Goal: Task Accomplishment & Management: Manage account settings

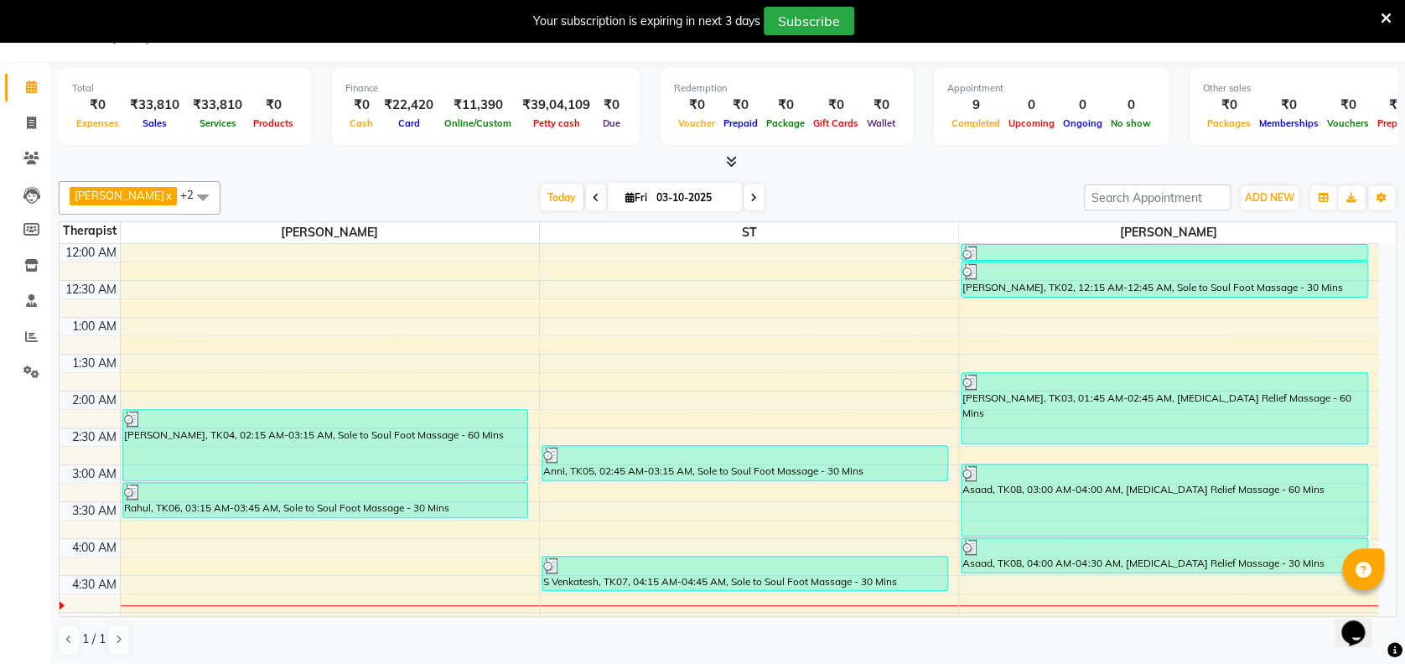
scroll to position [173, 0]
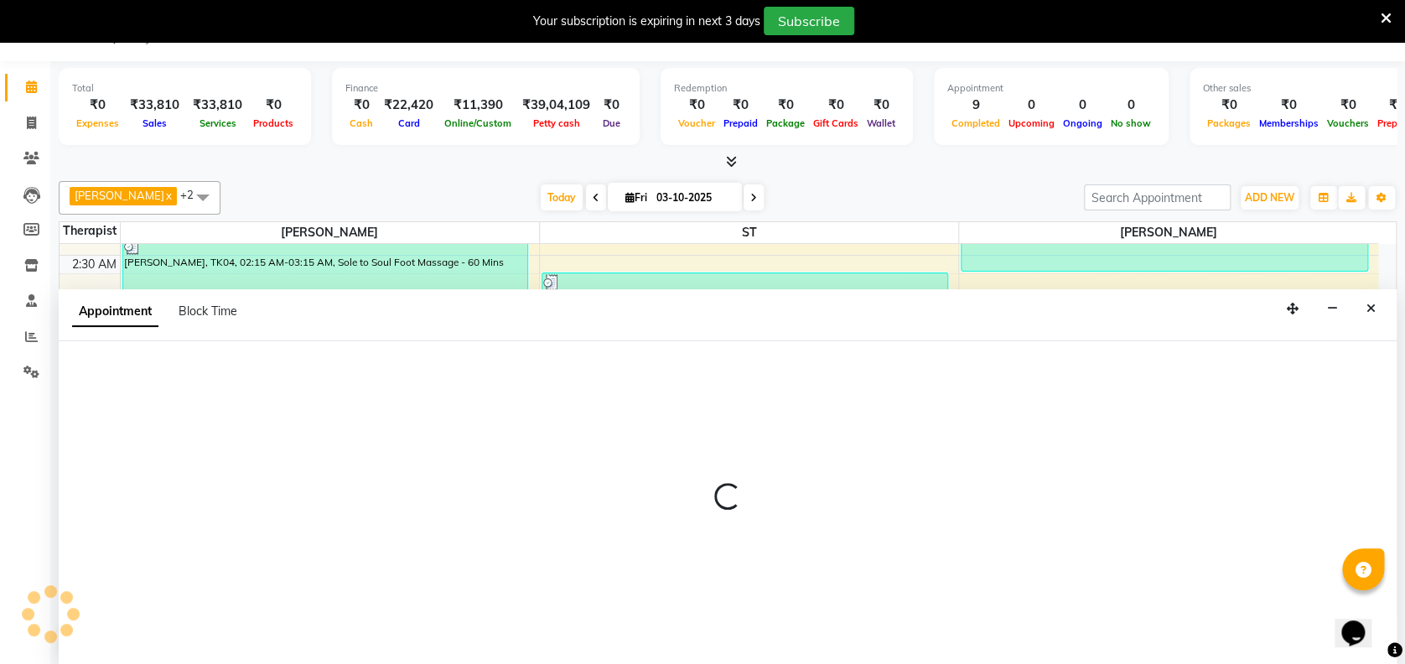
select select "61709"
select select "420"
select select "tentative"
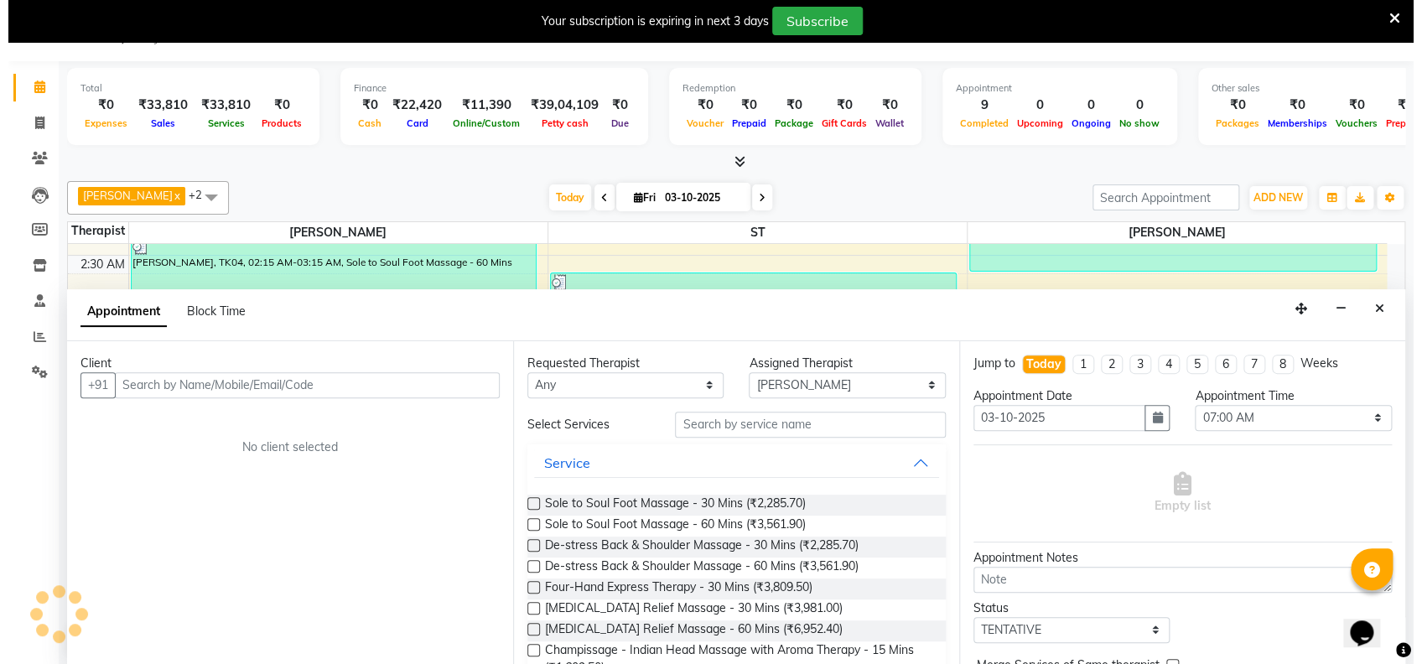
scroll to position [42, 0]
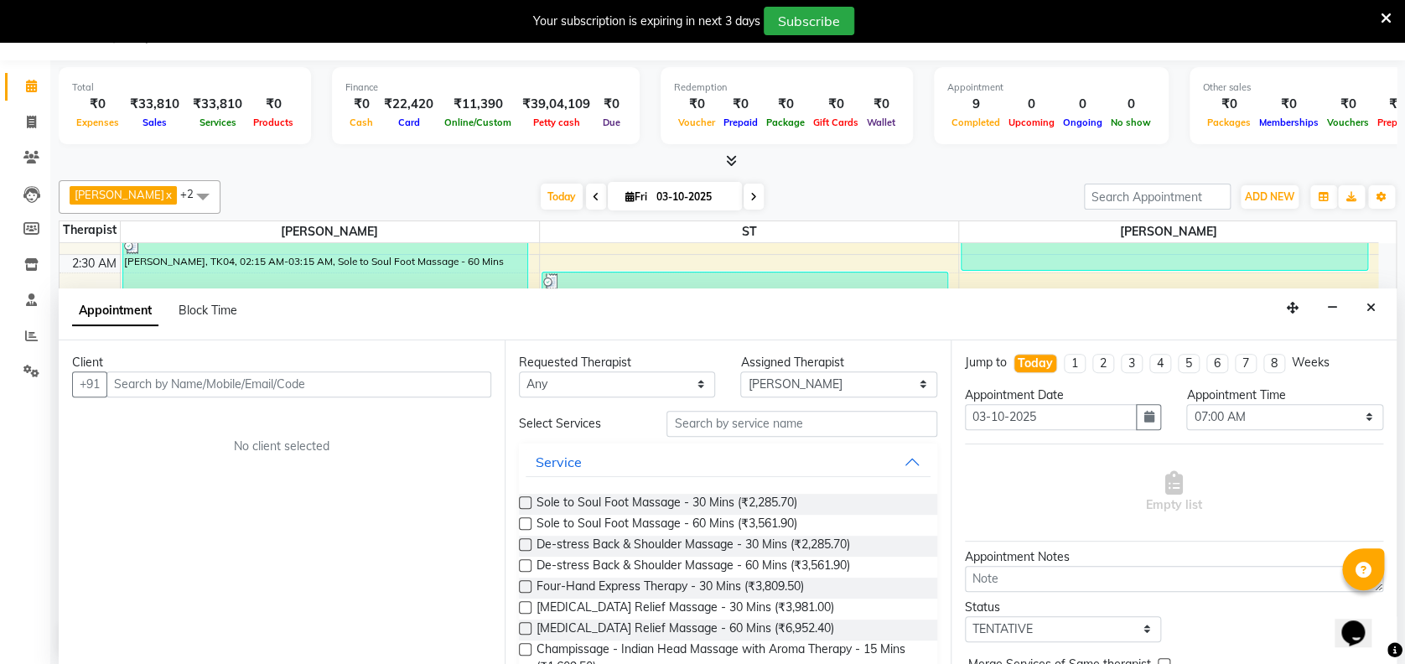
click at [349, 383] on input "text" at bounding box center [298, 384] width 385 height 26
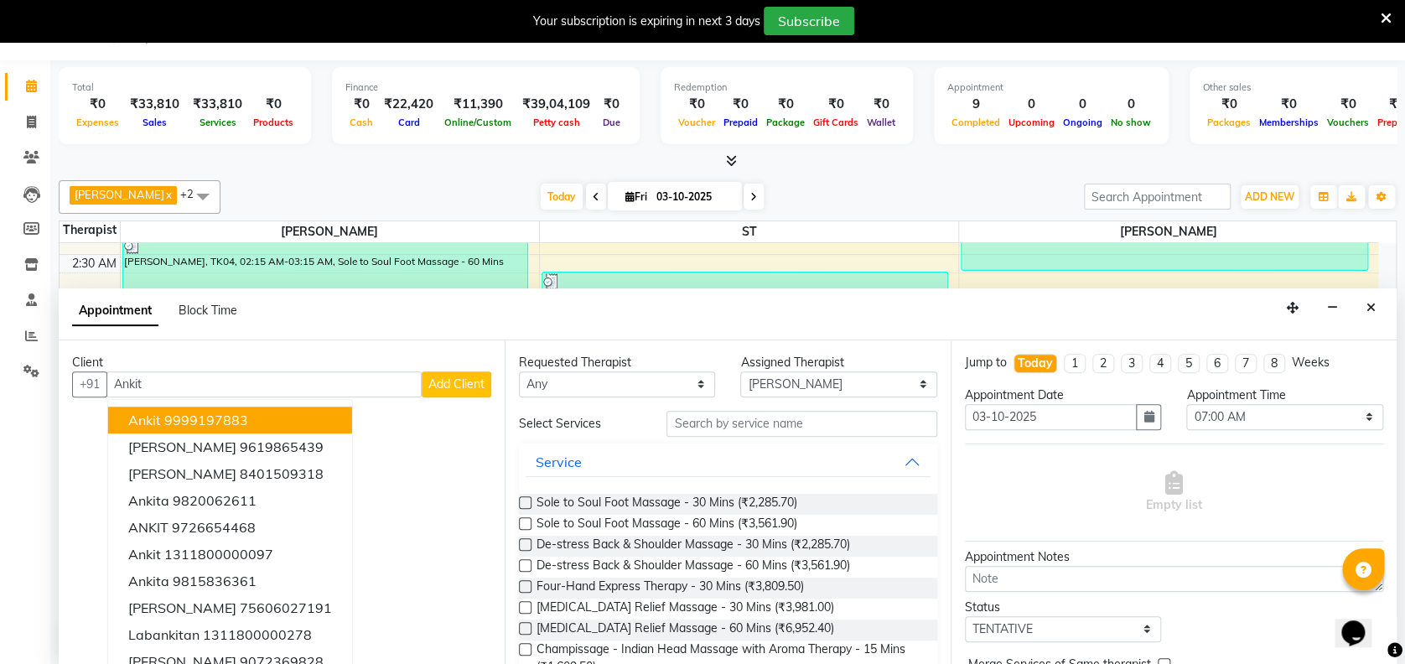
type input "Ankit"
click at [449, 377] on span "Add Client" at bounding box center [457, 384] width 56 height 15
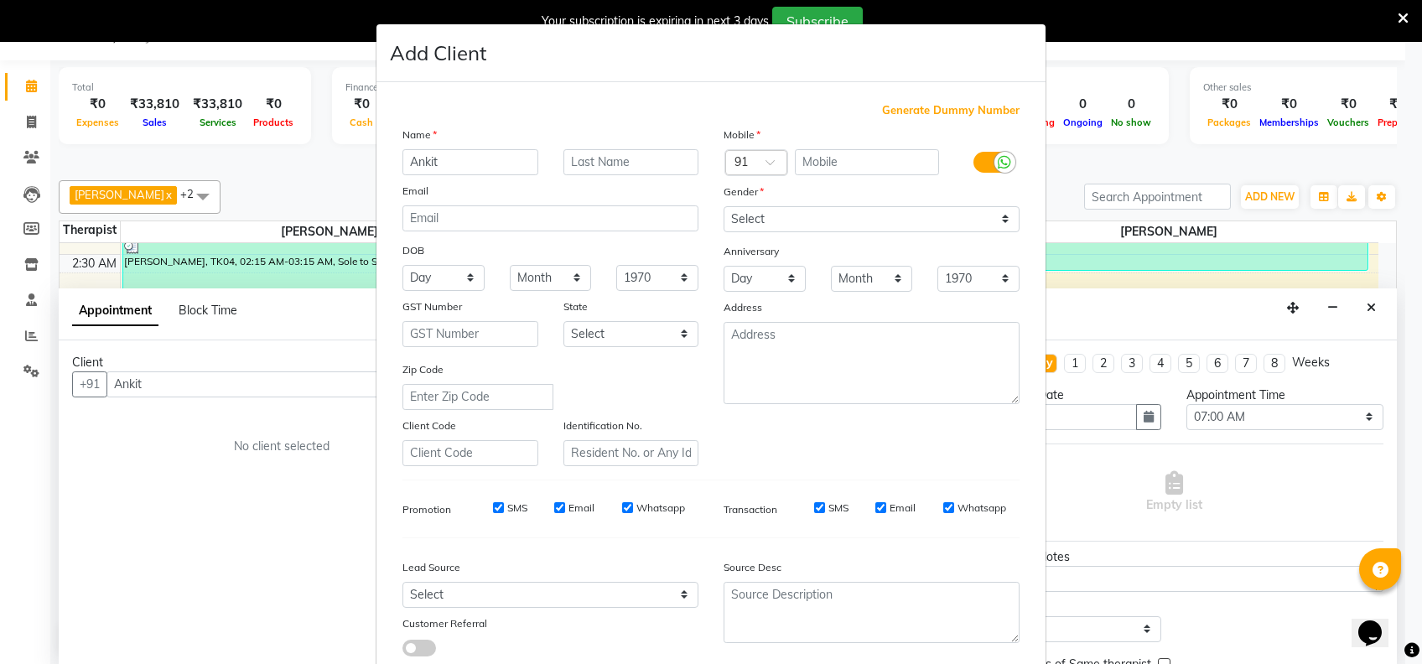
click at [946, 110] on span "Generate Dummy Number" at bounding box center [951, 110] width 138 height 17
type input "1311800001865"
checkbox input "false"
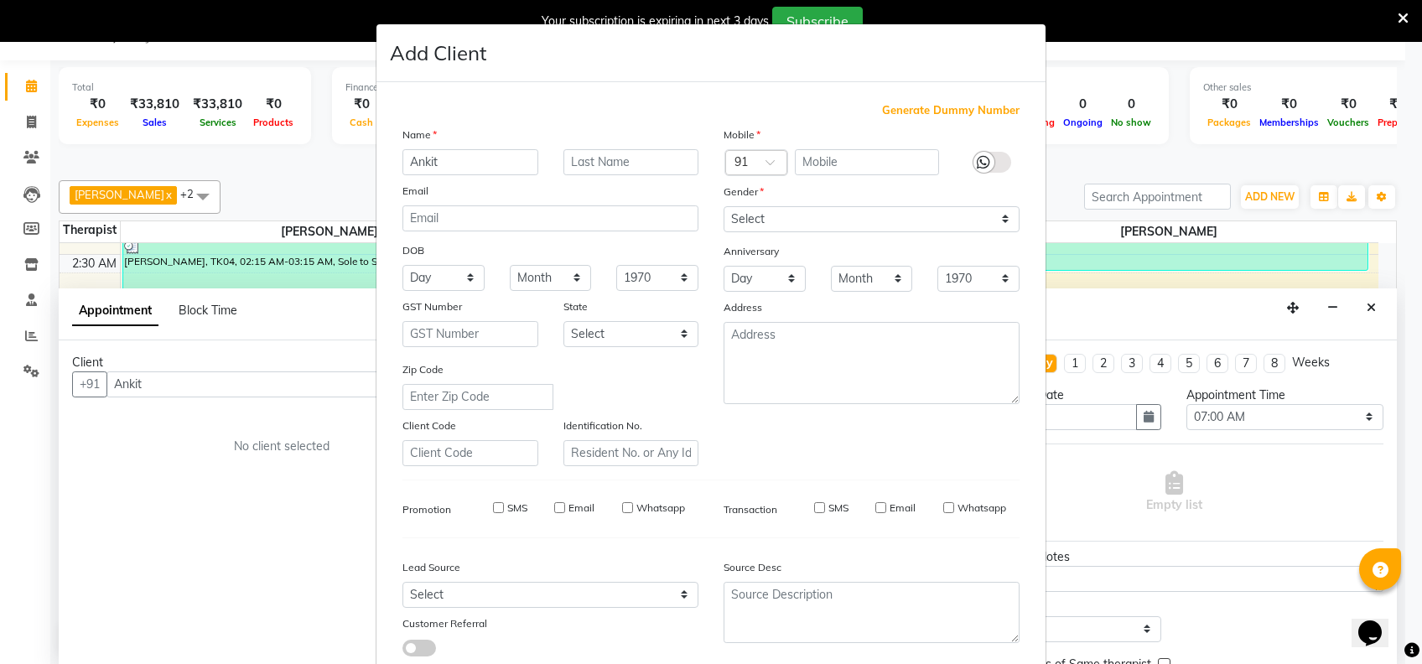
checkbox input "false"
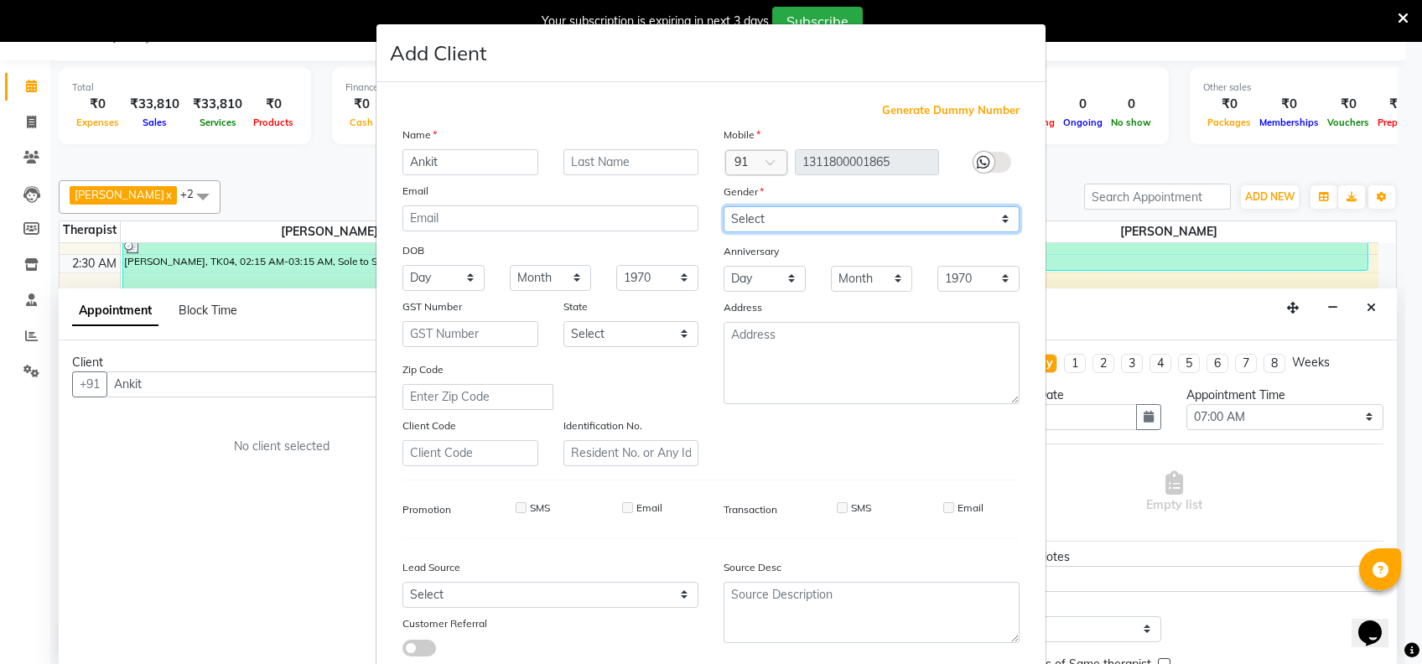
click at [870, 227] on select "Select [DEMOGRAPHIC_DATA] [DEMOGRAPHIC_DATA] Other Prefer Not To Say" at bounding box center [872, 219] width 296 height 26
select select "[DEMOGRAPHIC_DATA]"
click at [724, 206] on select "Select [DEMOGRAPHIC_DATA] [DEMOGRAPHIC_DATA] Other Prefer Not To Say" at bounding box center [872, 219] width 296 height 26
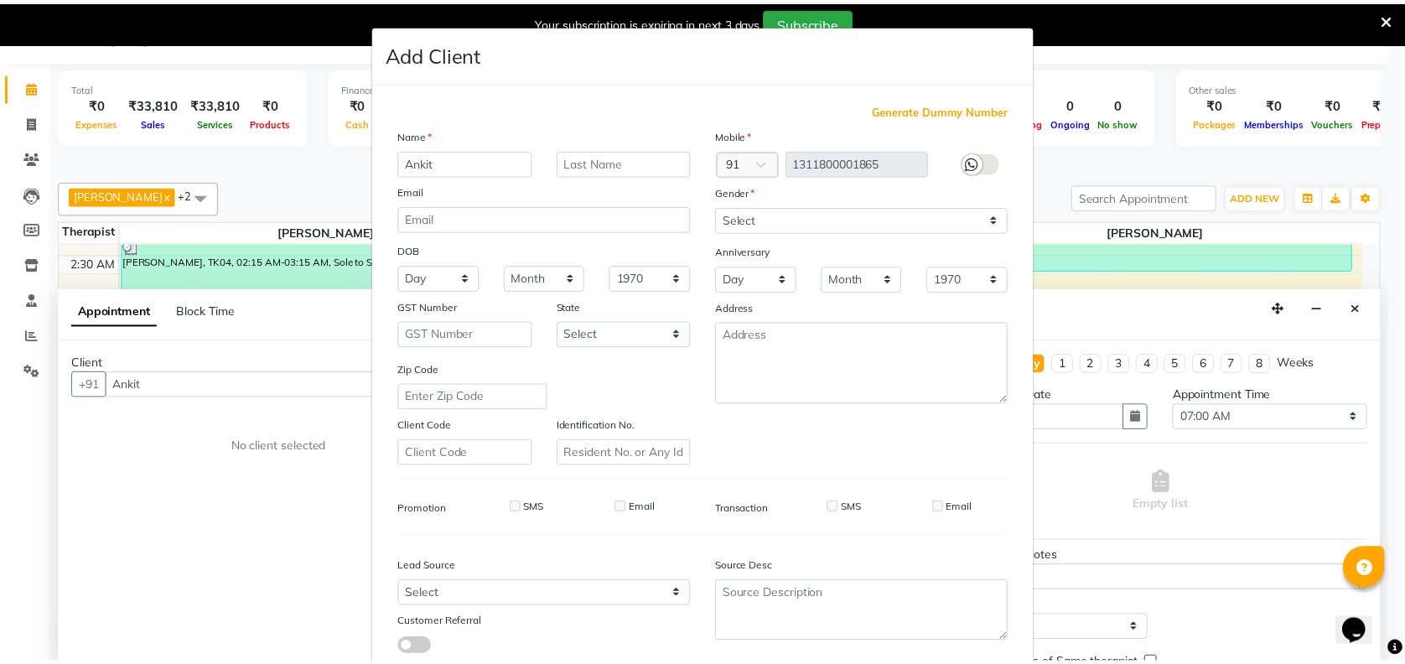
scroll to position [106, 0]
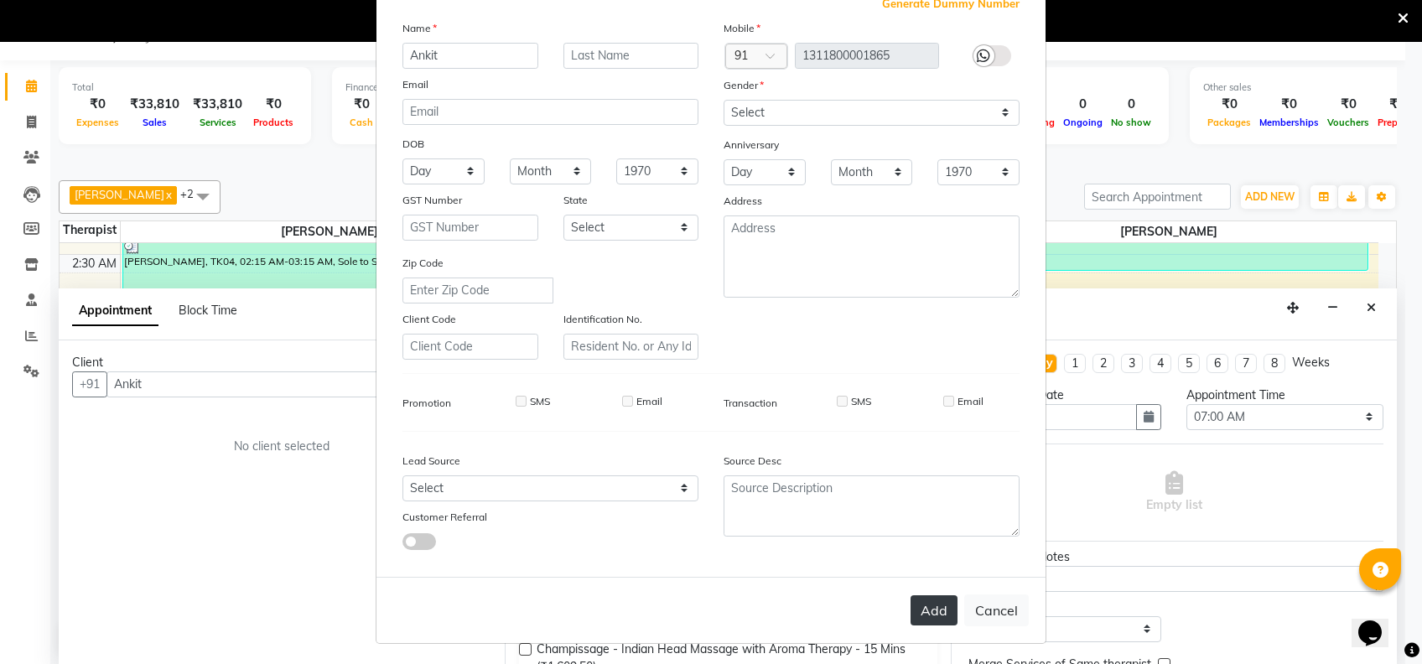
click at [912, 614] on button "Add" at bounding box center [934, 610] width 47 height 30
type input "1311800001865"
select select
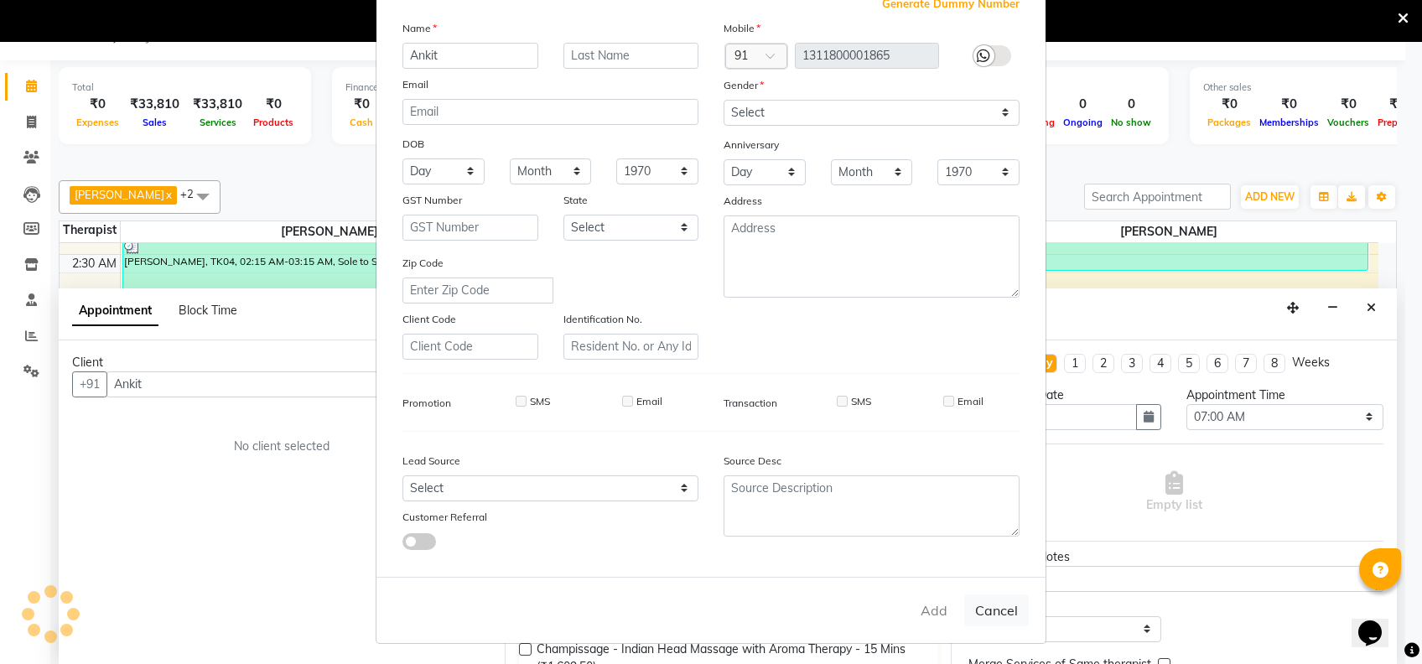
select select
checkbox input "false"
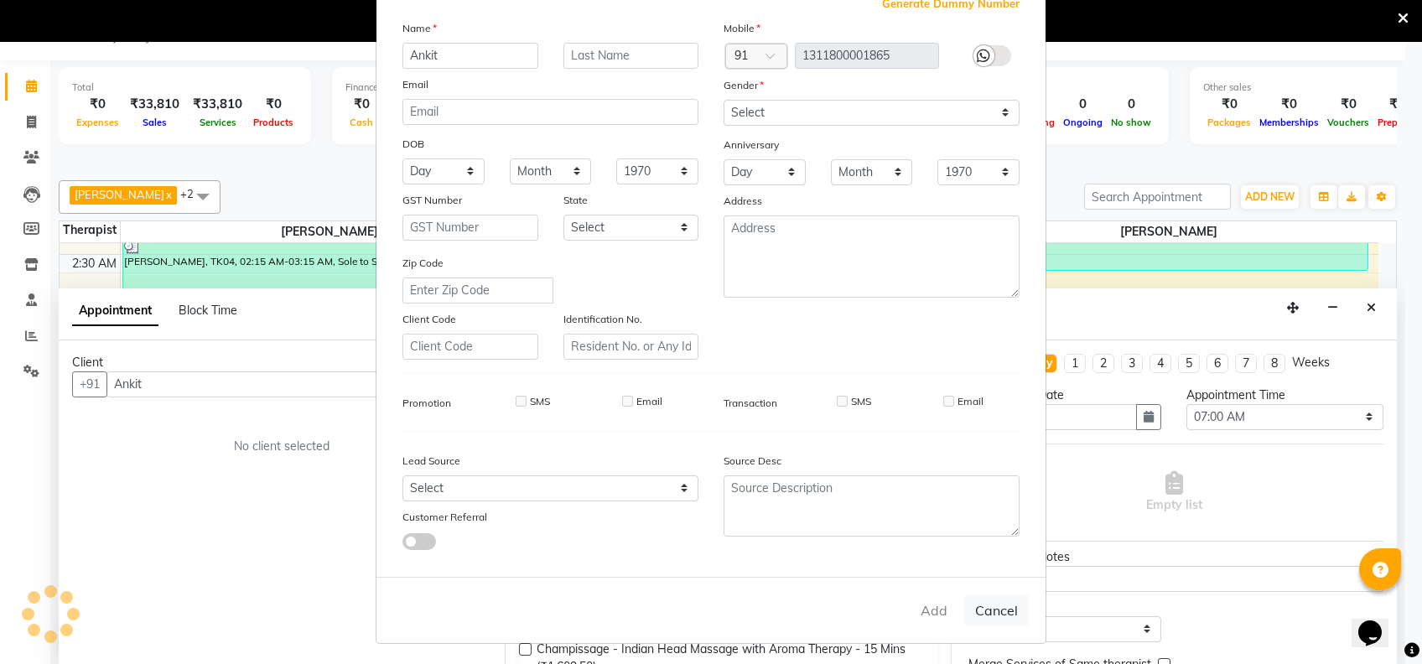
checkbox input "false"
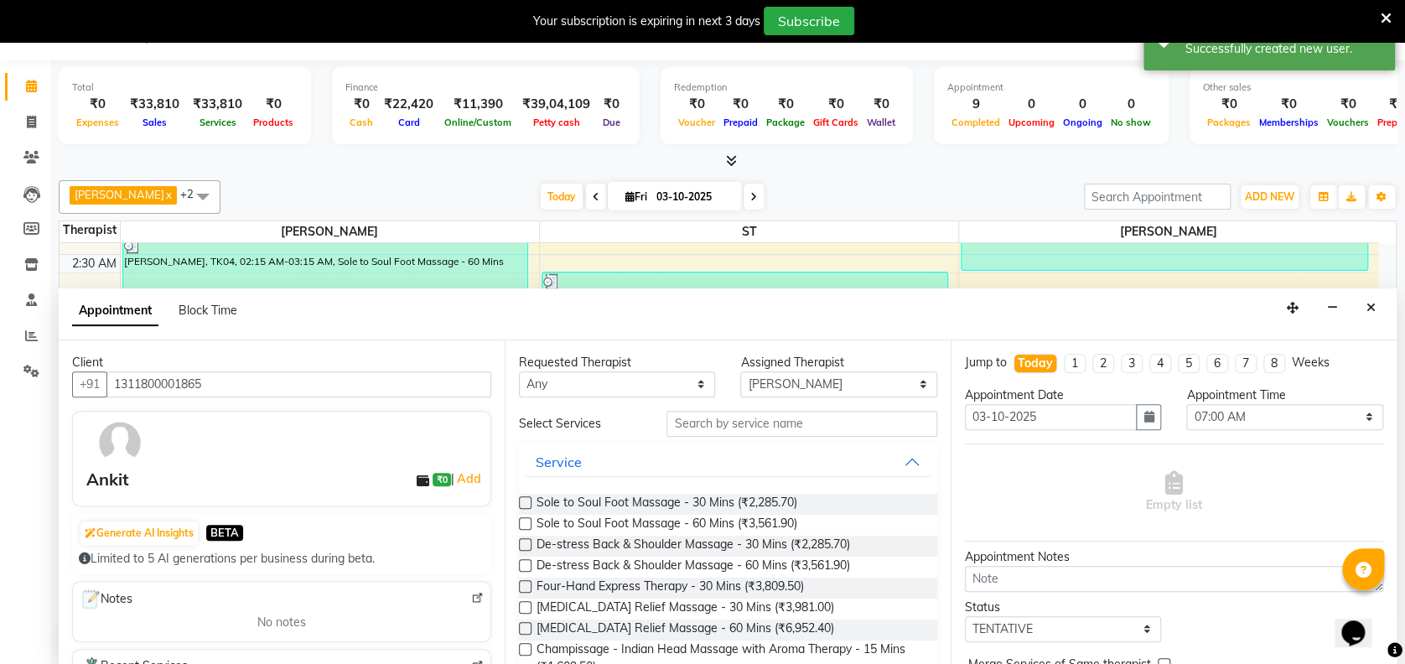
scroll to position [44, 0]
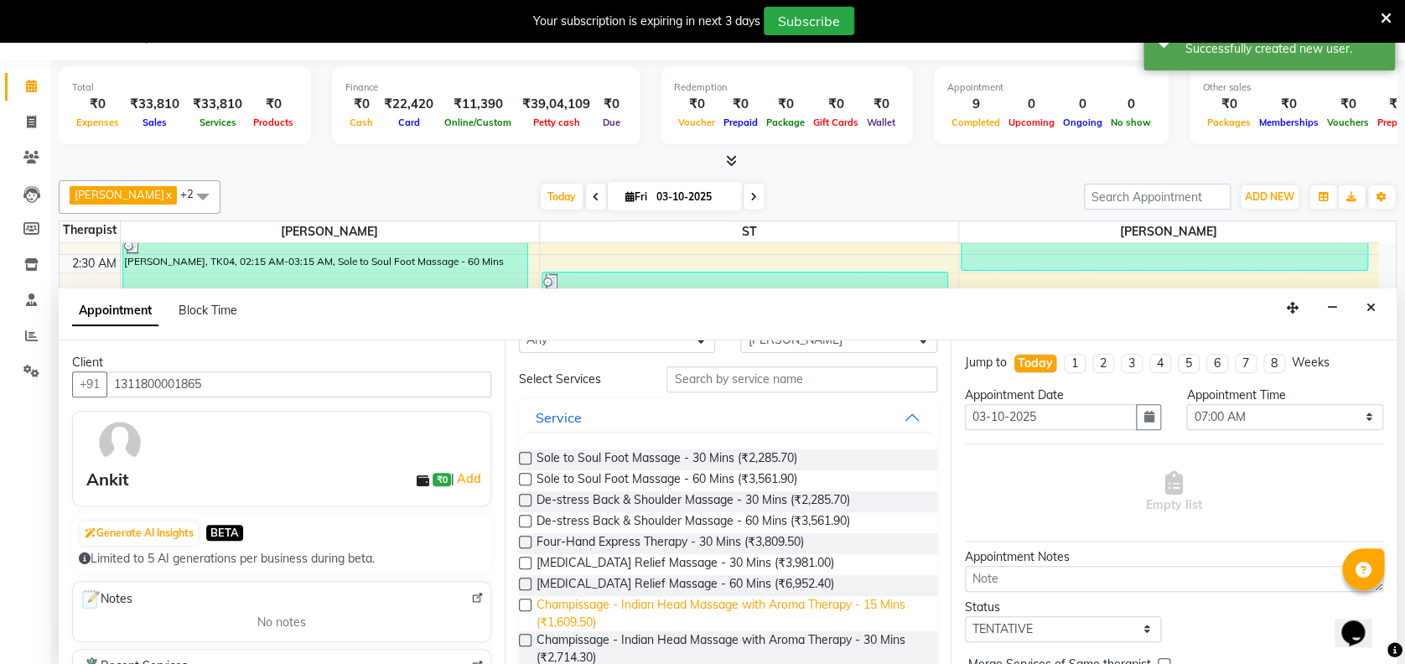
click at [818, 621] on span "Champissage - Indian Head Massage with Aroma Therapy - 15 Mins (₹1,609.50)" at bounding box center [730, 613] width 387 height 35
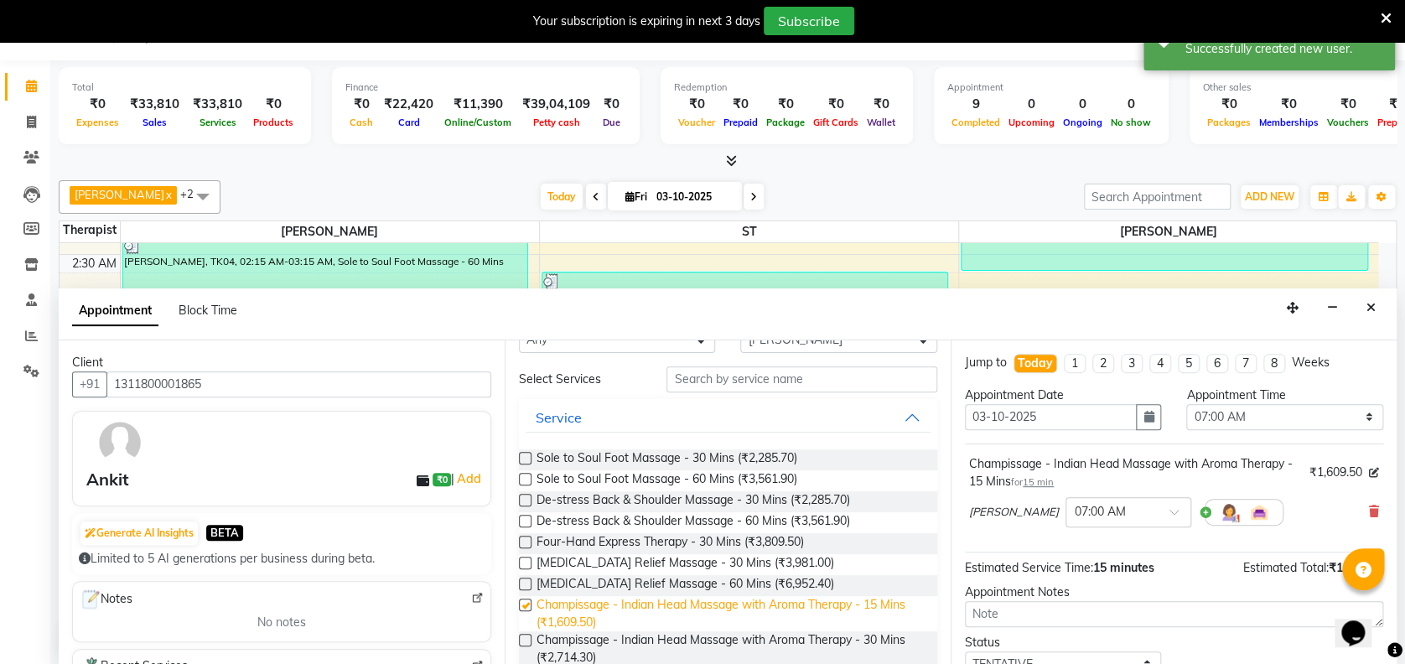
checkbox input "false"
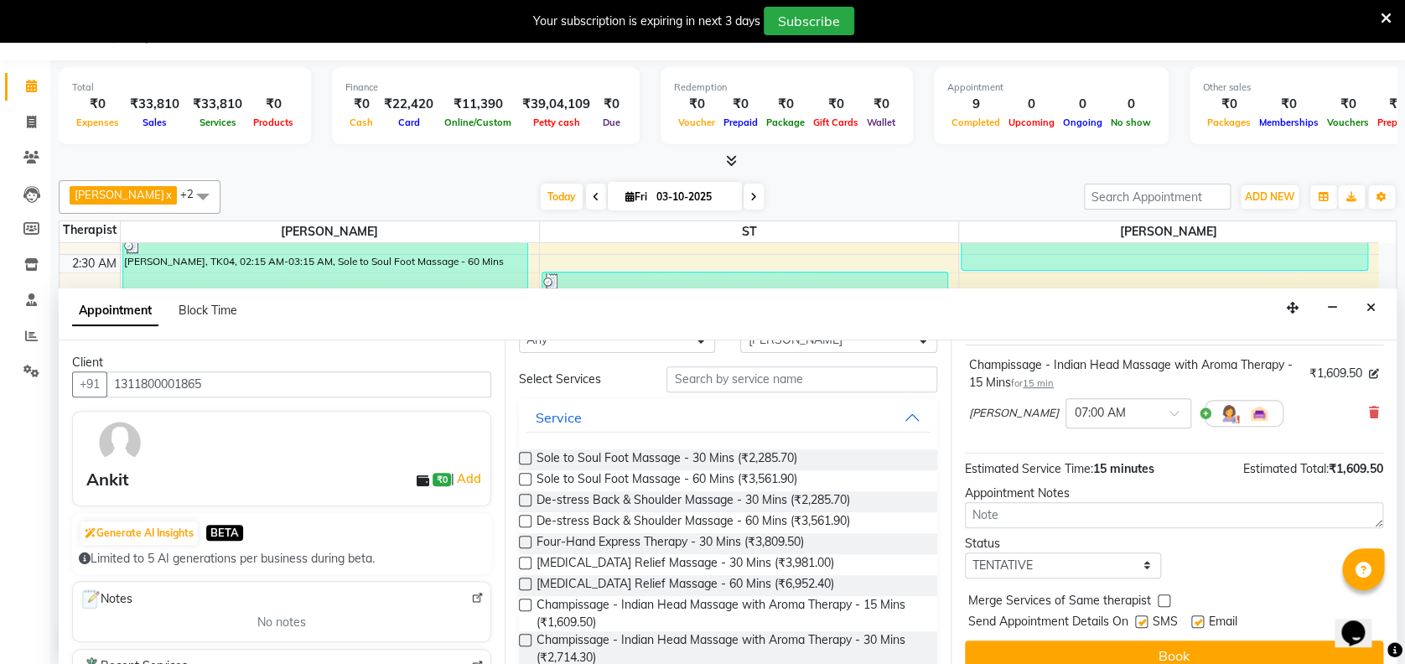
scroll to position [117, 0]
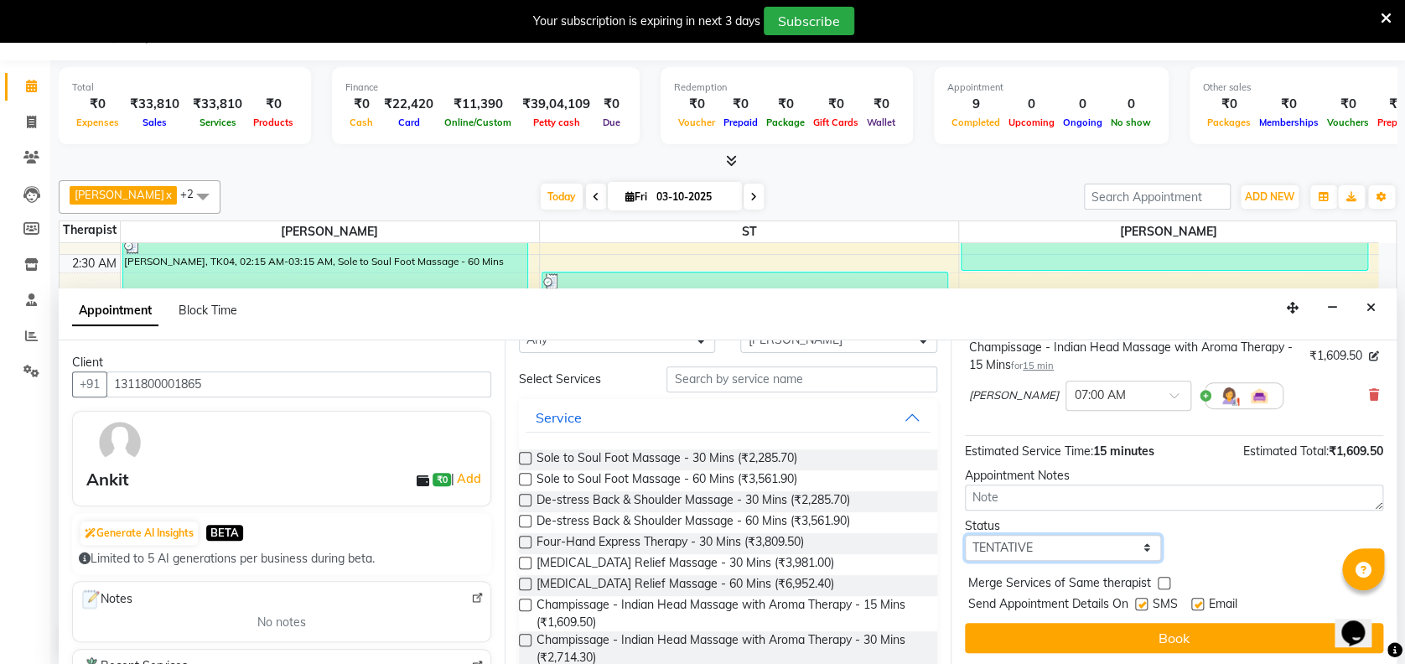
click at [1100, 550] on select "Select TENTATIVE CONFIRM CHECK-IN UPCOMING" at bounding box center [1063, 548] width 196 height 26
select select "confirm booking"
click at [965, 535] on select "Select TENTATIVE CONFIRM CHECK-IN UPCOMING" at bounding box center [1063, 548] width 196 height 26
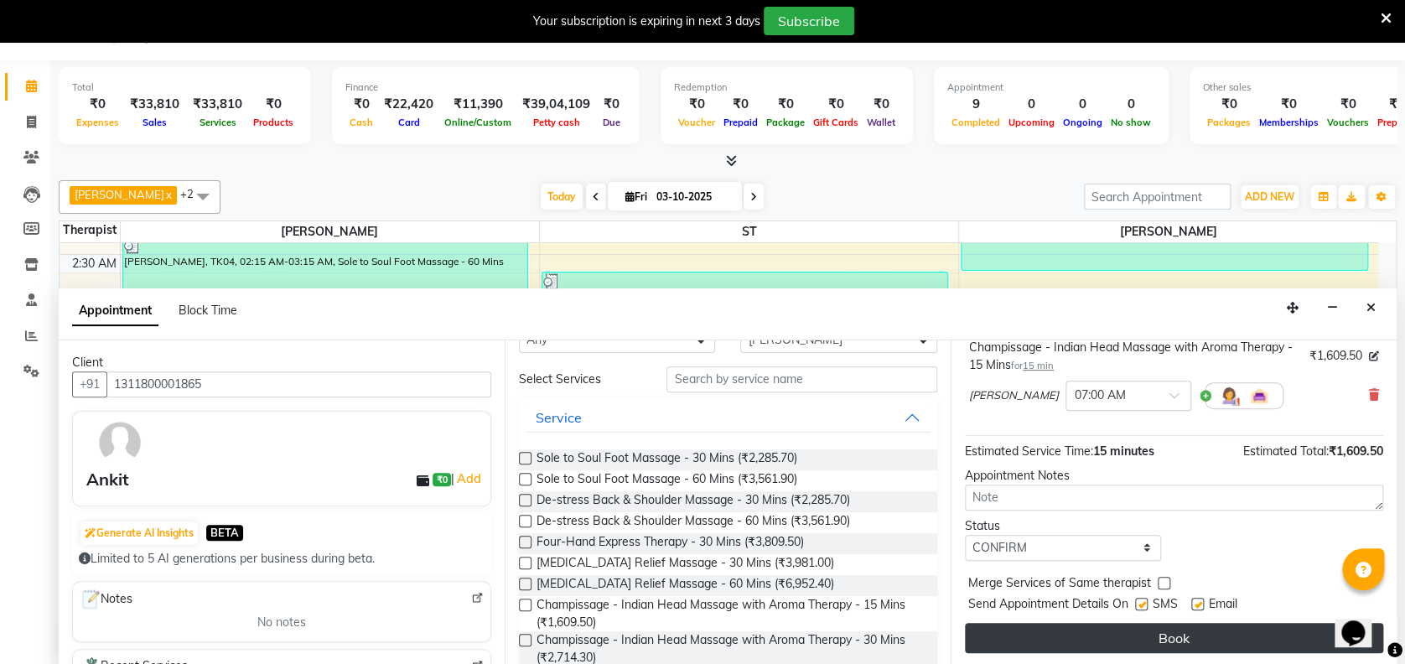
click at [1179, 635] on button "Book" at bounding box center [1174, 638] width 418 height 30
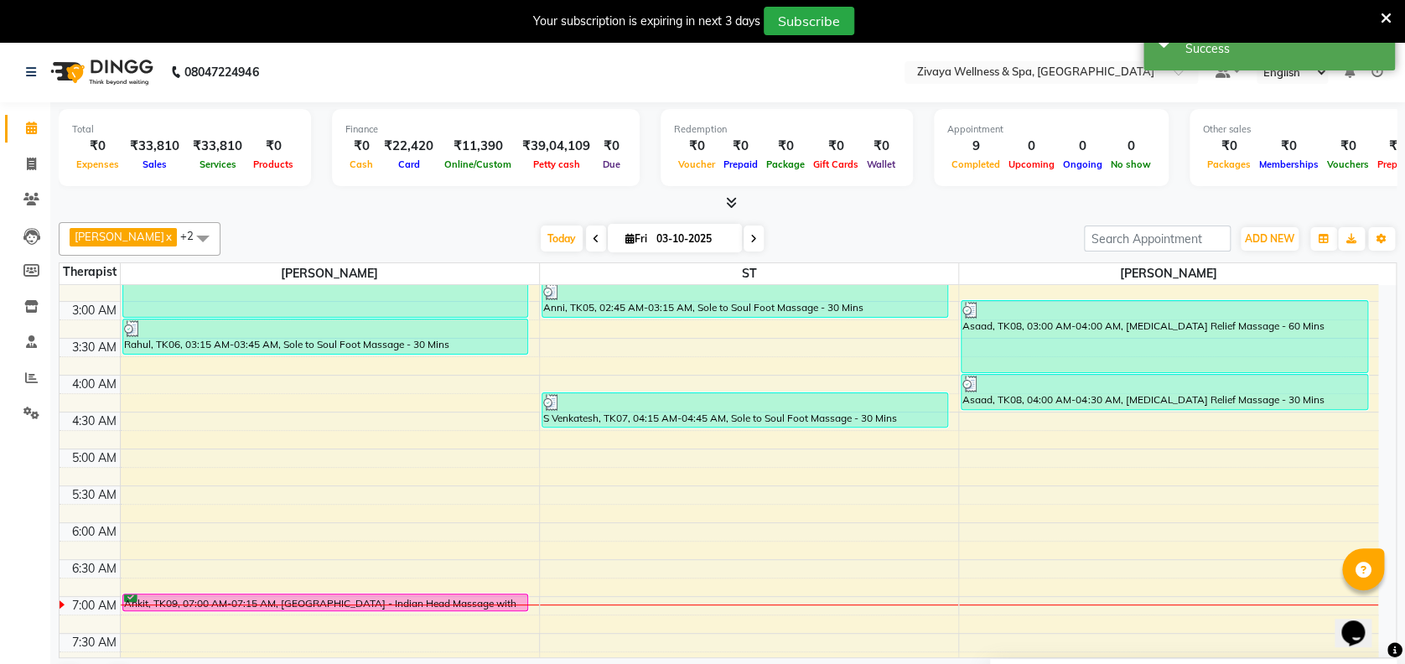
scroll to position [217, 0]
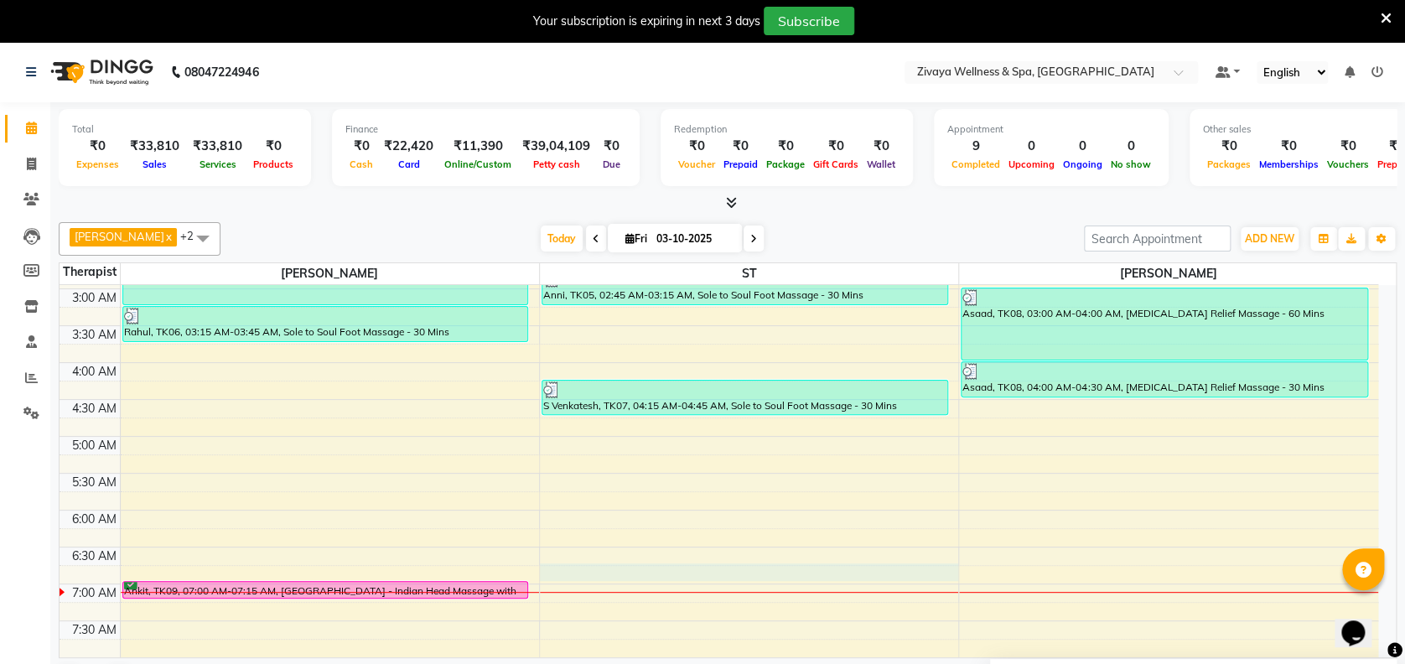
select select "62791"
select select "tentative"
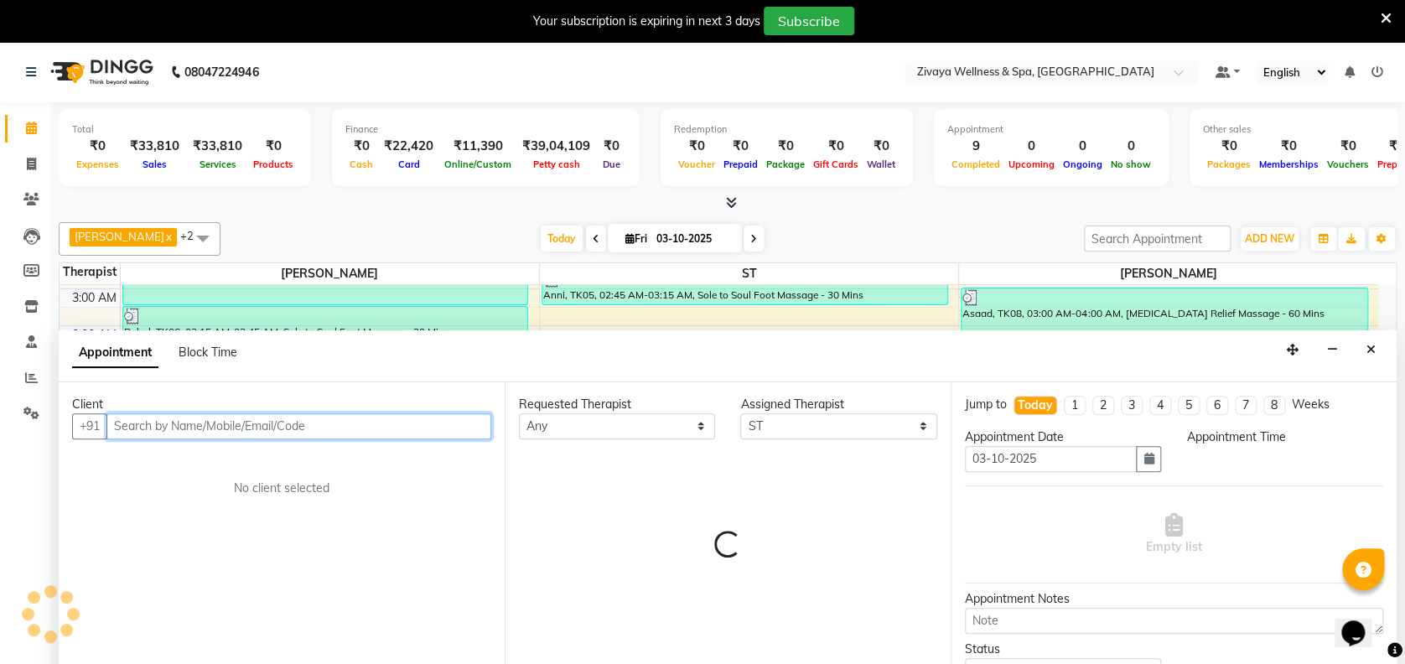
scroll to position [42, 0]
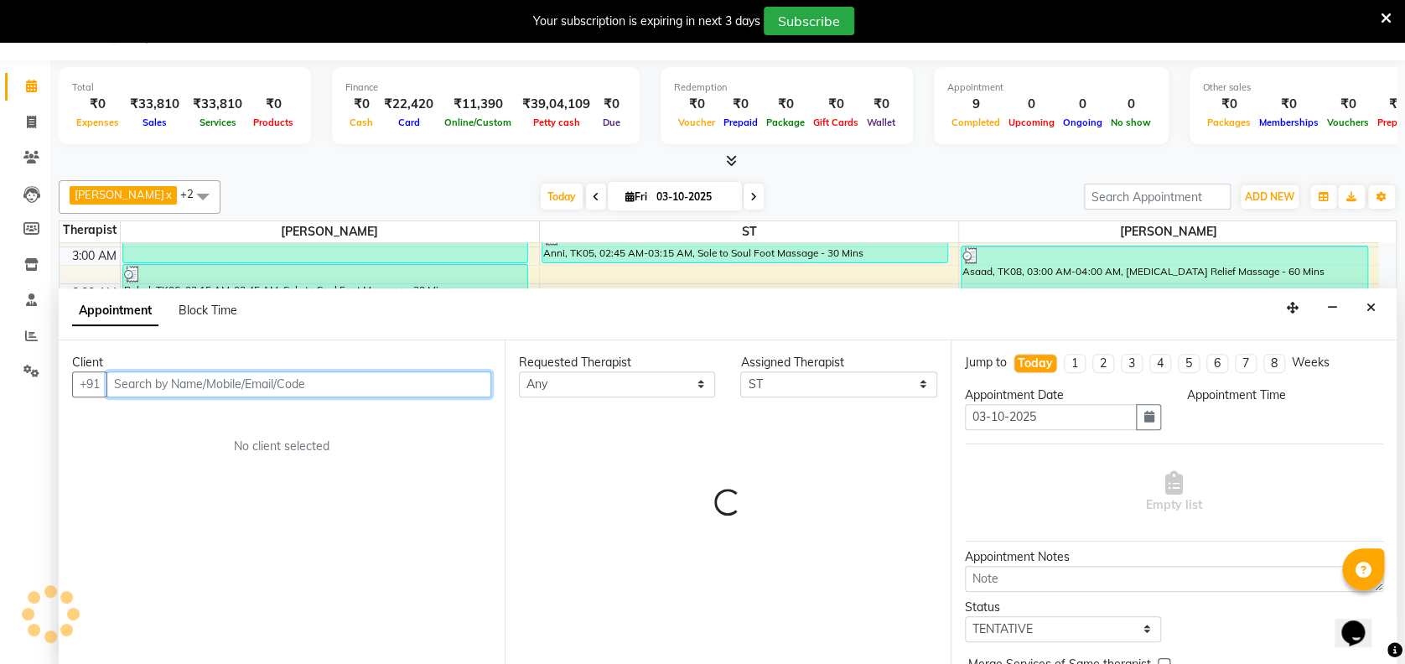
select select "405"
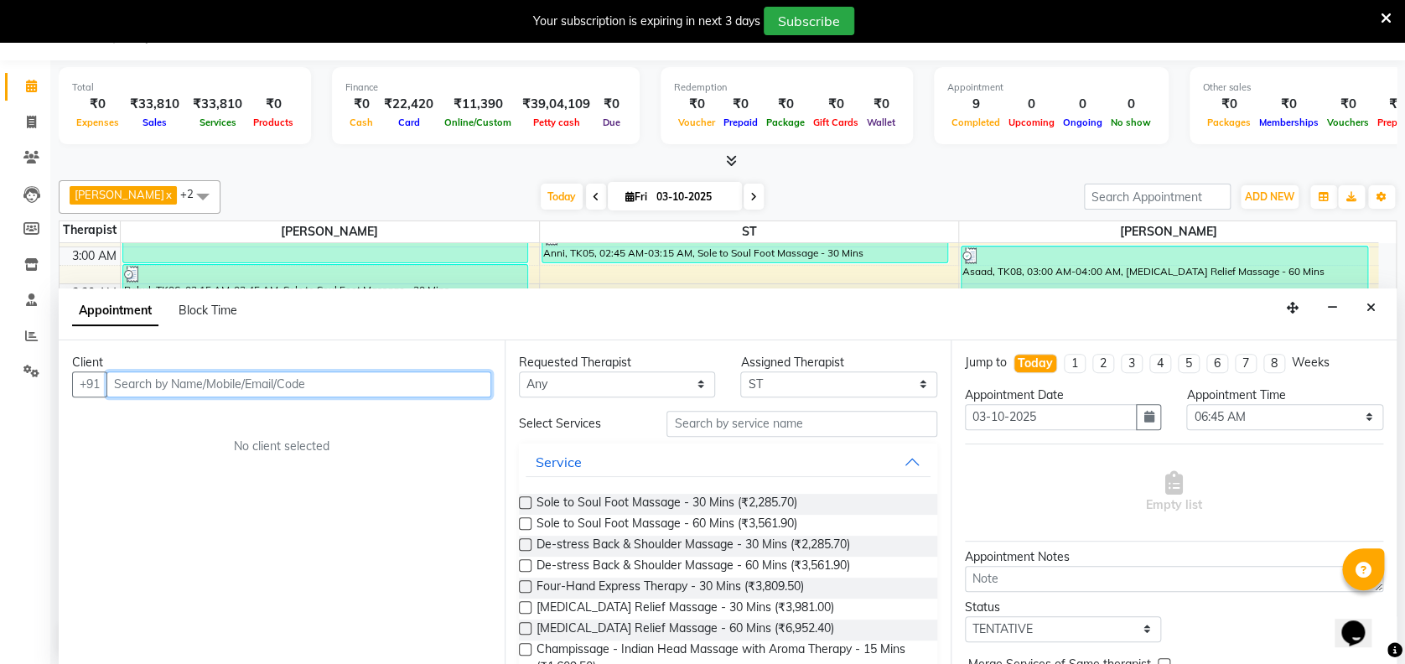
click at [454, 380] on input "text" at bounding box center [298, 384] width 385 height 26
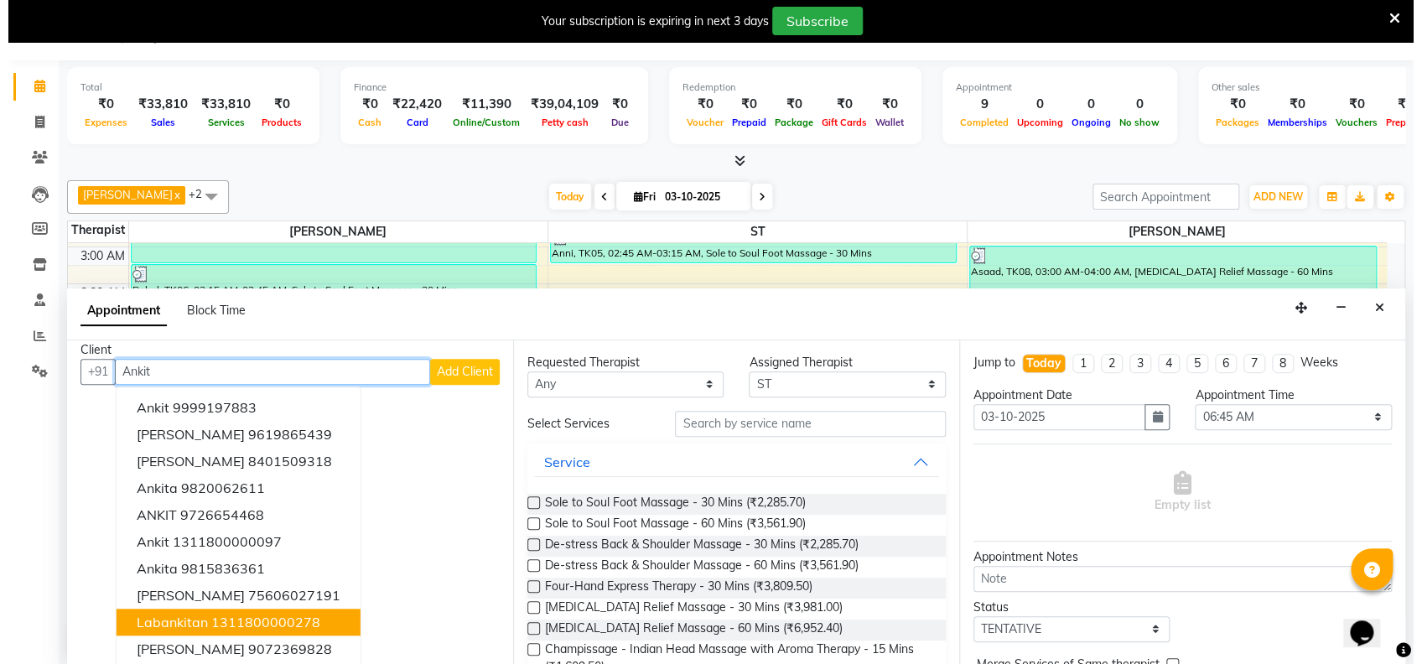
scroll to position [0, 0]
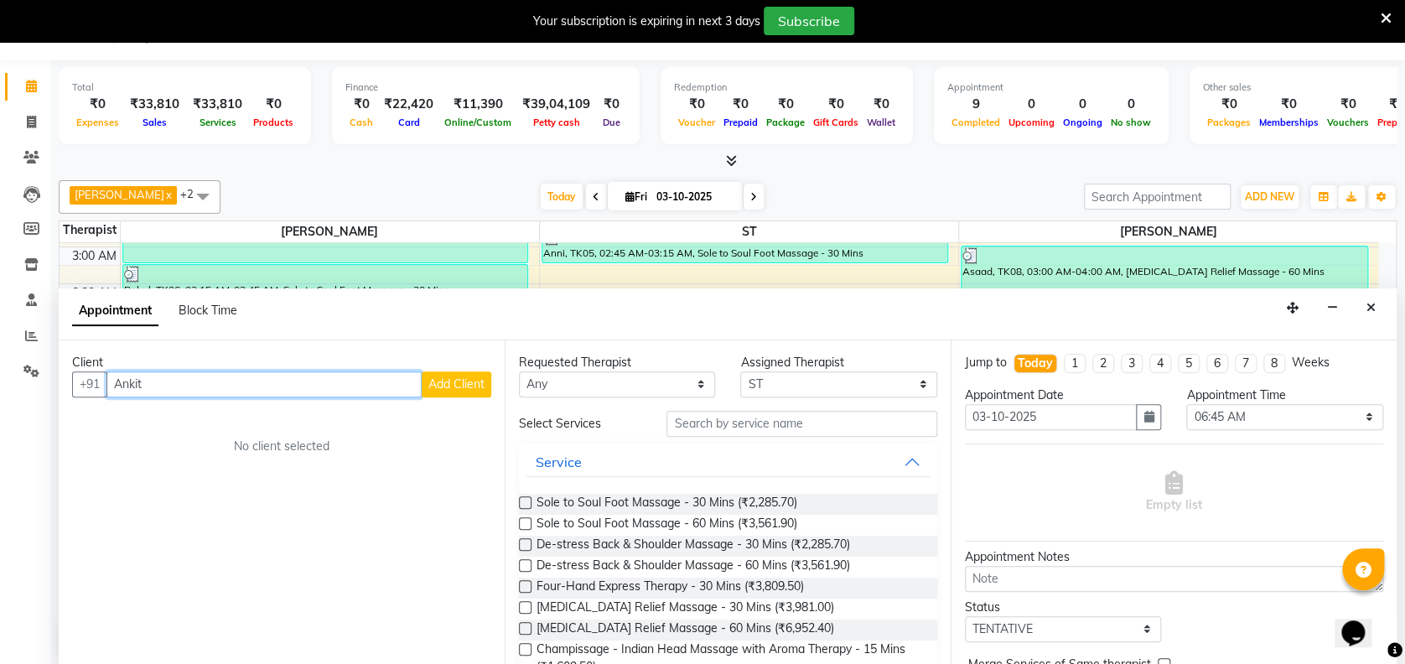
type input "Ankit"
click at [463, 386] on span "Add Client" at bounding box center [457, 384] width 56 height 15
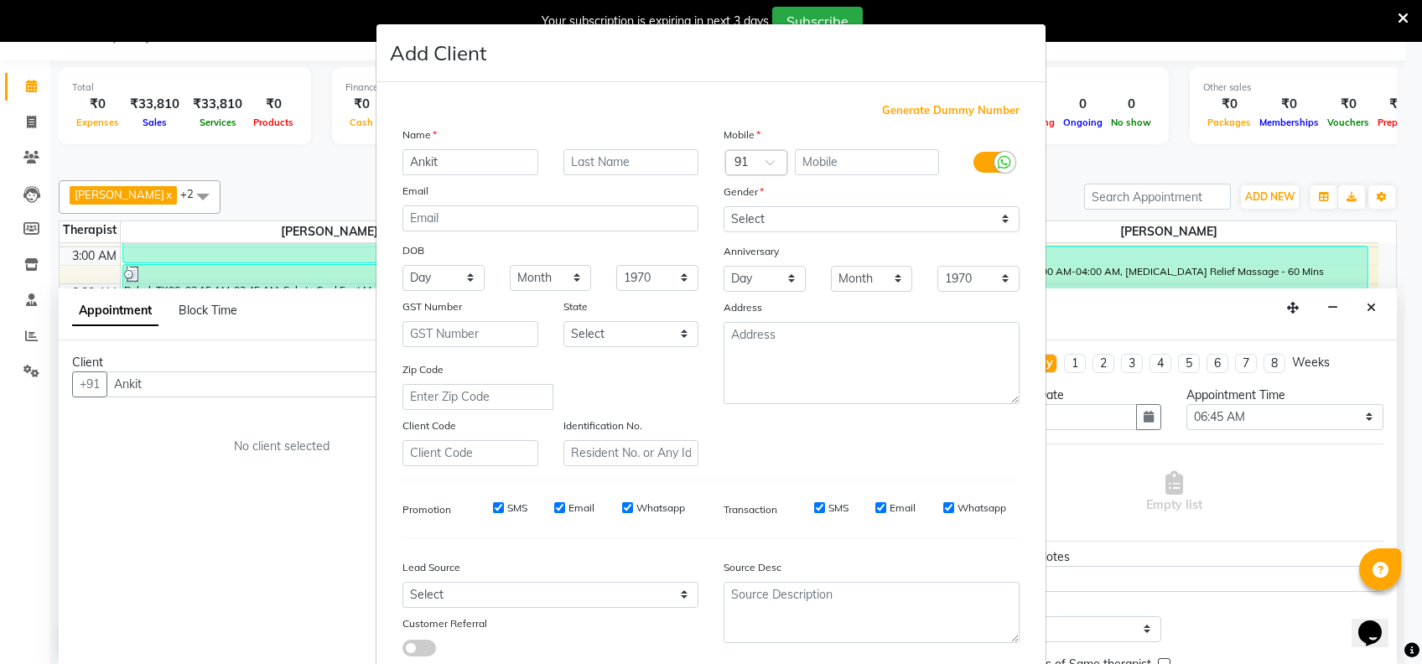
click at [958, 108] on span "Generate Dummy Number" at bounding box center [951, 110] width 138 height 17
type input "1311800001866"
checkbox input "false"
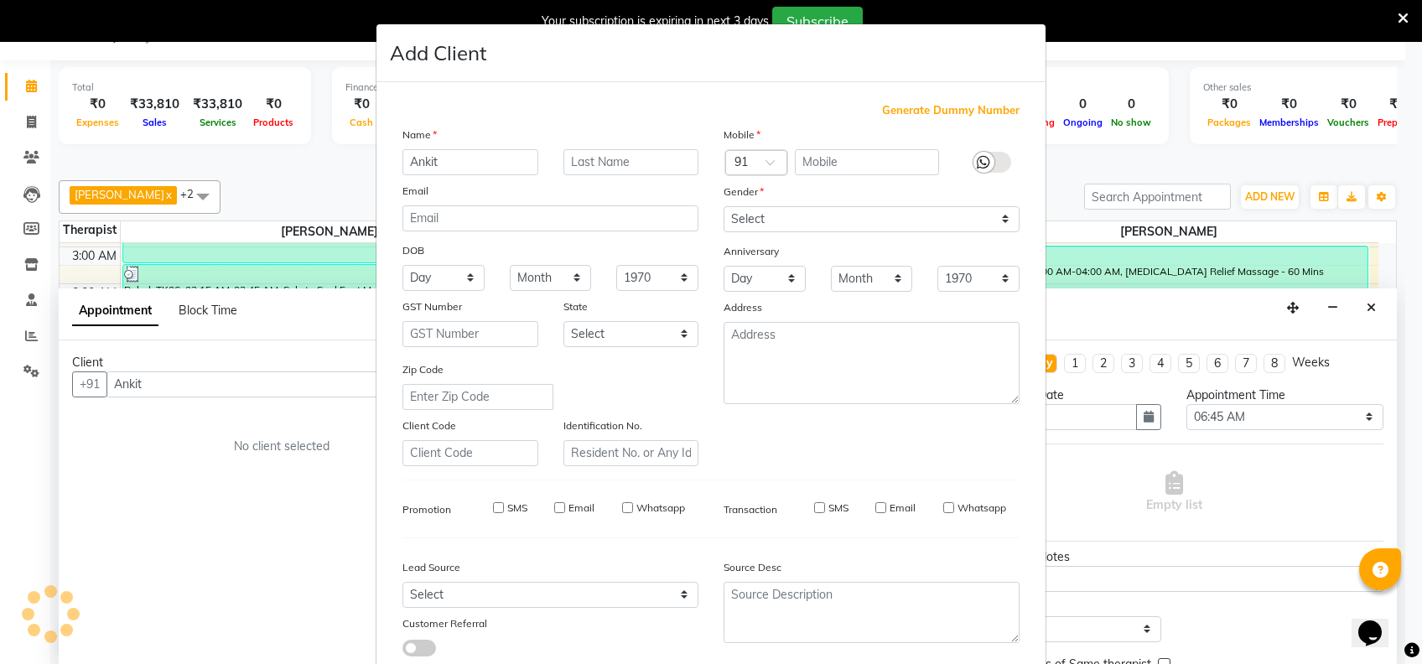
checkbox input "false"
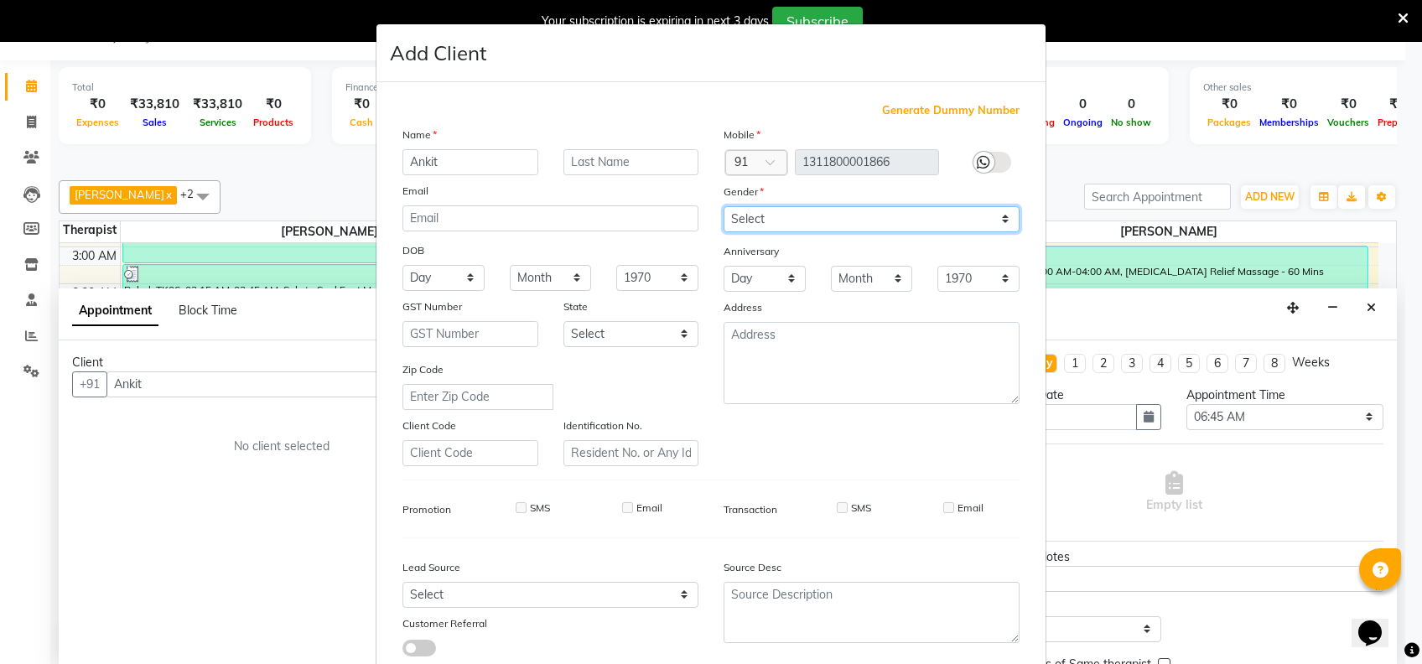
click at [879, 208] on select "Select [DEMOGRAPHIC_DATA] [DEMOGRAPHIC_DATA] Other Prefer Not To Say" at bounding box center [872, 219] width 296 height 26
select select "[DEMOGRAPHIC_DATA]"
click at [724, 206] on select "Select [DEMOGRAPHIC_DATA] [DEMOGRAPHIC_DATA] Other Prefer Not To Say" at bounding box center [872, 219] width 296 height 26
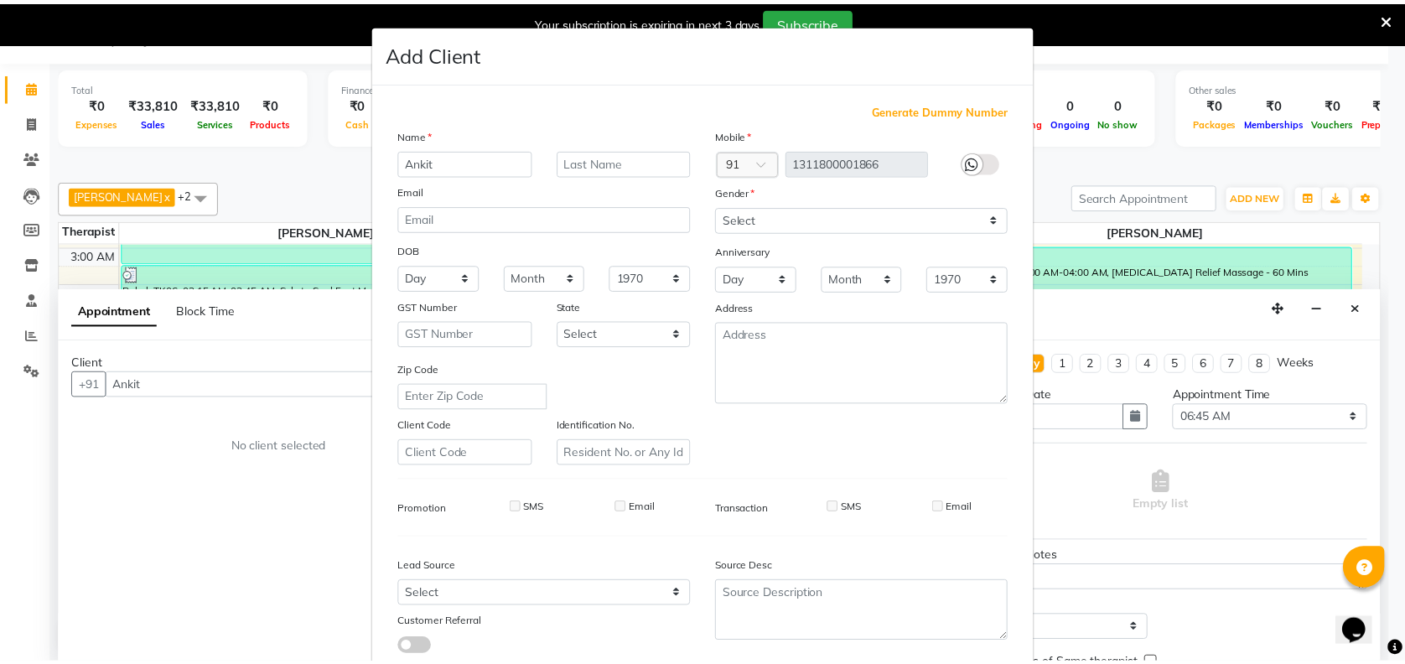
scroll to position [106, 0]
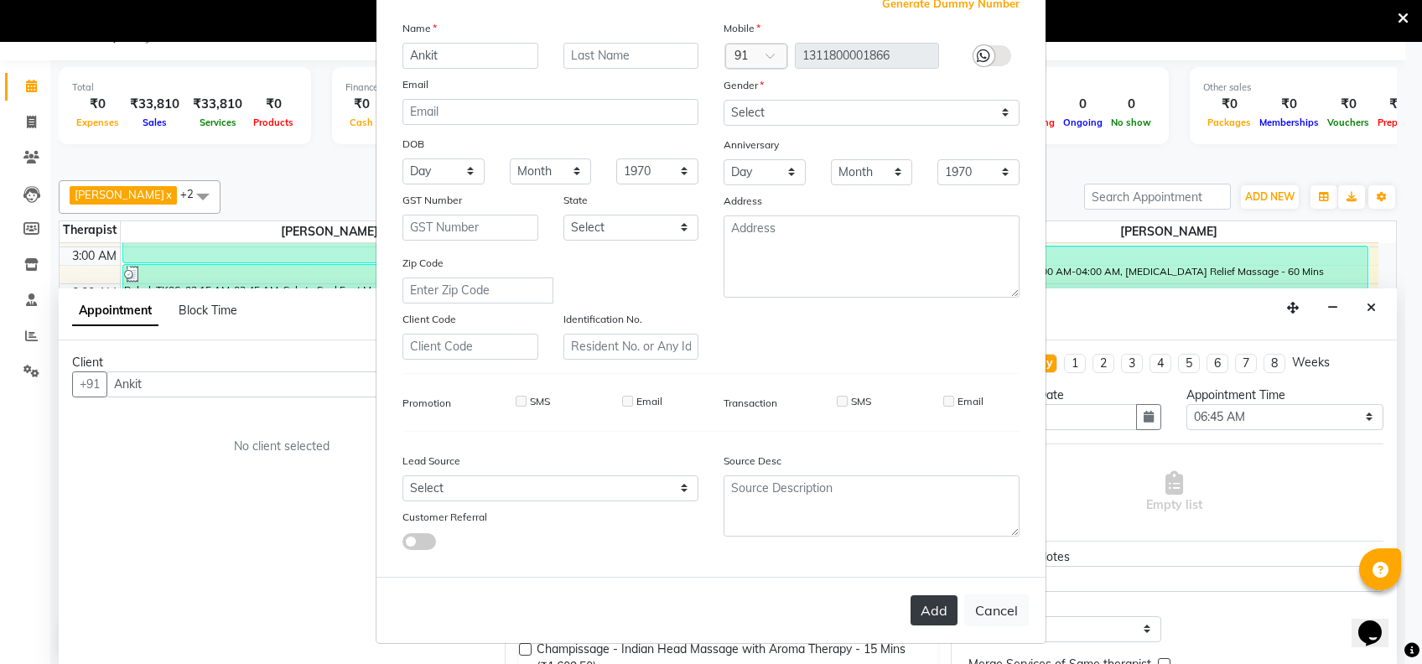
click at [936, 610] on button "Add" at bounding box center [934, 610] width 47 height 30
type input "1311800001866"
select select
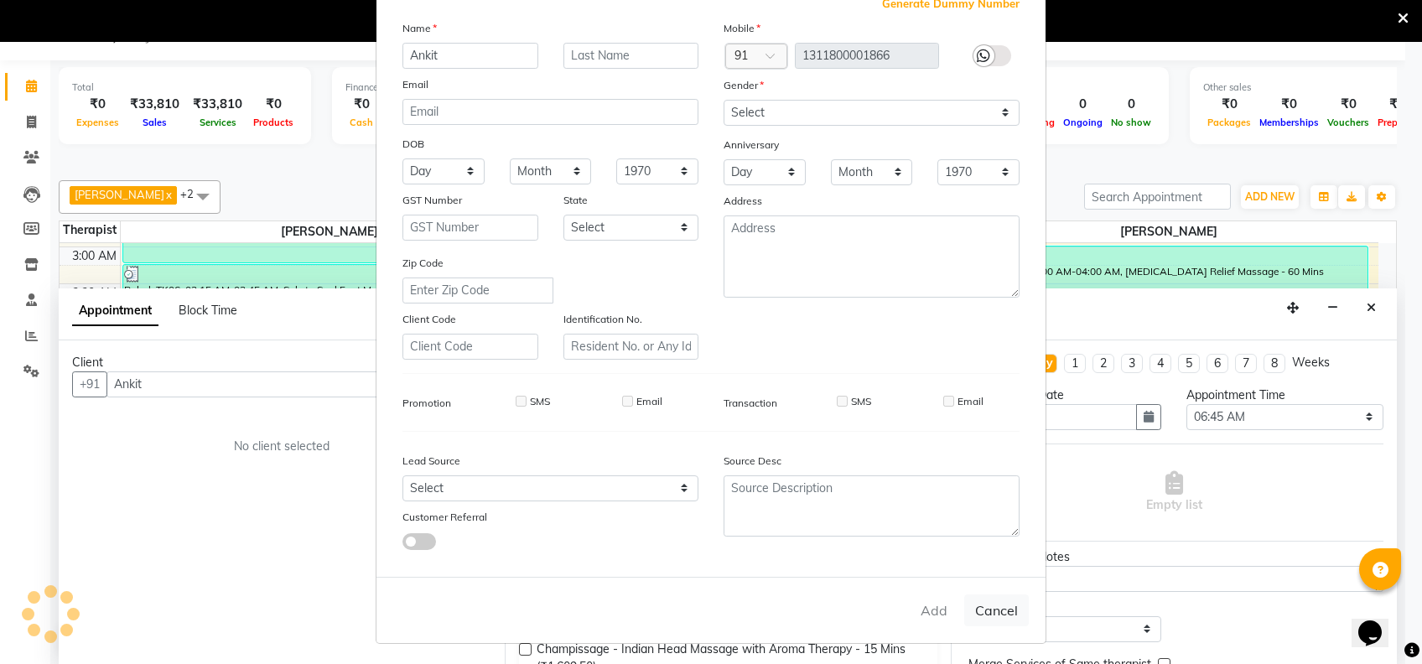
select select
checkbox input "false"
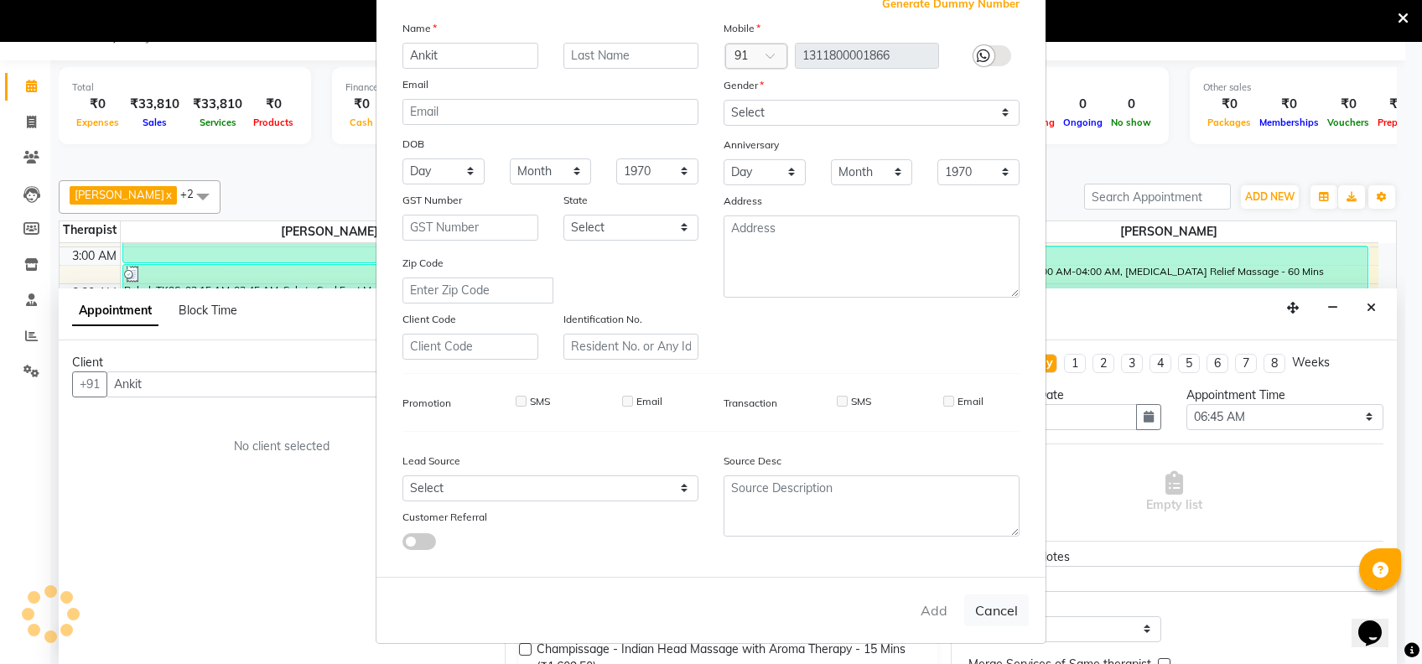
checkbox input "false"
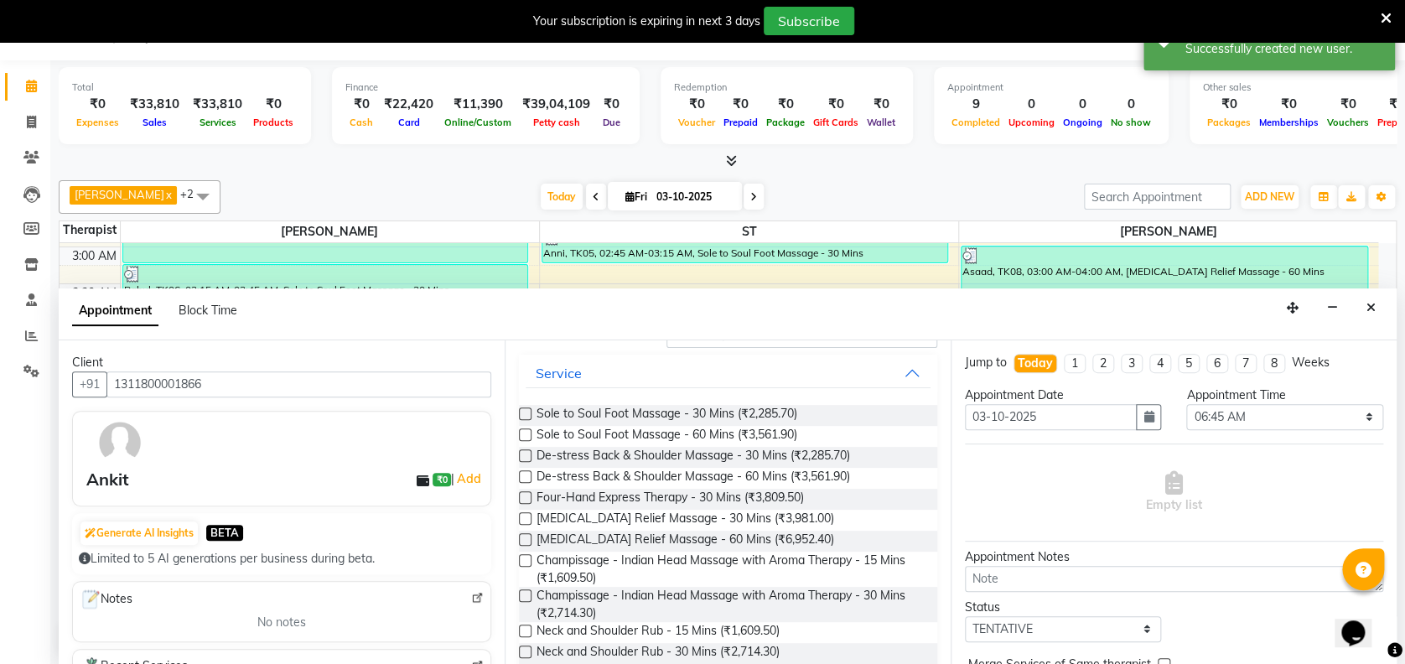
scroll to position [134, 0]
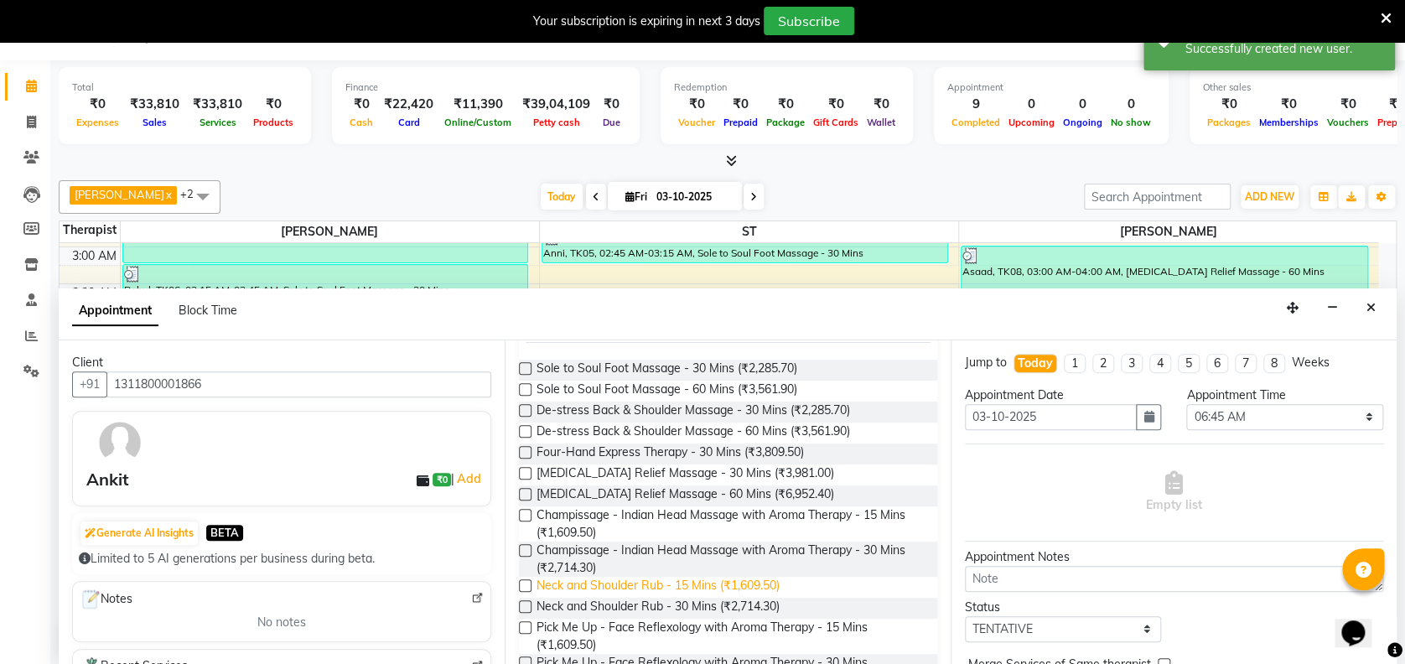
click at [760, 584] on span "Neck and Shoulder Rub - 15 Mins (₹1,609.50)" at bounding box center [658, 587] width 243 height 21
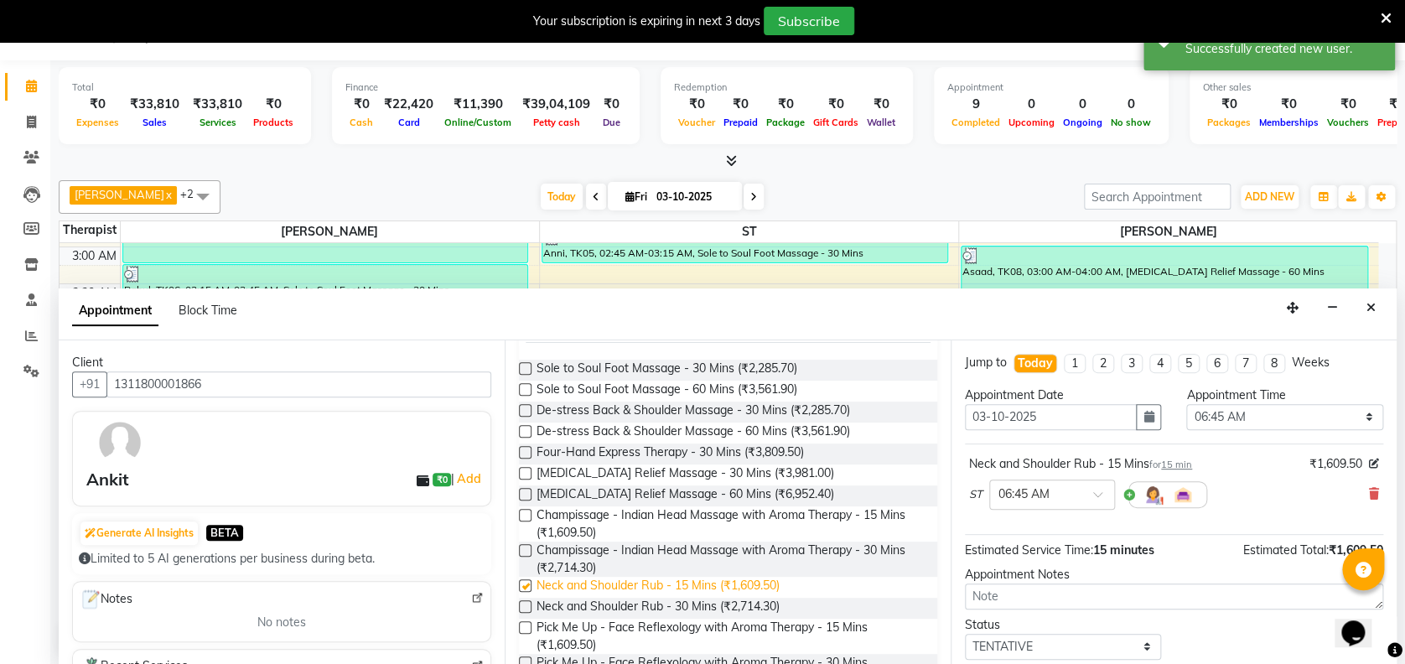
checkbox input "false"
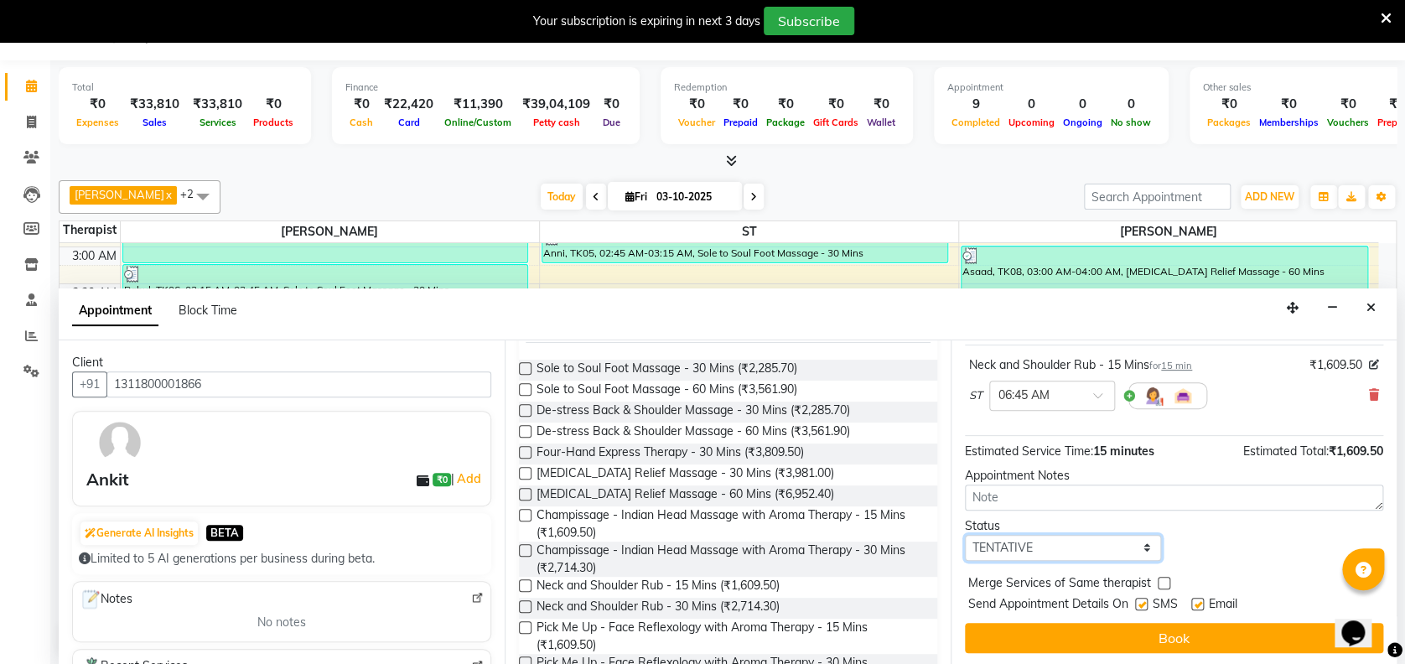
click at [1060, 543] on select "Select TENTATIVE CONFIRM CHECK-IN UPCOMING" at bounding box center [1063, 548] width 196 height 26
select select "confirm booking"
click at [965, 535] on select "Select TENTATIVE CONFIRM CHECK-IN UPCOMING" at bounding box center [1063, 548] width 196 height 26
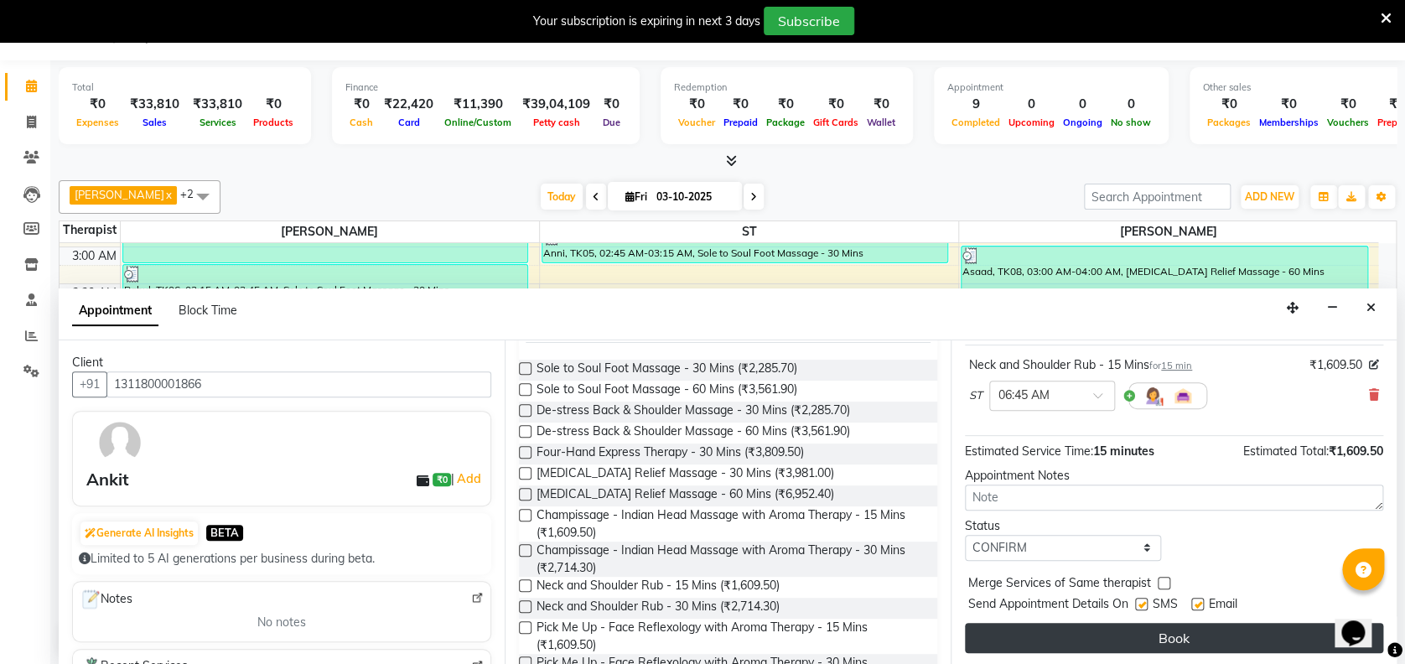
click at [1174, 636] on button "Book" at bounding box center [1174, 638] width 418 height 30
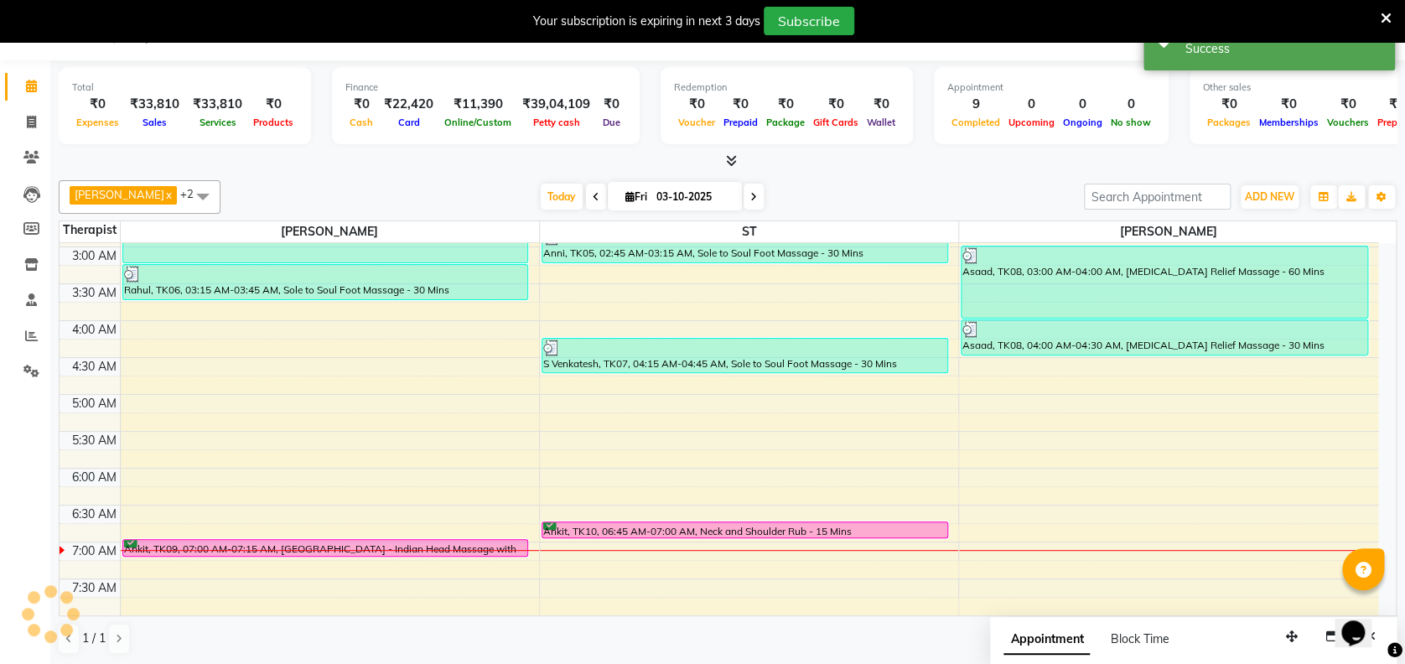
scroll to position [0, 0]
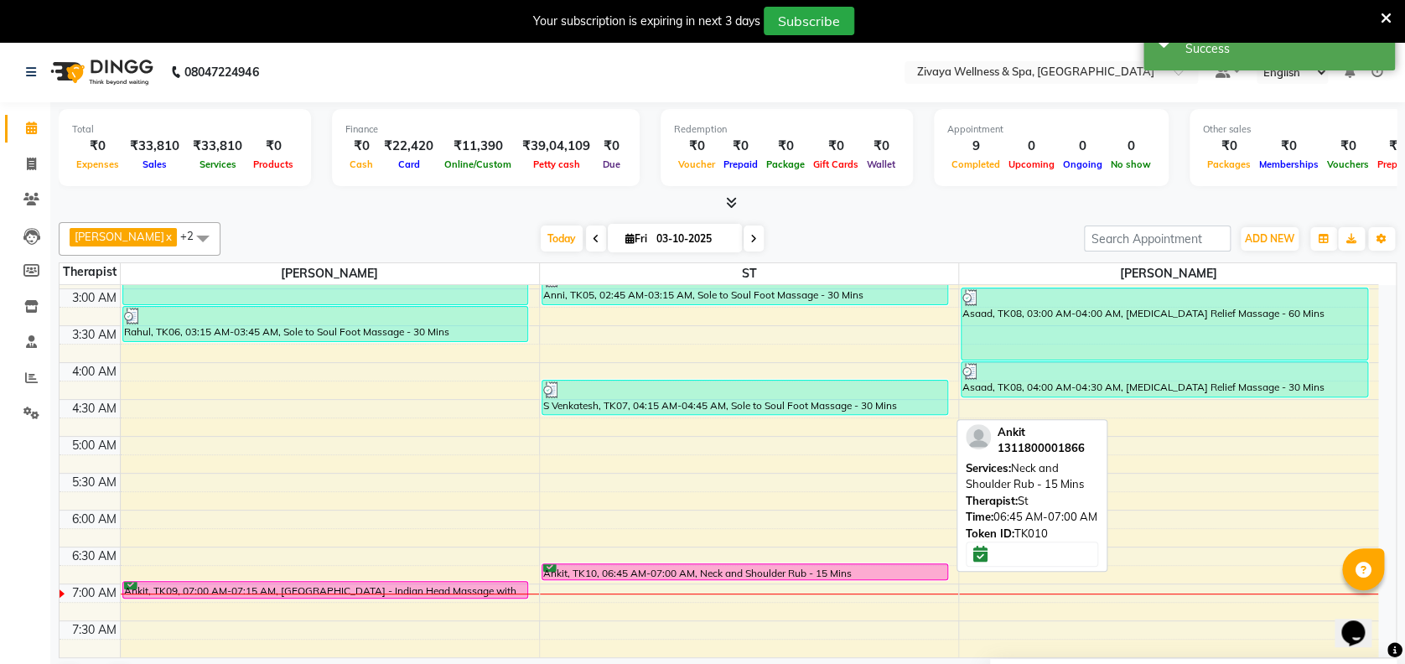
click at [699, 564] on div "Ankit, TK10, 06:45 AM-07:00 AM, Neck and Shoulder Rub - 15 Mins" at bounding box center [745, 571] width 405 height 15
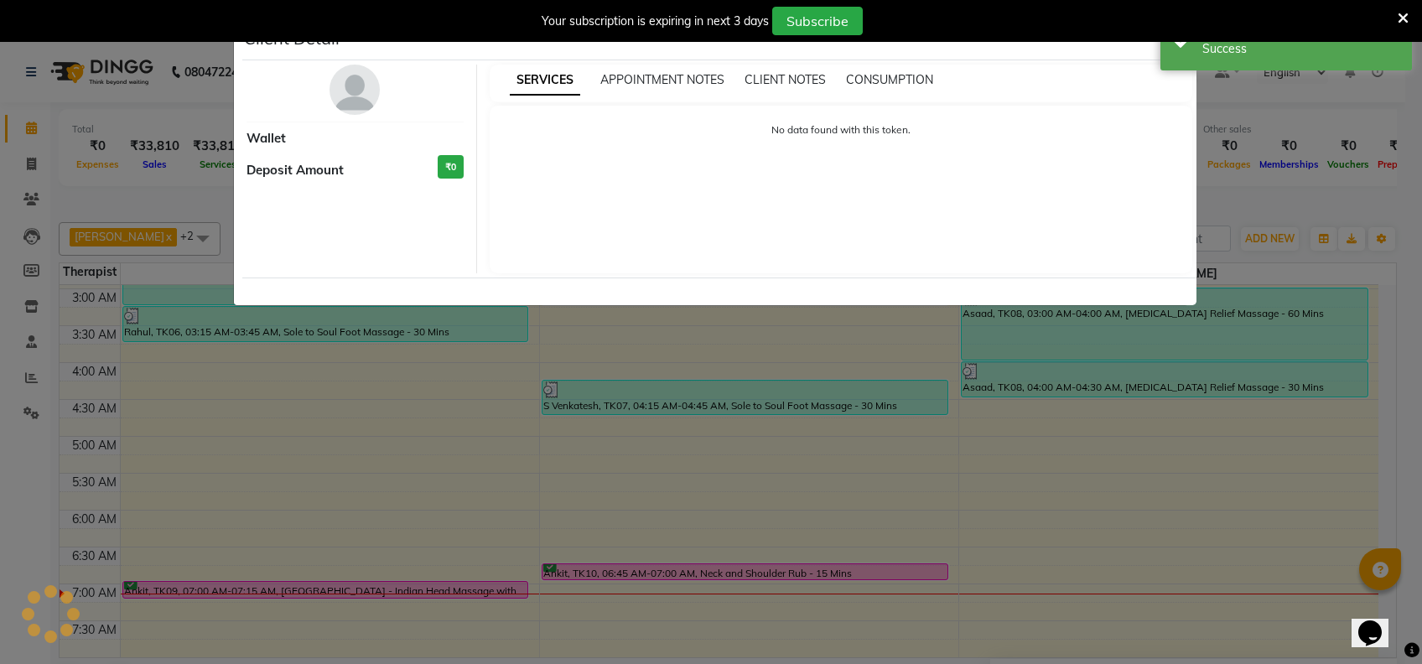
select select "6"
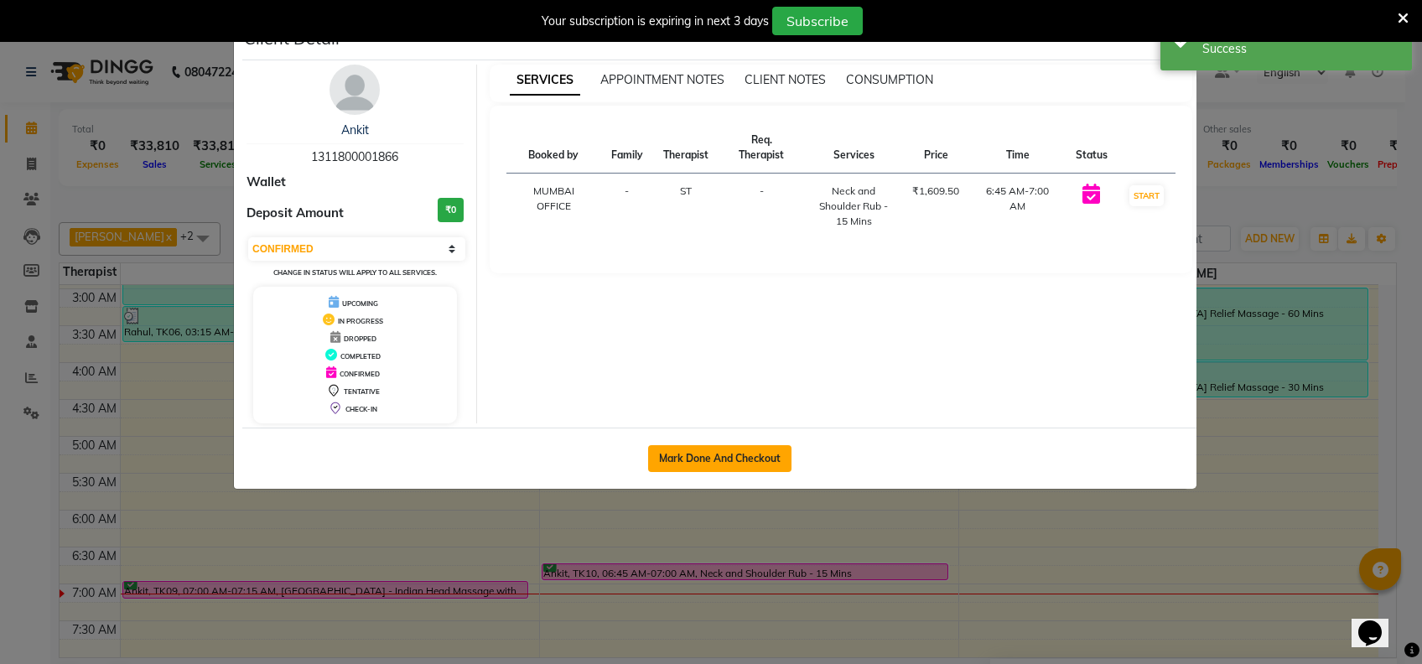
click at [725, 454] on button "Mark Done And Checkout" at bounding box center [719, 458] width 143 height 27
select select "7072"
select select "service"
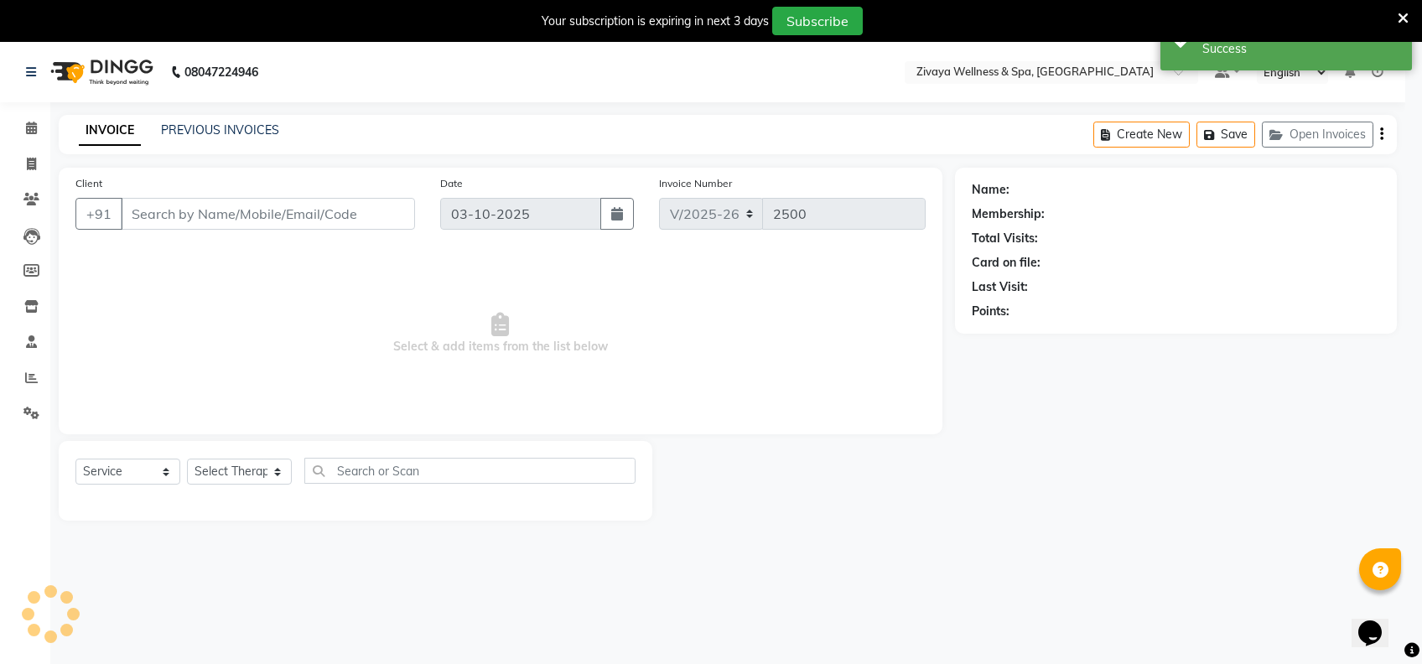
select select "3"
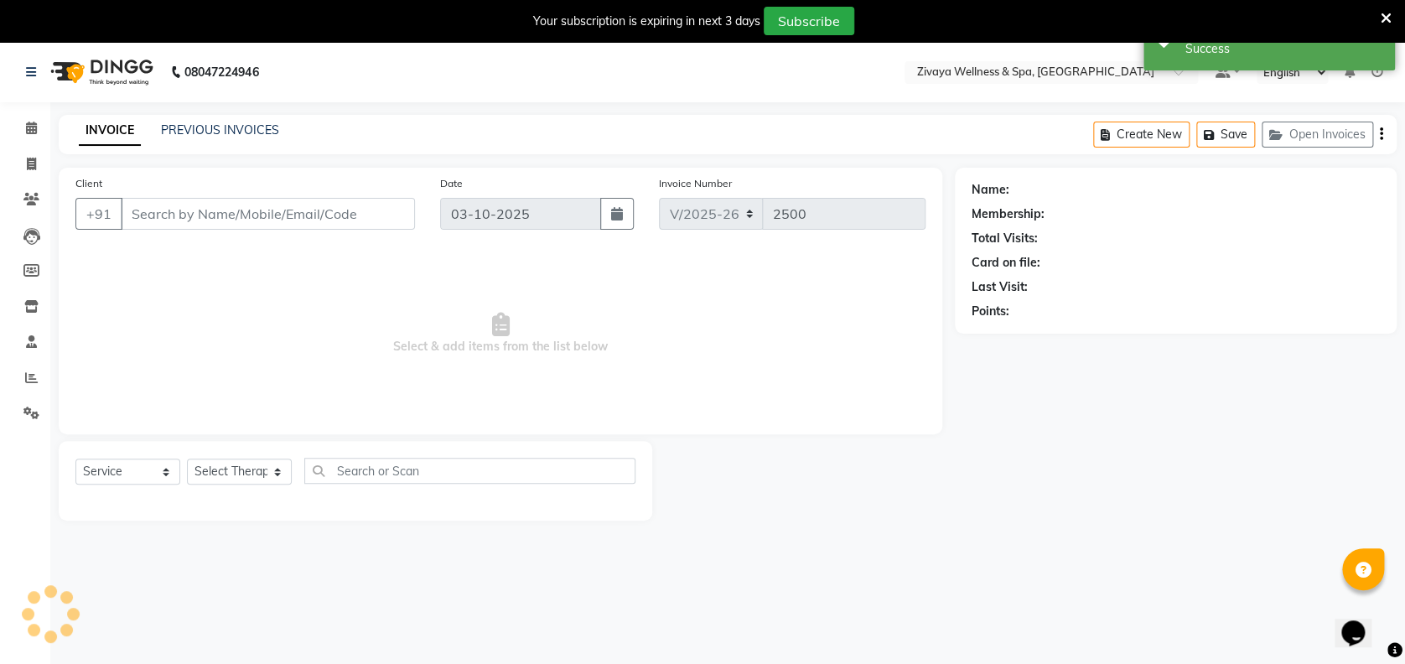
type input "1311800001866"
select select "62791"
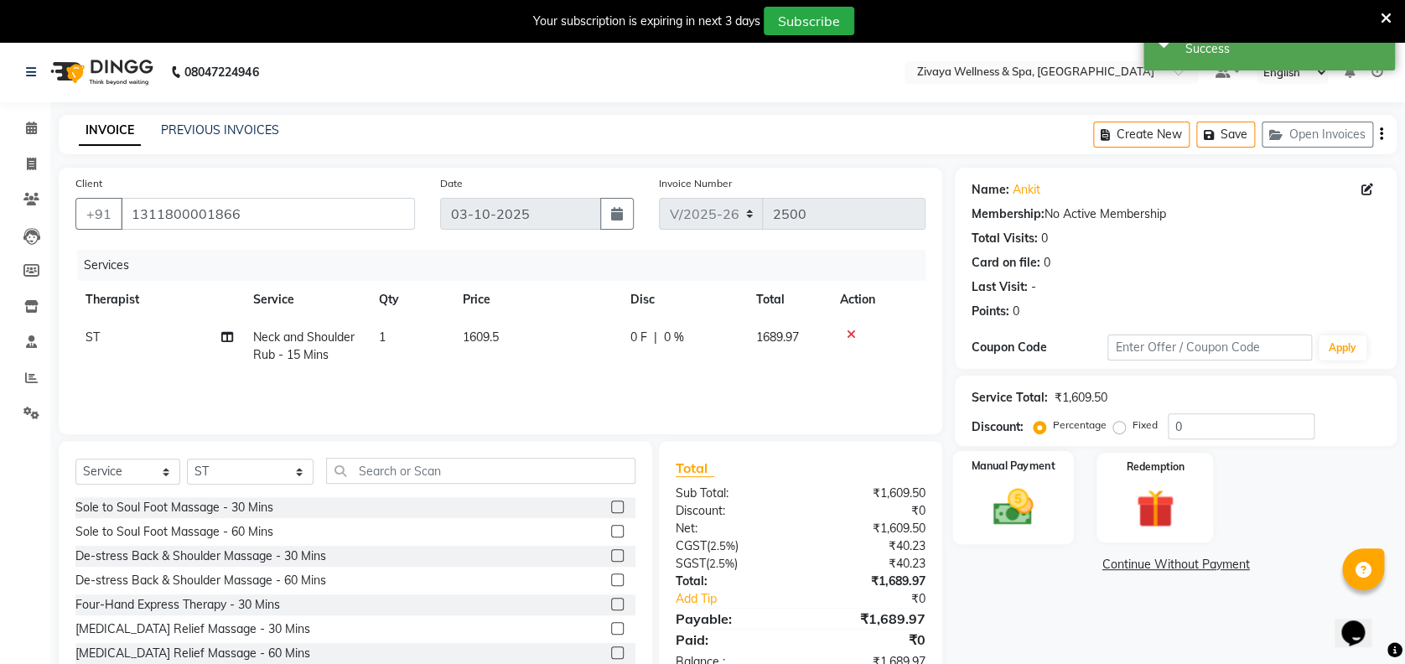
click at [1035, 511] on img at bounding box center [1013, 507] width 65 height 46
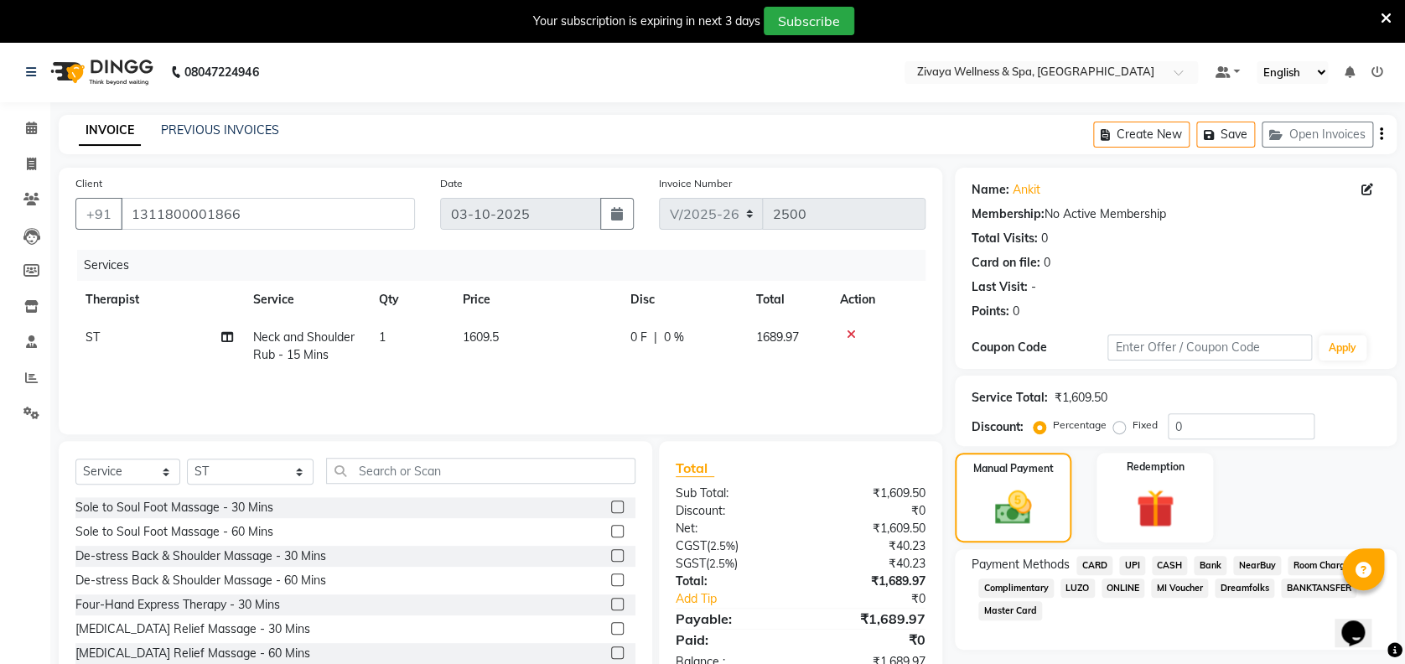
click at [1093, 567] on span "CARD" at bounding box center [1095, 565] width 36 height 19
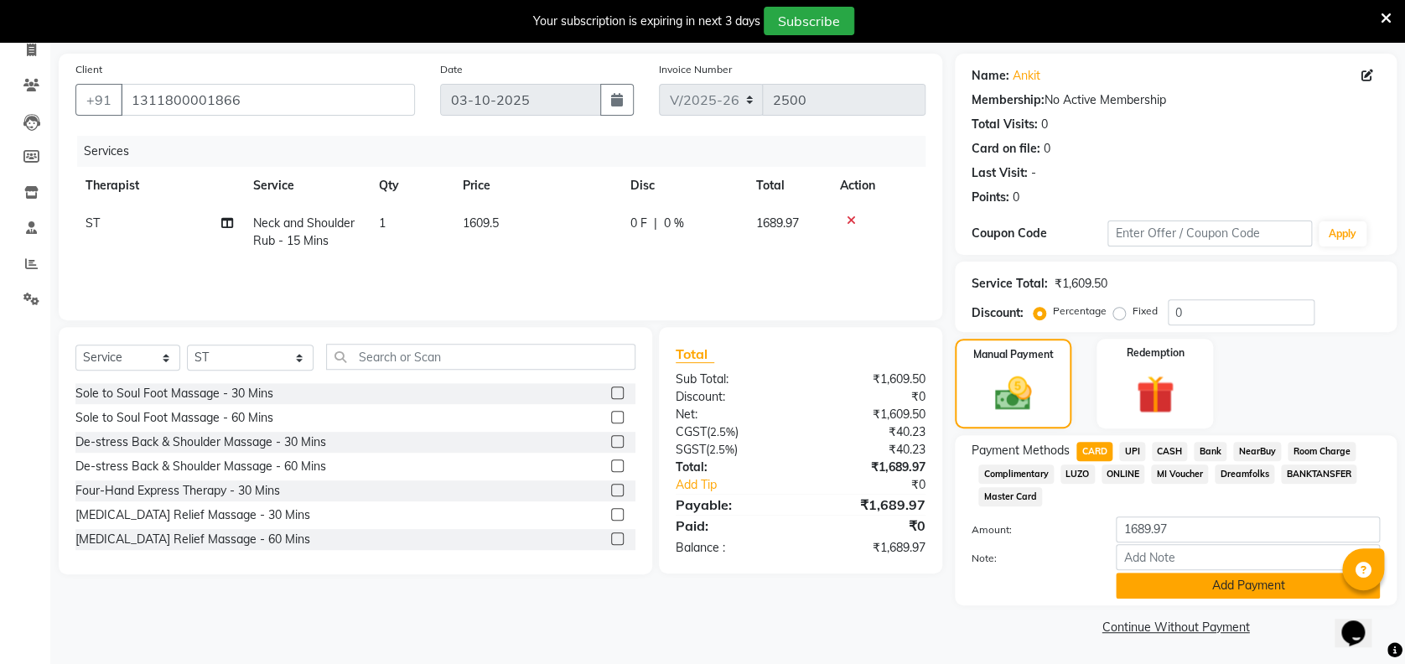
click at [1224, 586] on button "Add Payment" at bounding box center [1248, 586] width 264 height 26
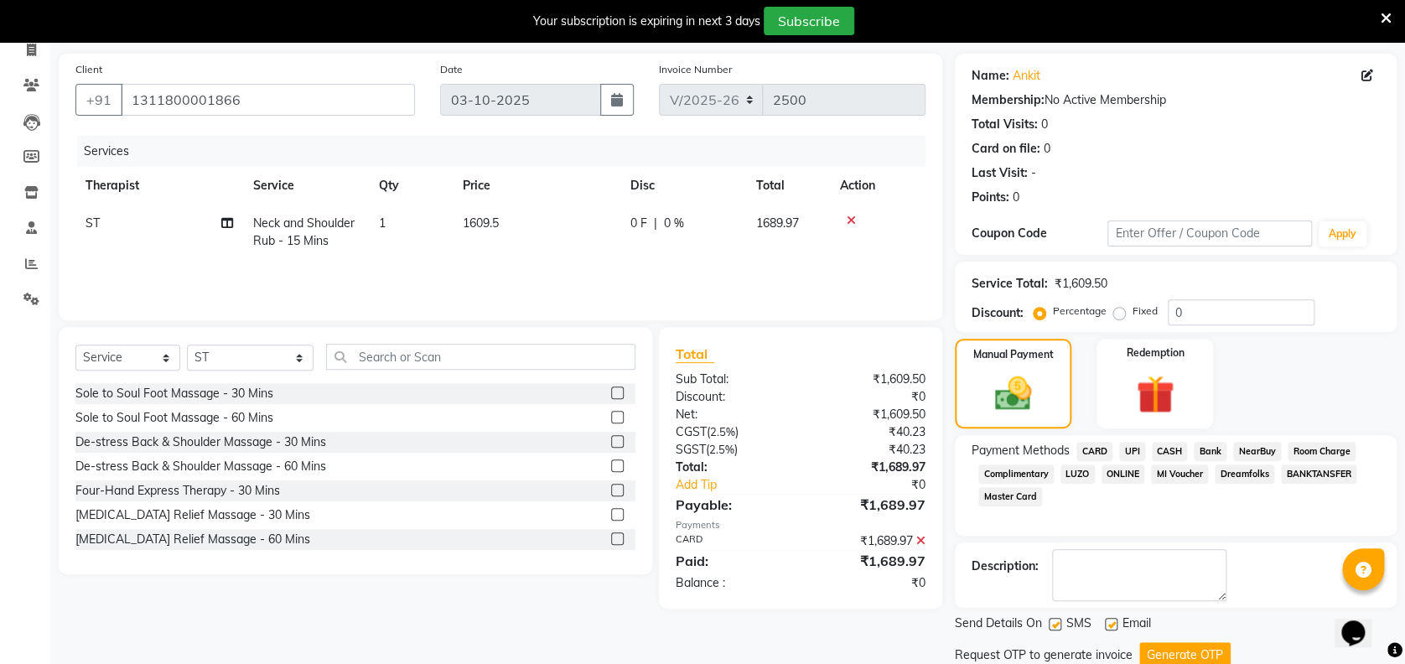
scroll to position [172, 0]
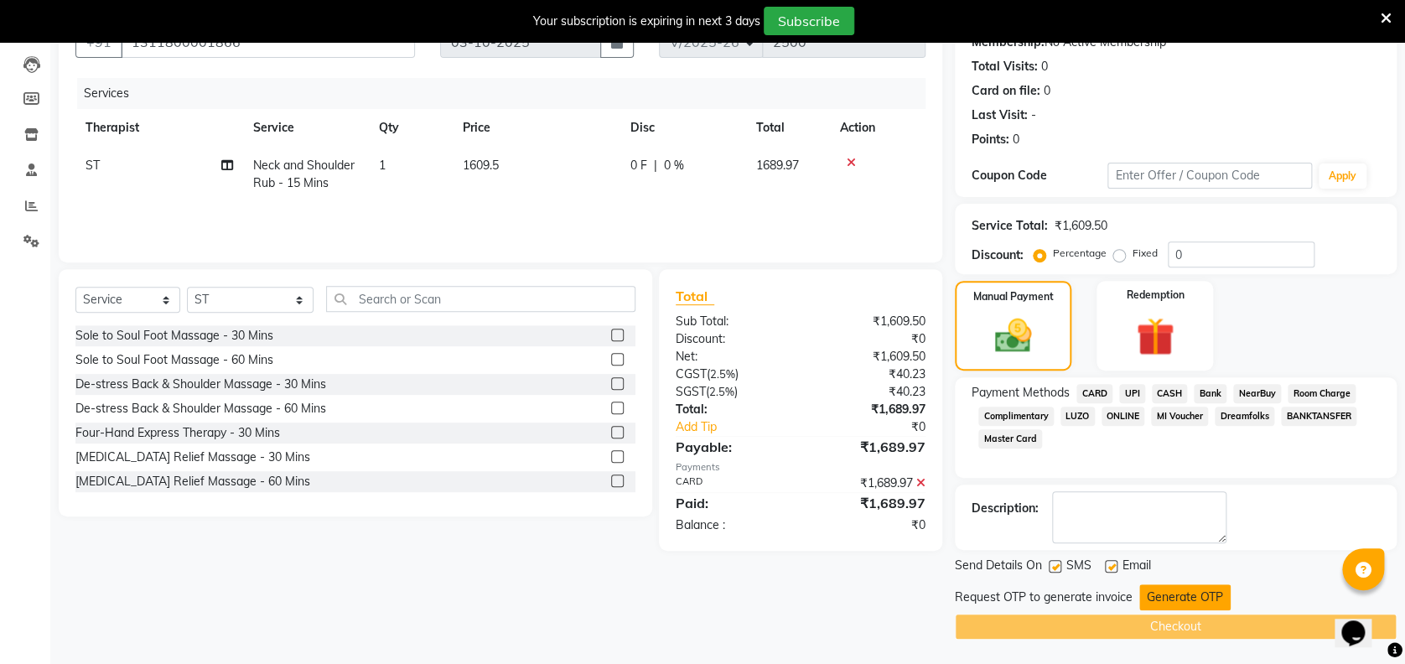
click at [1210, 595] on button "Generate OTP" at bounding box center [1185, 597] width 91 height 26
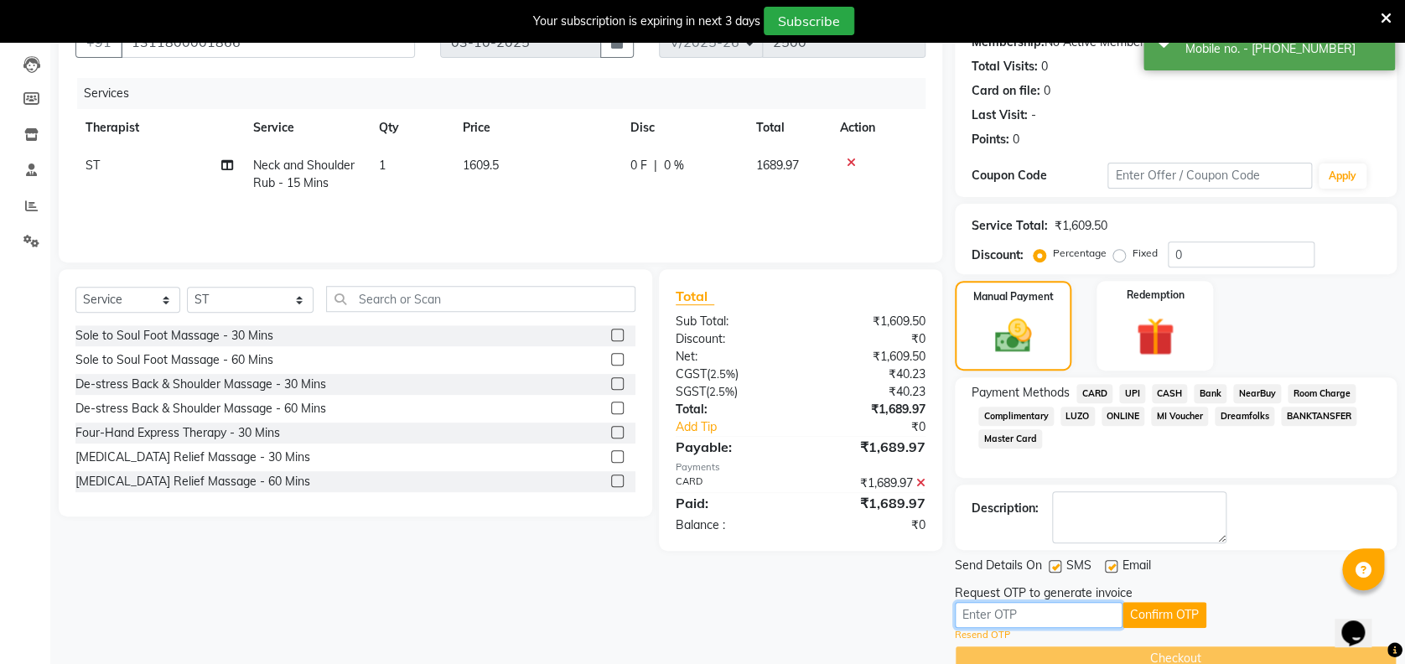
click at [1067, 610] on input "text" at bounding box center [1039, 615] width 168 height 26
type input "5302"
click at [1142, 621] on button "Confirm OTP" at bounding box center [1165, 615] width 84 height 26
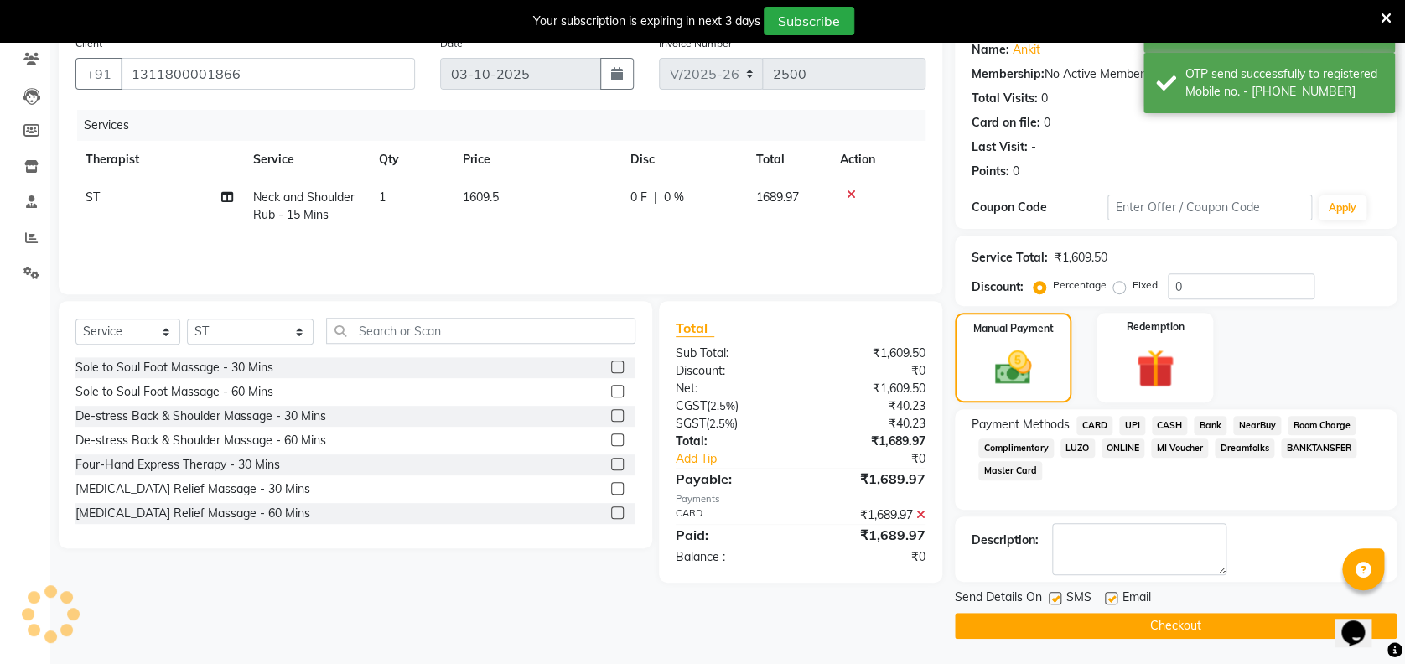
scroll to position [139, 0]
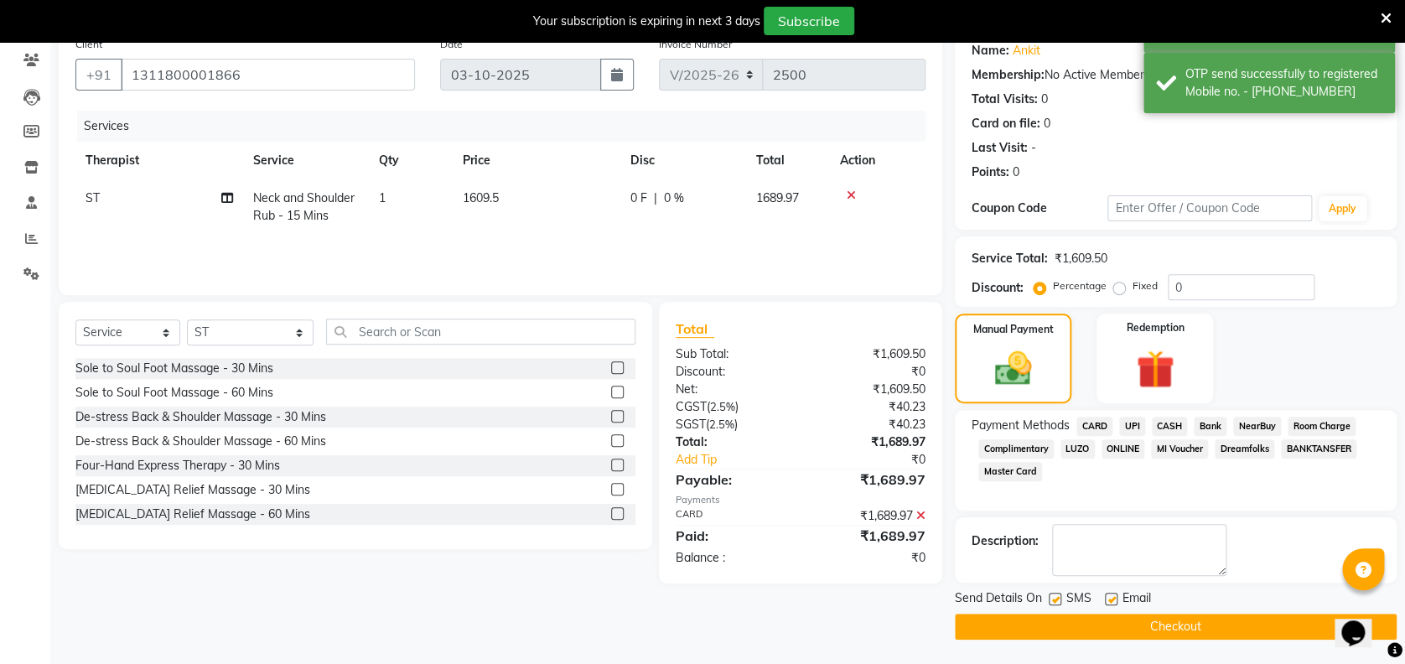
click at [1142, 621] on button "Checkout" at bounding box center [1176, 627] width 442 height 26
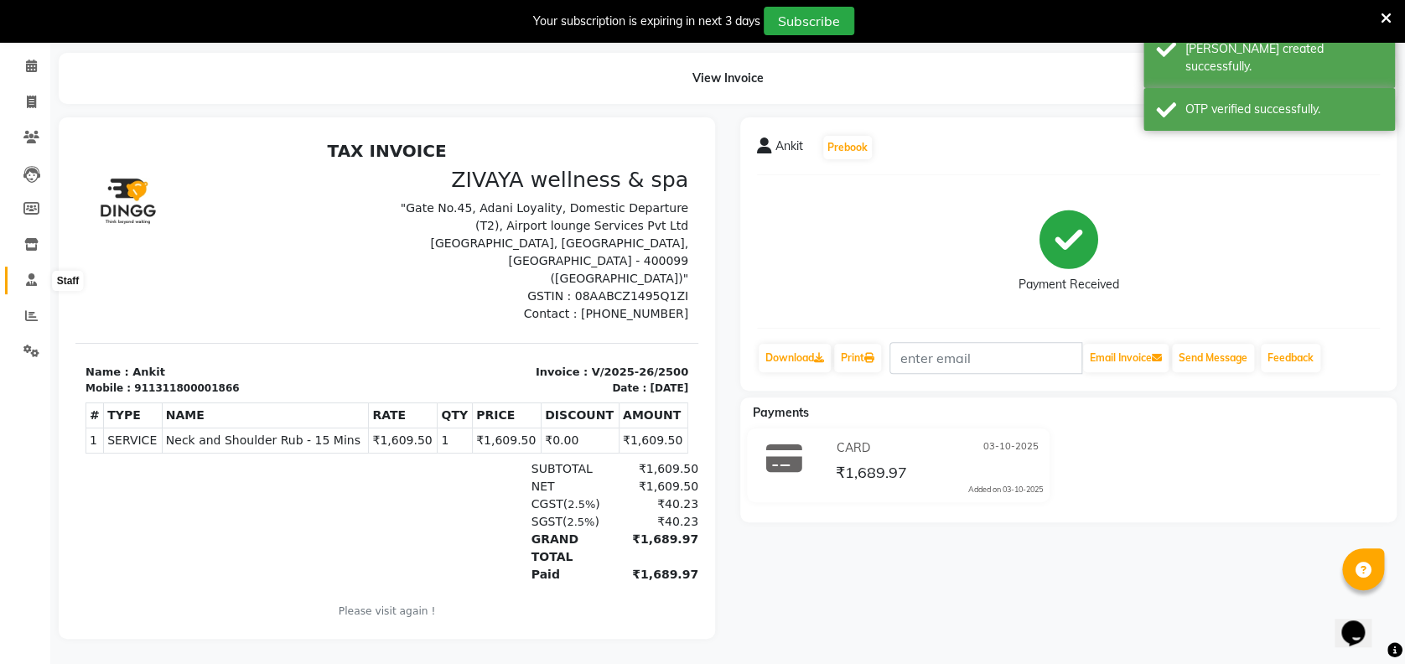
click at [30, 273] on icon at bounding box center [31, 279] width 11 height 13
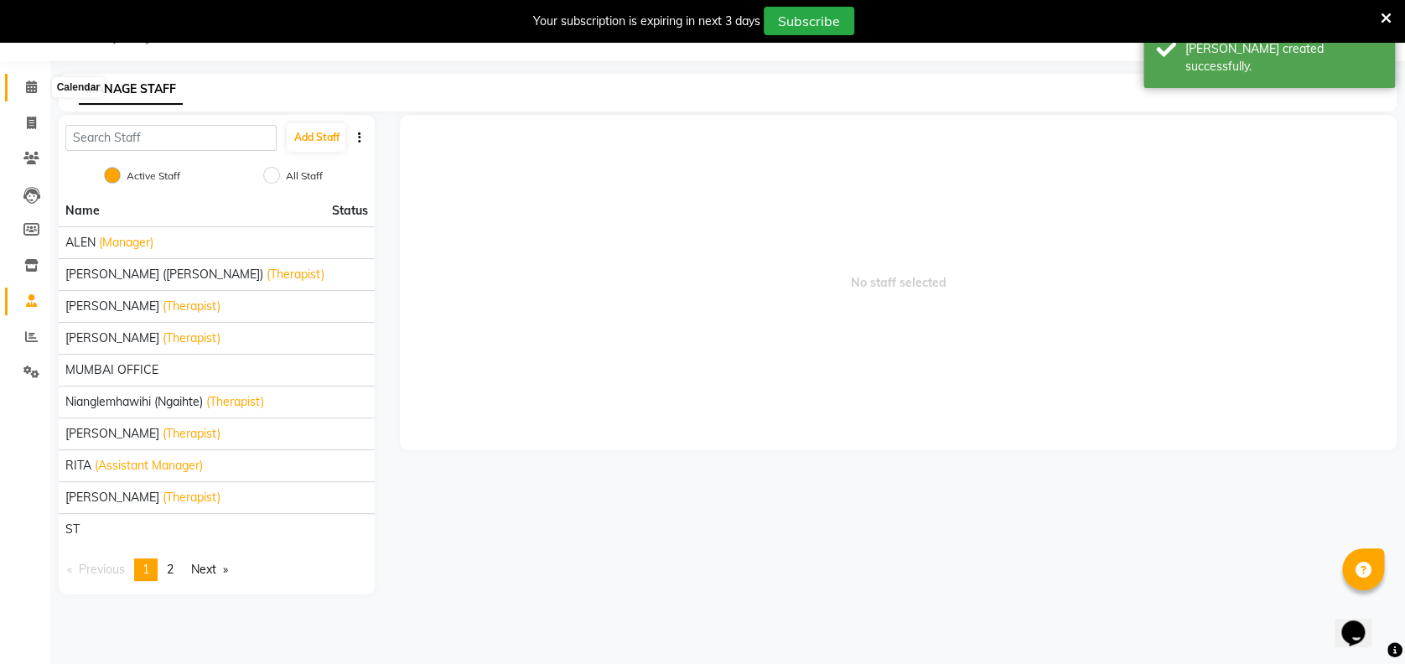
click at [31, 85] on icon at bounding box center [31, 87] width 11 height 13
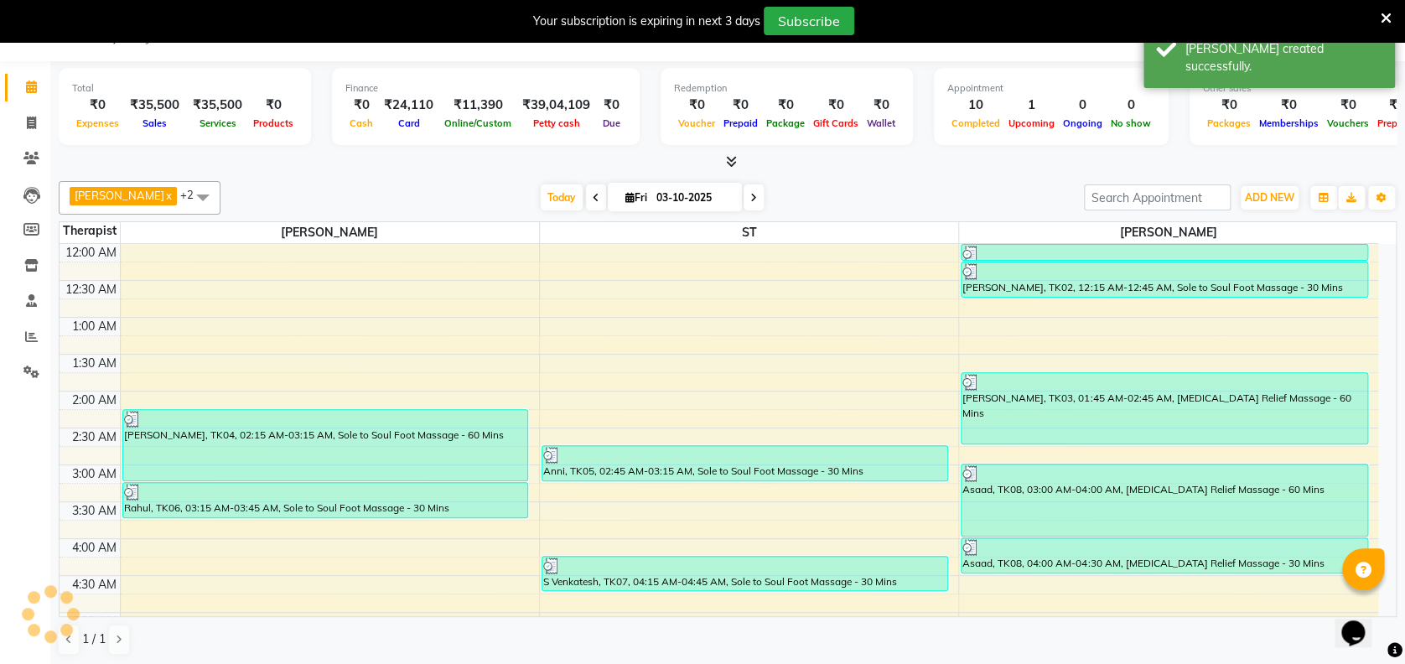
scroll to position [441, 0]
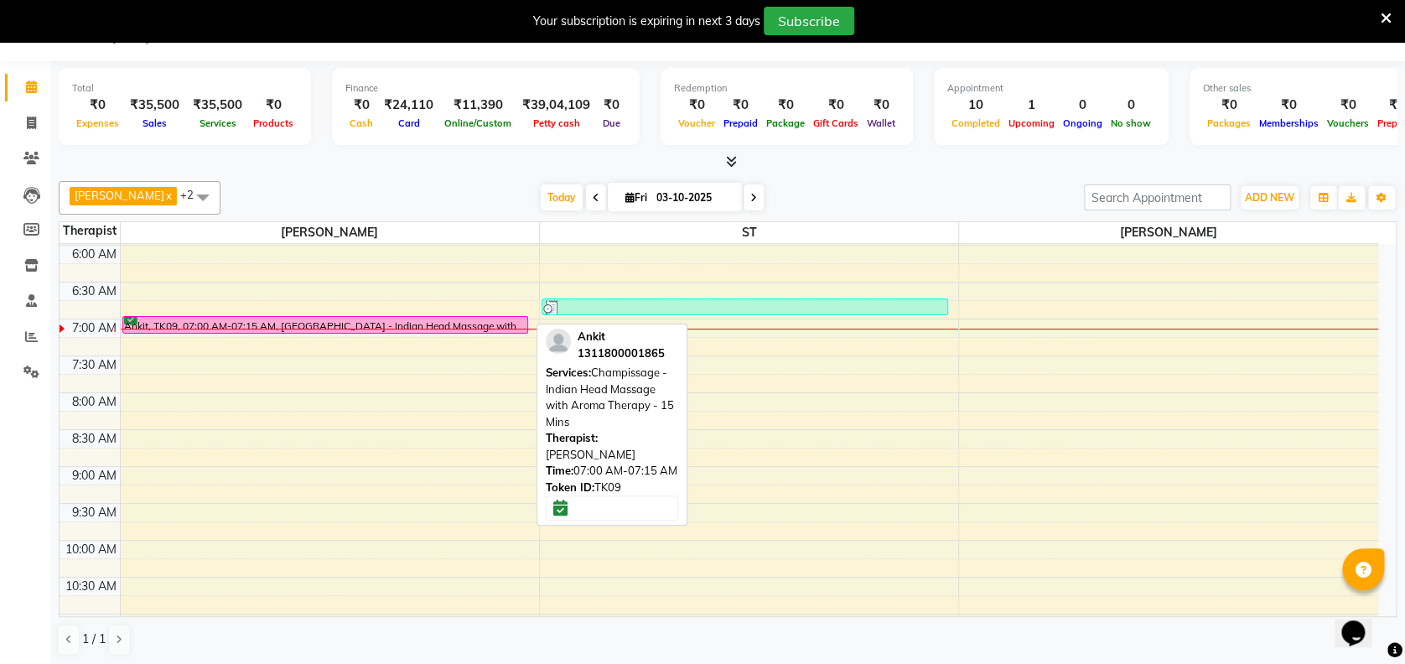
click at [498, 321] on div "Ankit, TK09, 07:00 AM-07:15 AM, [GEOGRAPHIC_DATA] - Indian Head Massage with Ar…" at bounding box center [325, 325] width 405 height 16
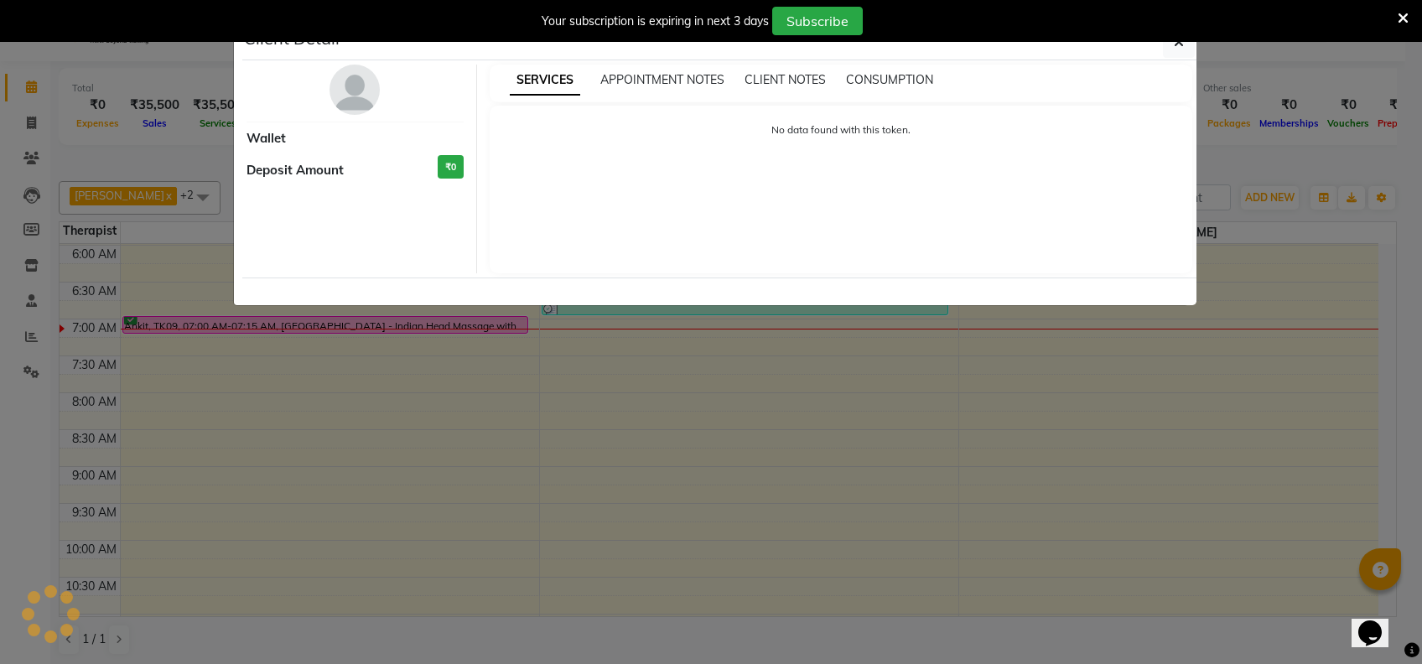
select select "6"
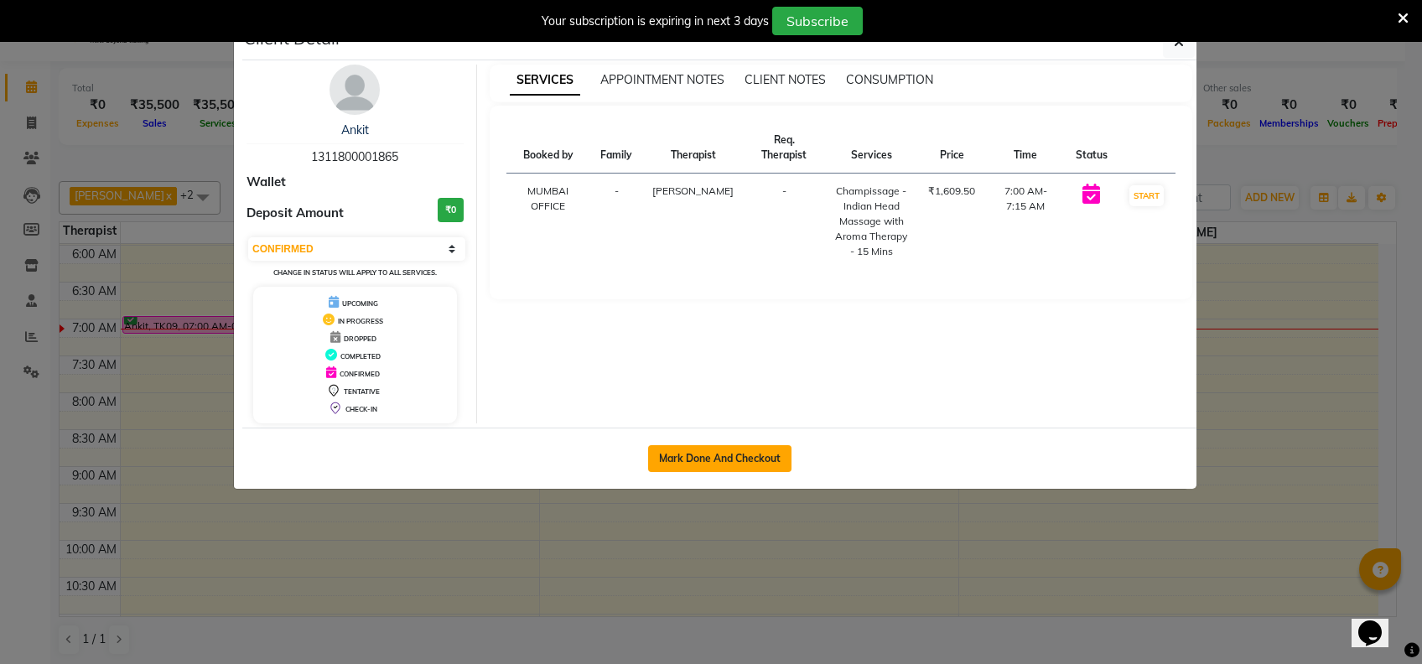
click at [774, 463] on button "Mark Done And Checkout" at bounding box center [719, 458] width 143 height 27
select select "service"
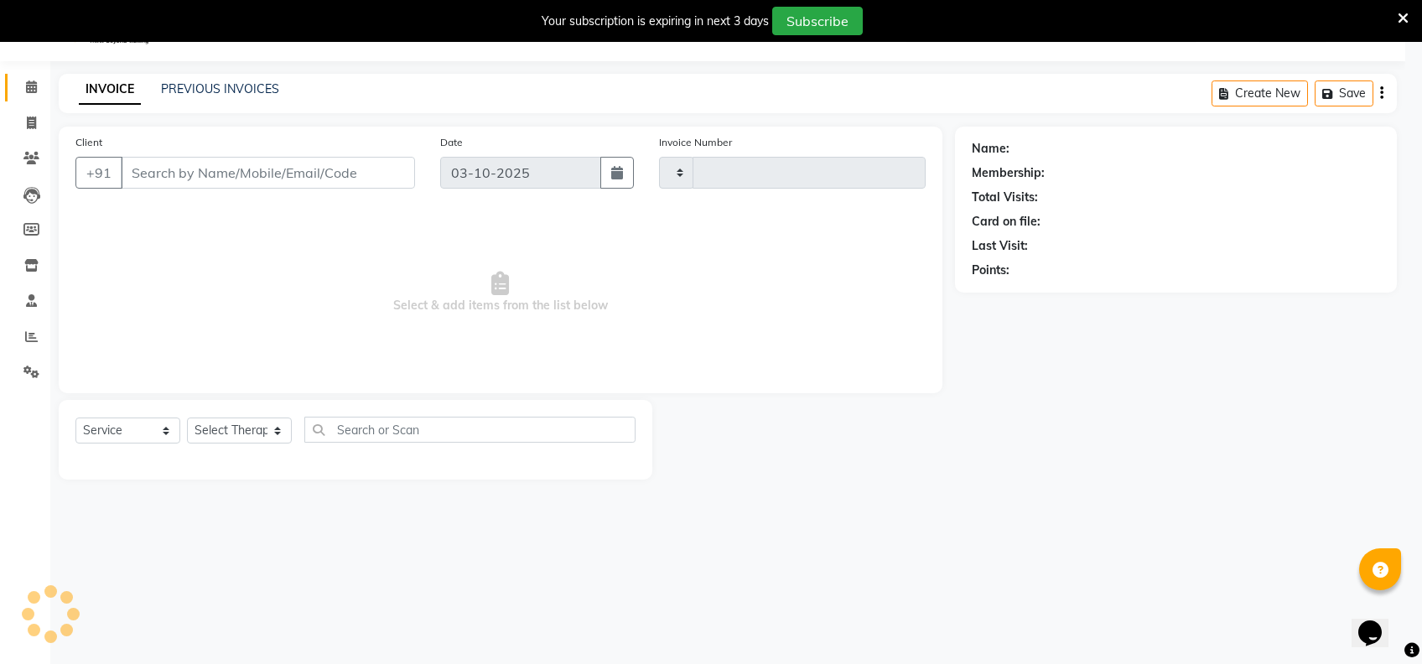
type input "2501"
select select "3"
select select "7072"
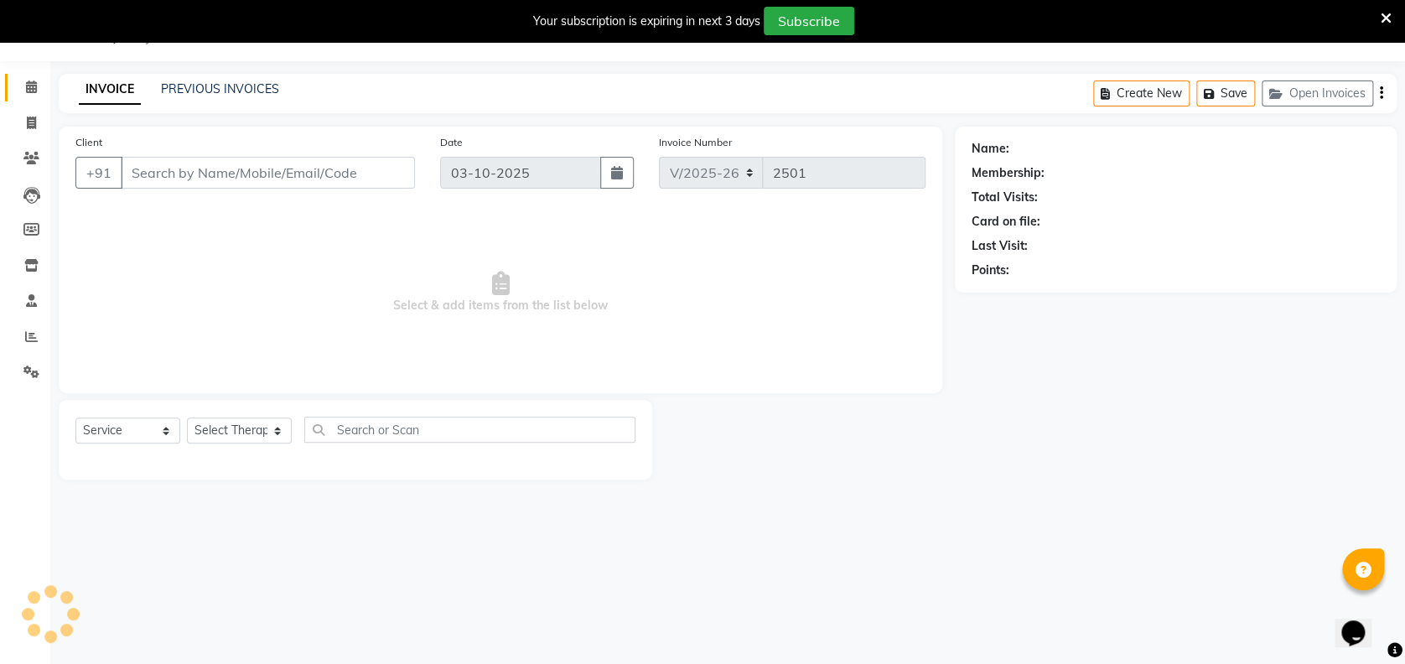
type input "1311800001865"
select select "61709"
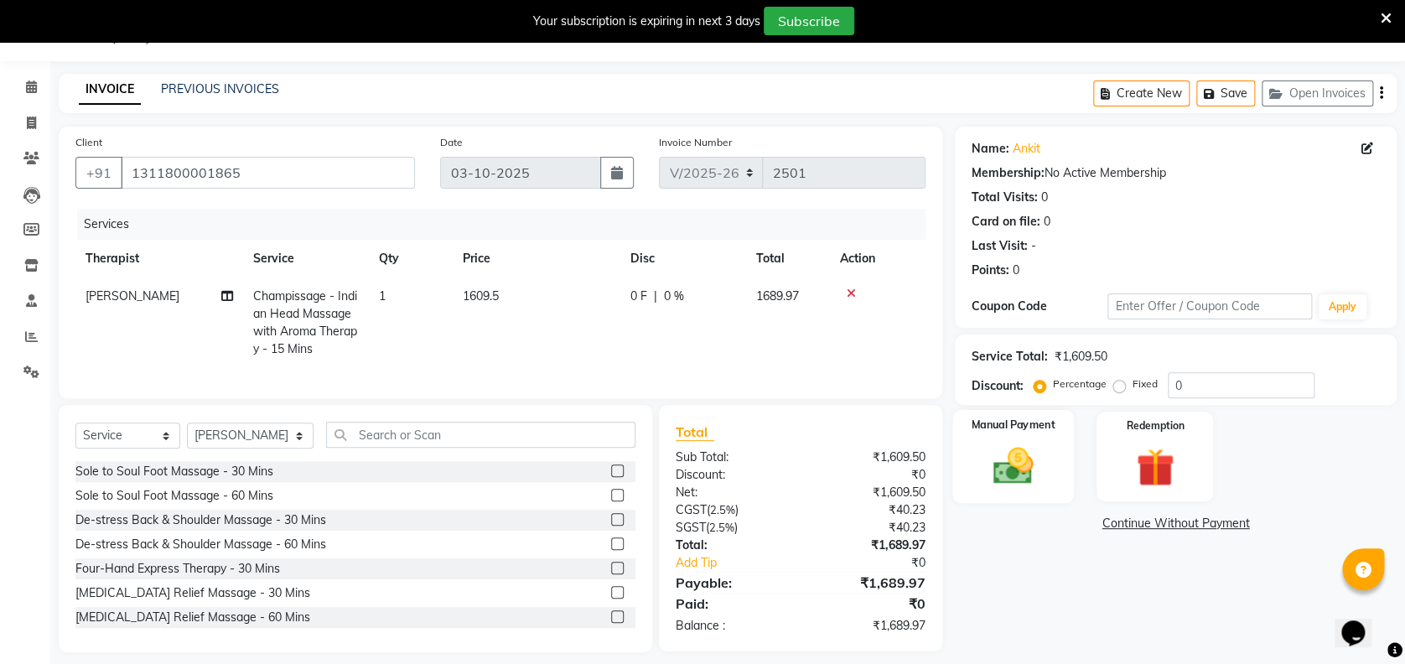
click at [1025, 477] on img at bounding box center [1013, 466] width 65 height 46
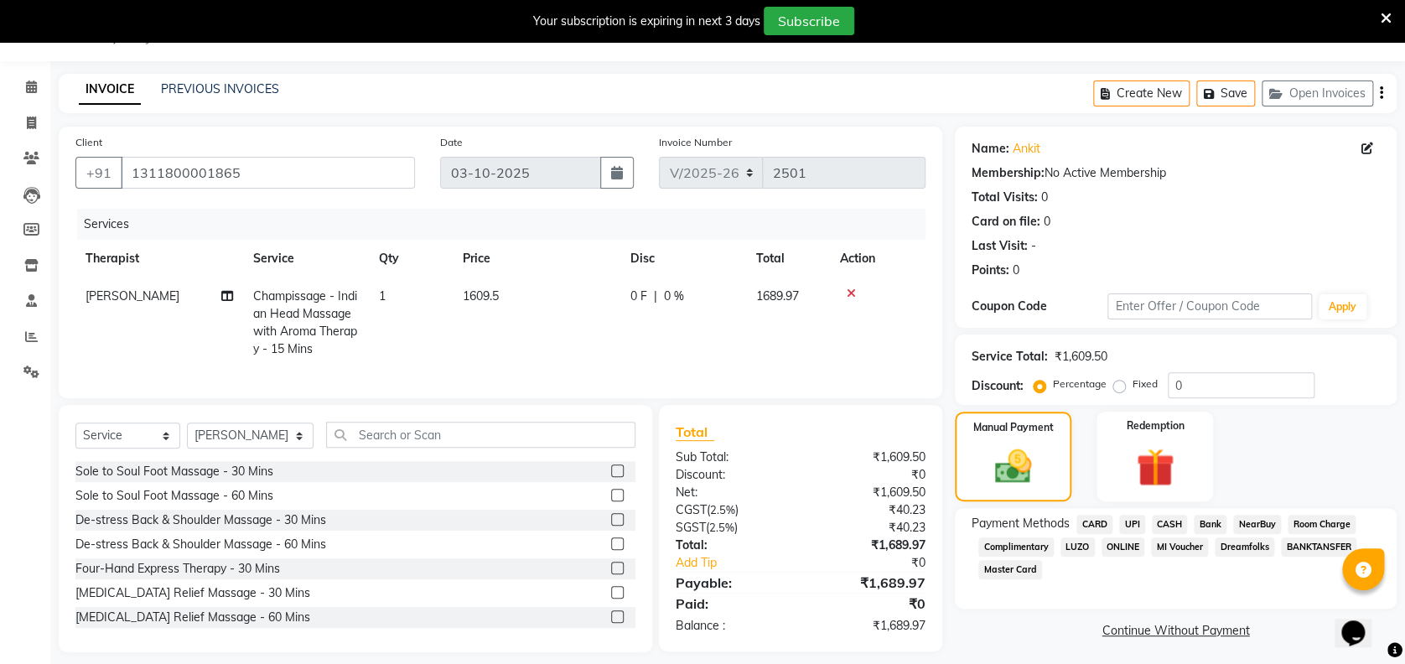
click at [1093, 523] on span "CARD" at bounding box center [1095, 524] width 36 height 19
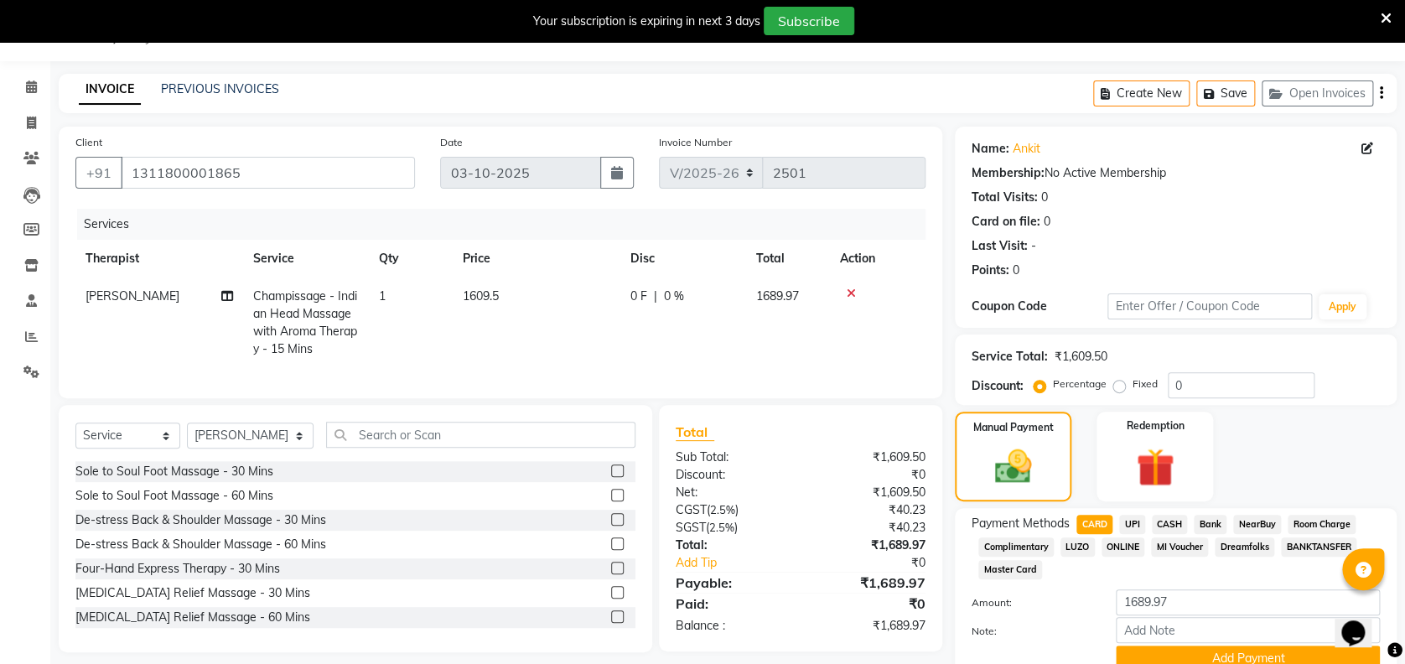
scroll to position [114, 0]
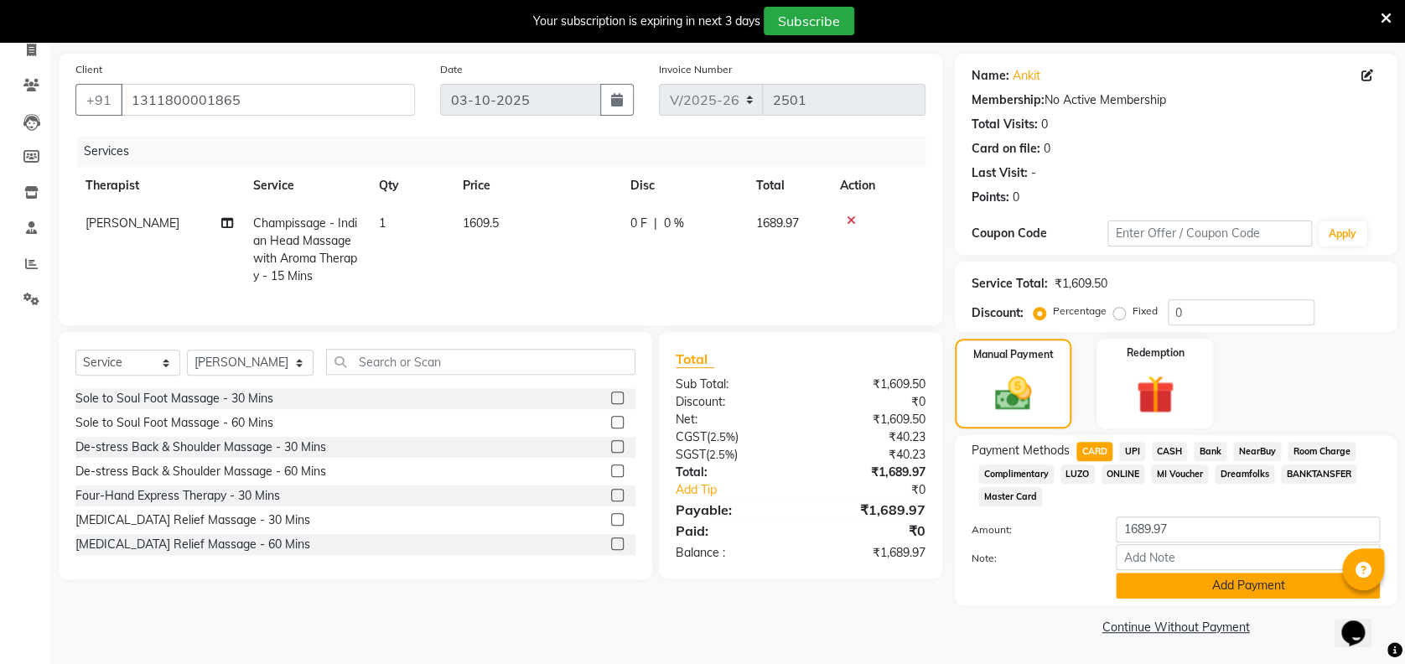
click at [1313, 590] on button "Add Payment" at bounding box center [1248, 586] width 264 height 26
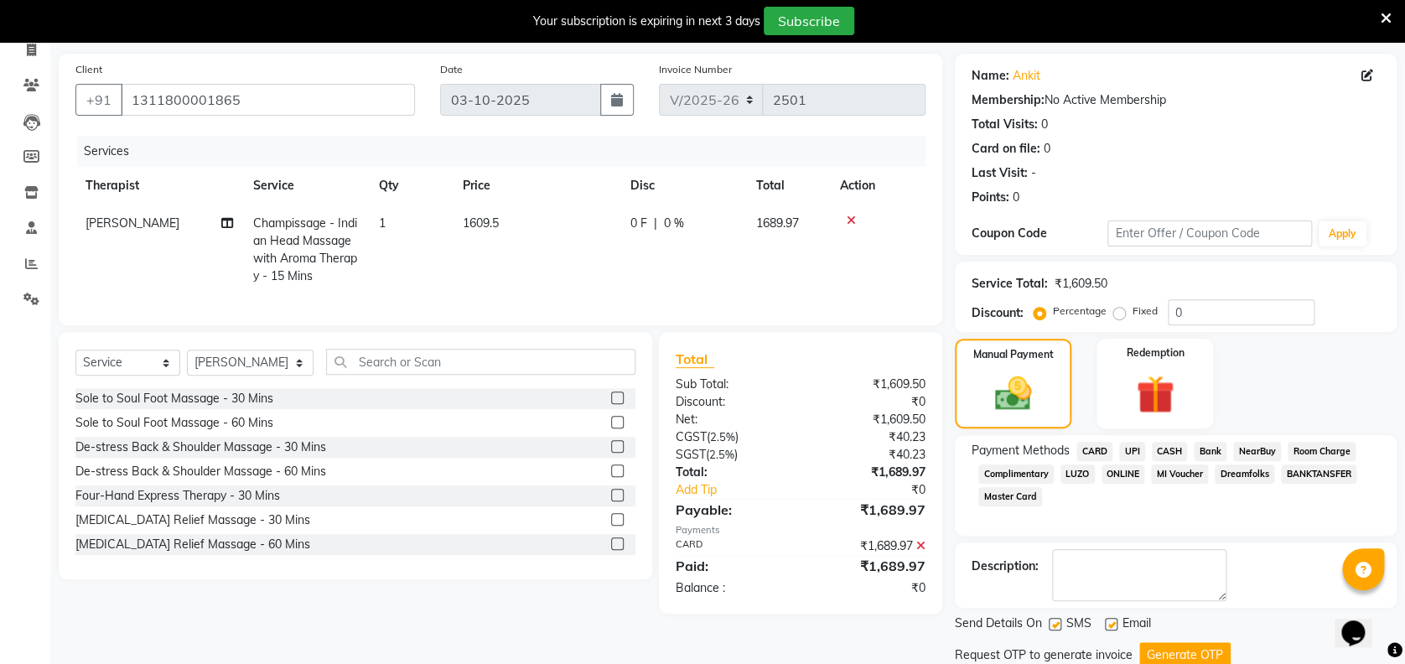
scroll to position [172, 0]
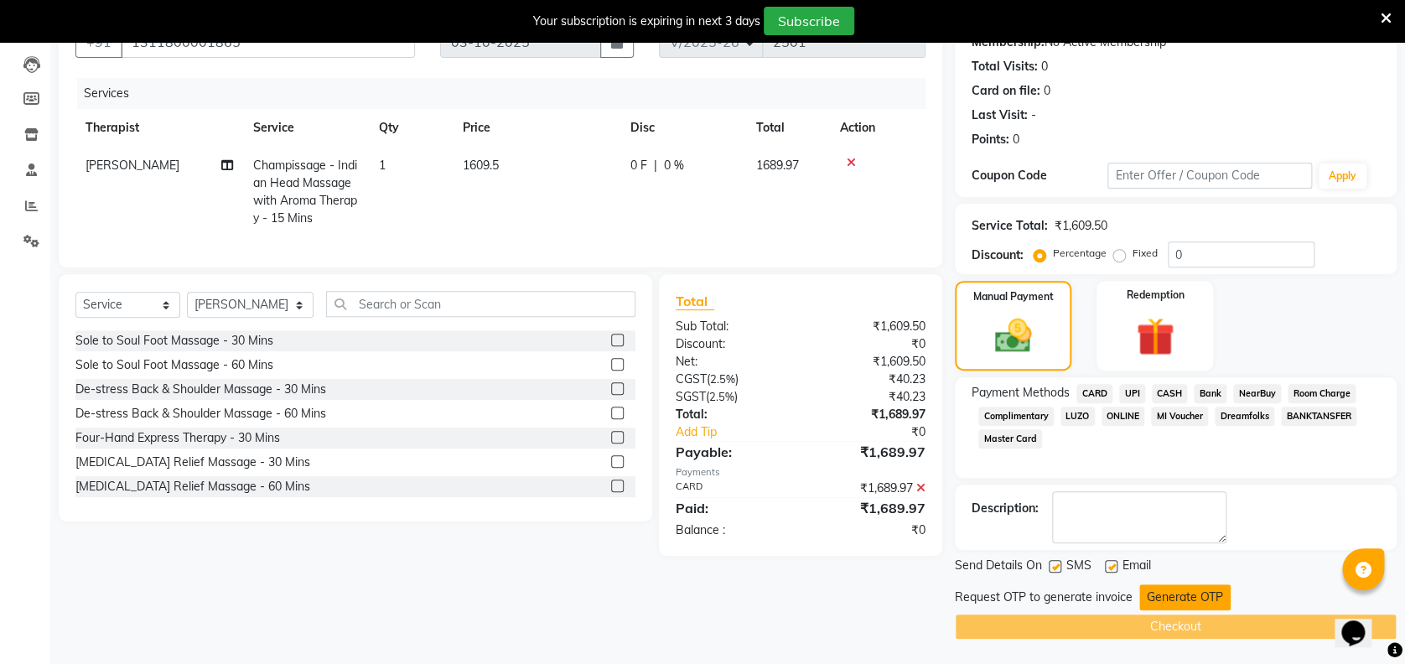
click at [1218, 590] on button "Generate OTP" at bounding box center [1185, 597] width 91 height 26
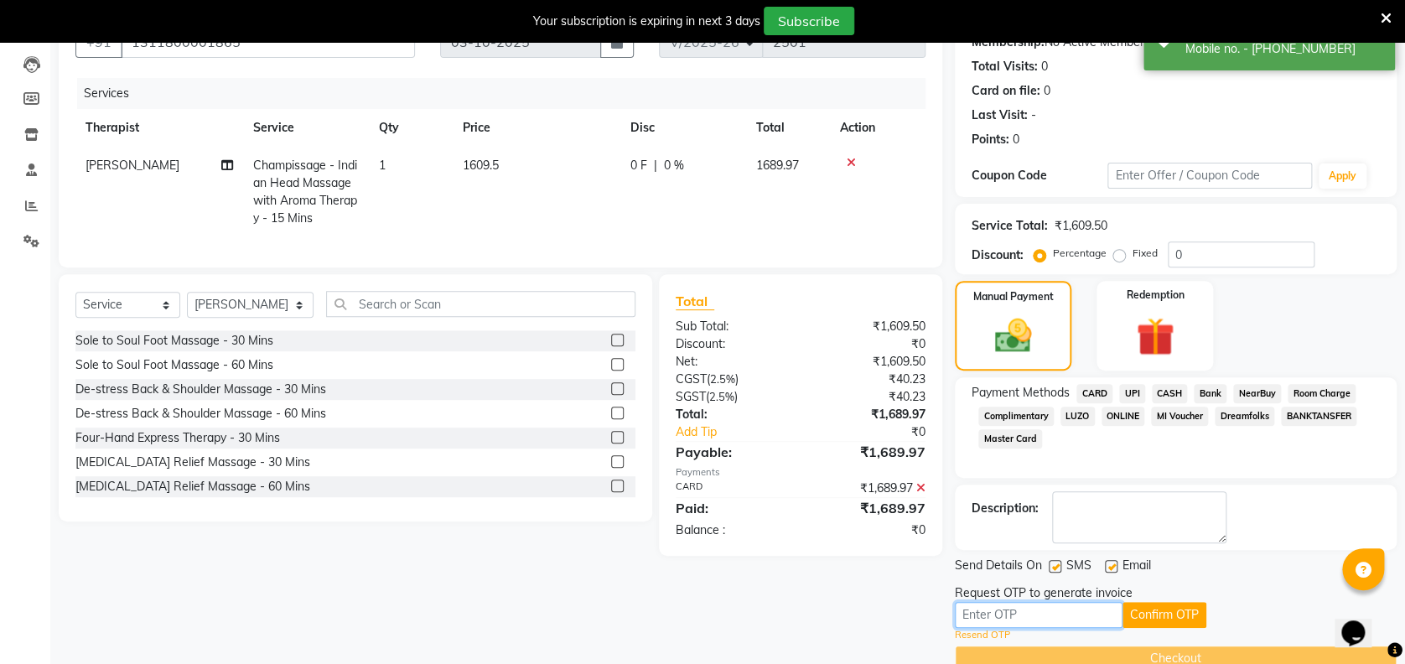
click at [1090, 615] on input "text" at bounding box center [1039, 615] width 168 height 26
type input "5302"
click at [1176, 615] on button "Confirm OTP" at bounding box center [1165, 615] width 84 height 26
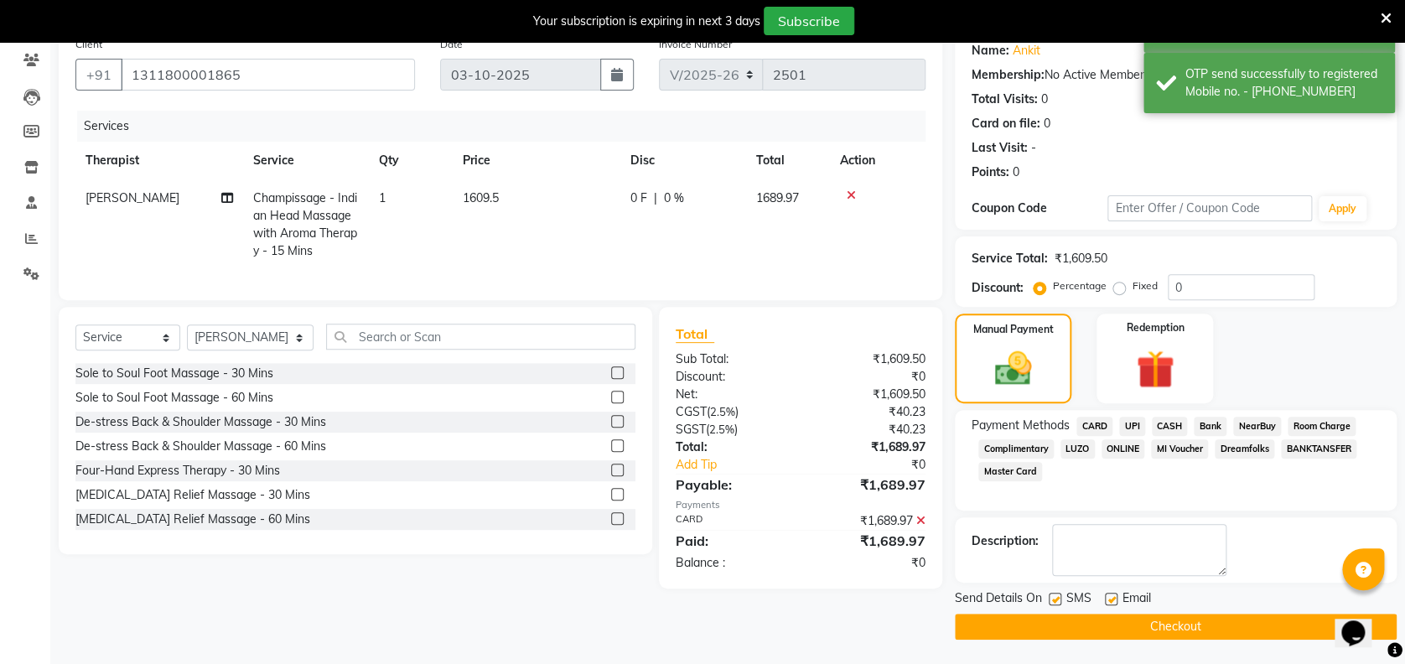
click at [1176, 615] on button "Checkout" at bounding box center [1176, 627] width 442 height 26
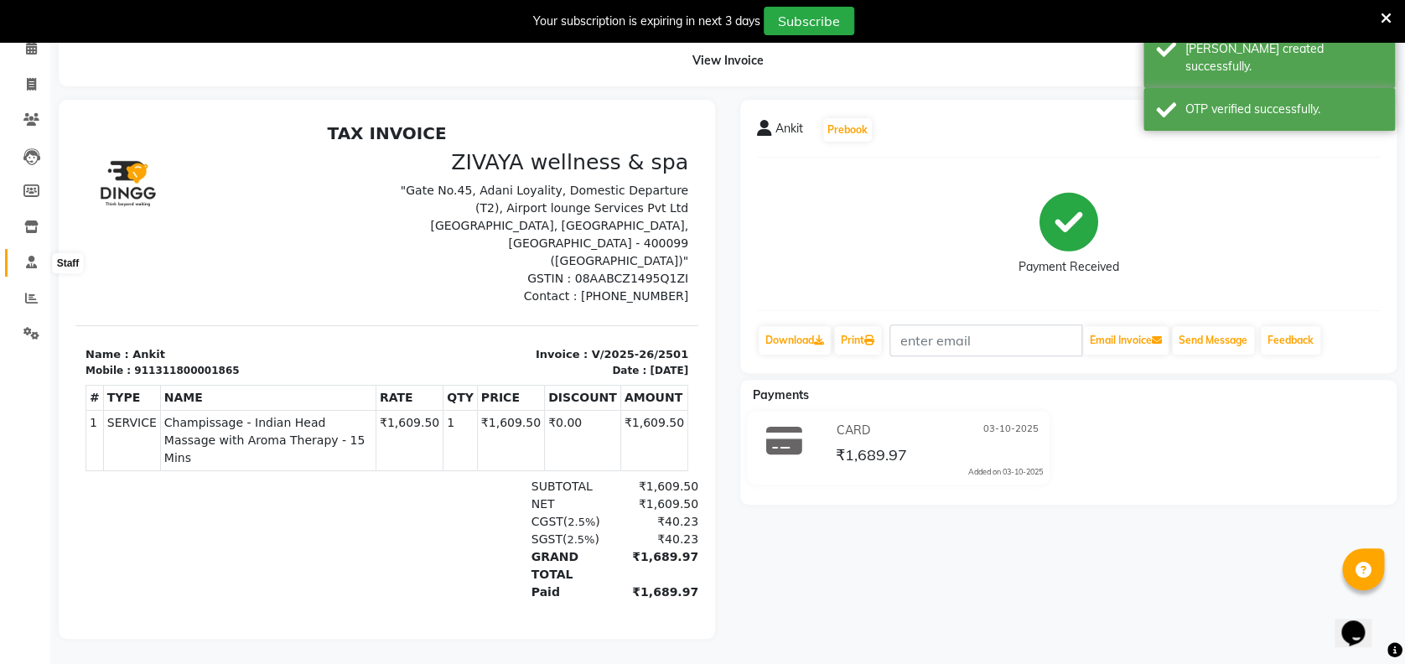
click at [24, 253] on span at bounding box center [31, 262] width 29 height 19
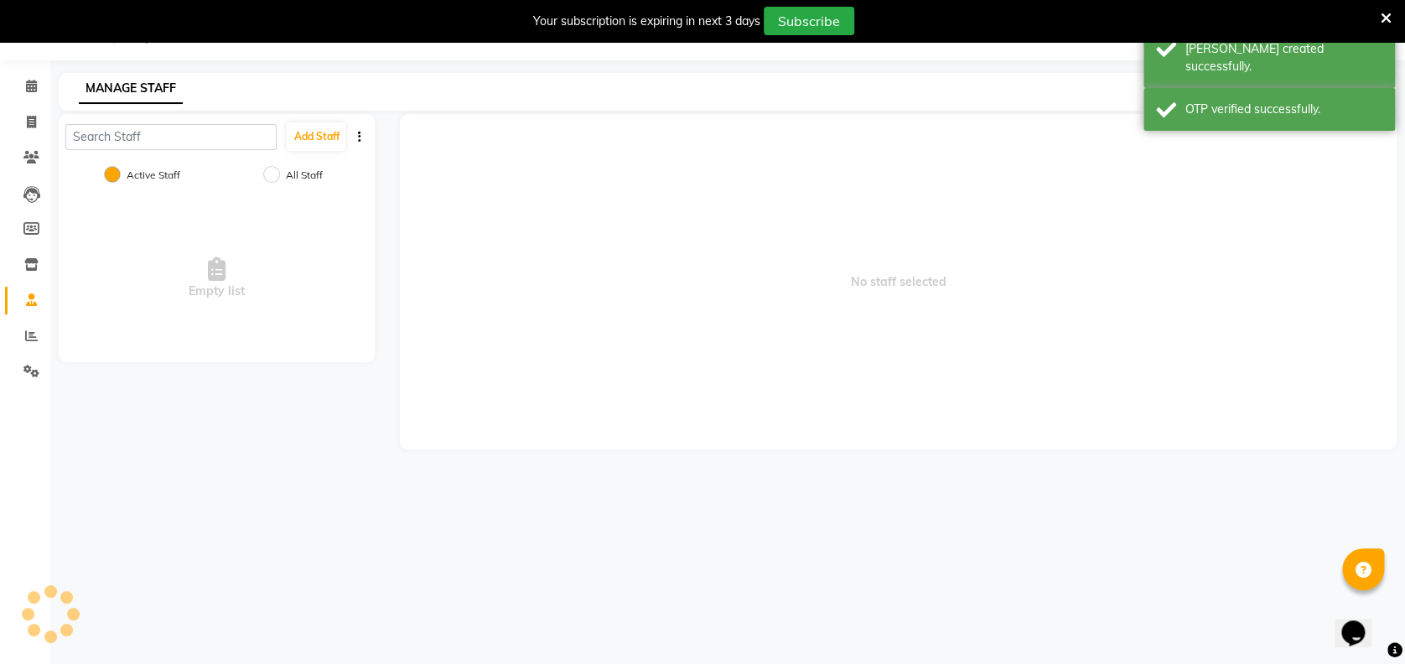
scroll to position [41, 0]
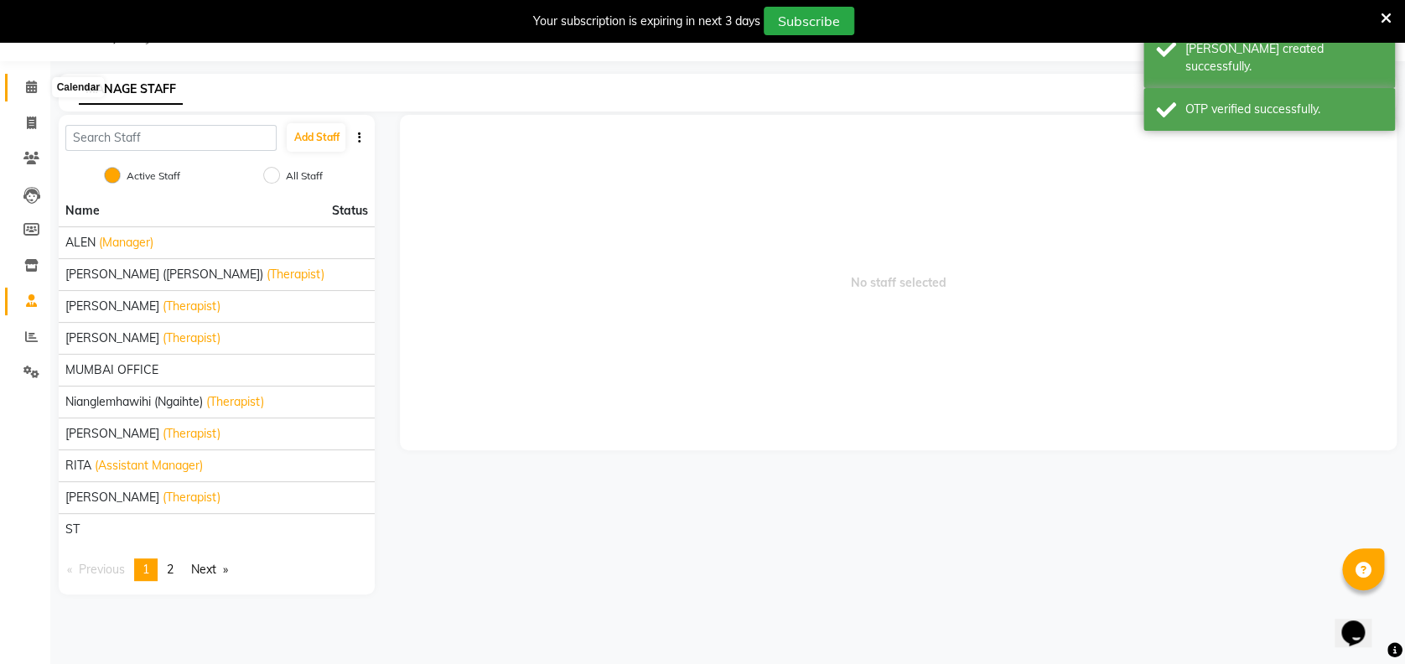
click at [35, 86] on icon at bounding box center [31, 87] width 11 height 13
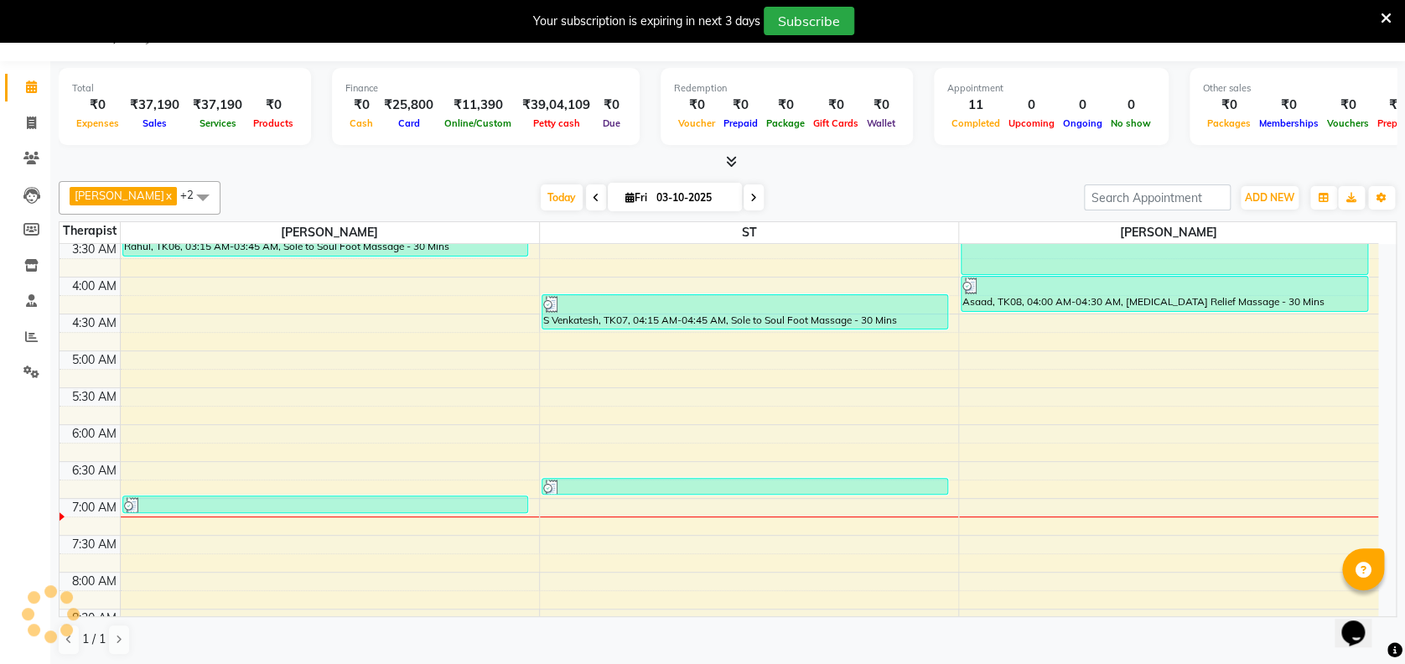
scroll to position [307, 0]
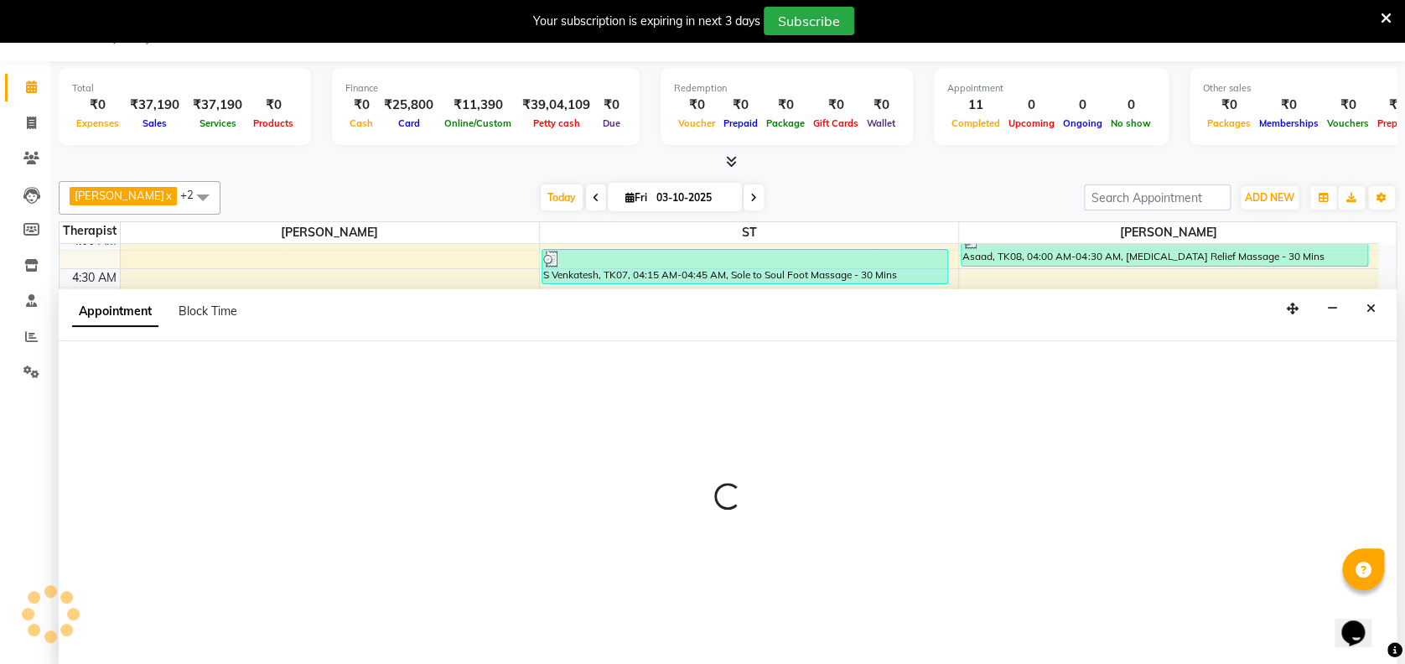
scroll to position [42, 0]
select select "450"
select select "tentative"
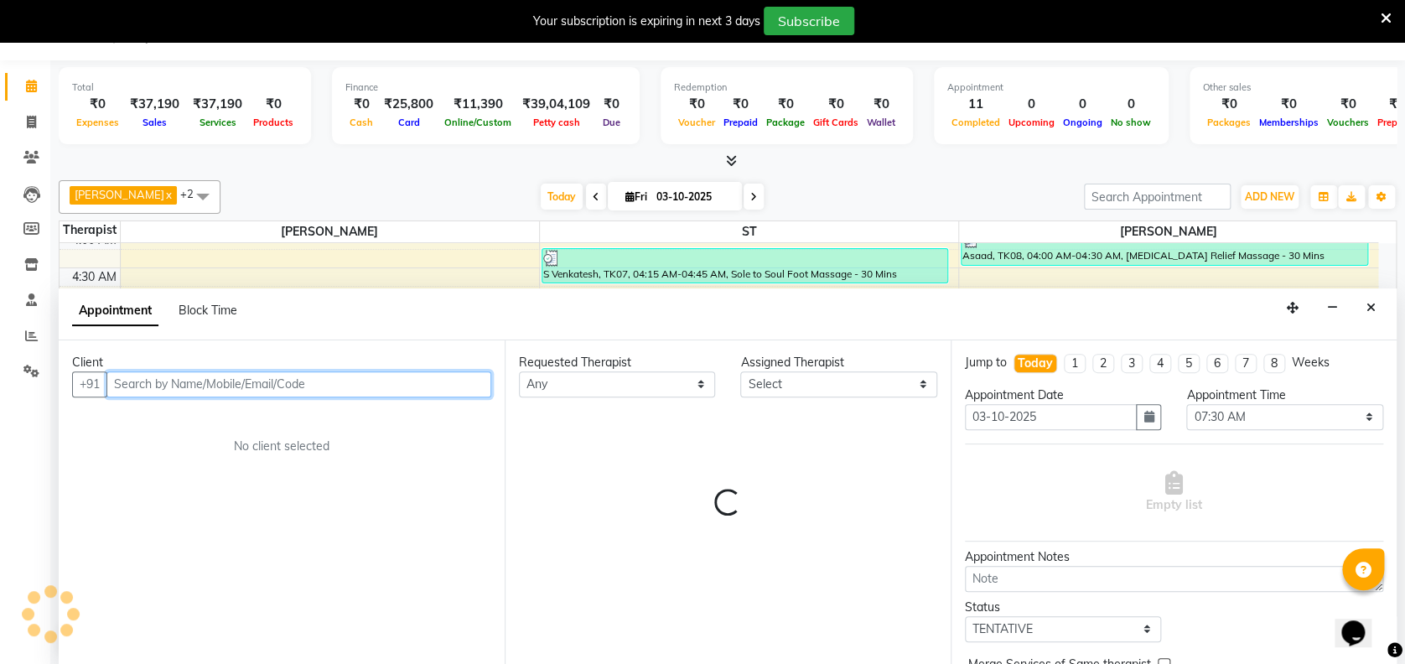
click at [323, 377] on input "text" at bounding box center [298, 384] width 385 height 26
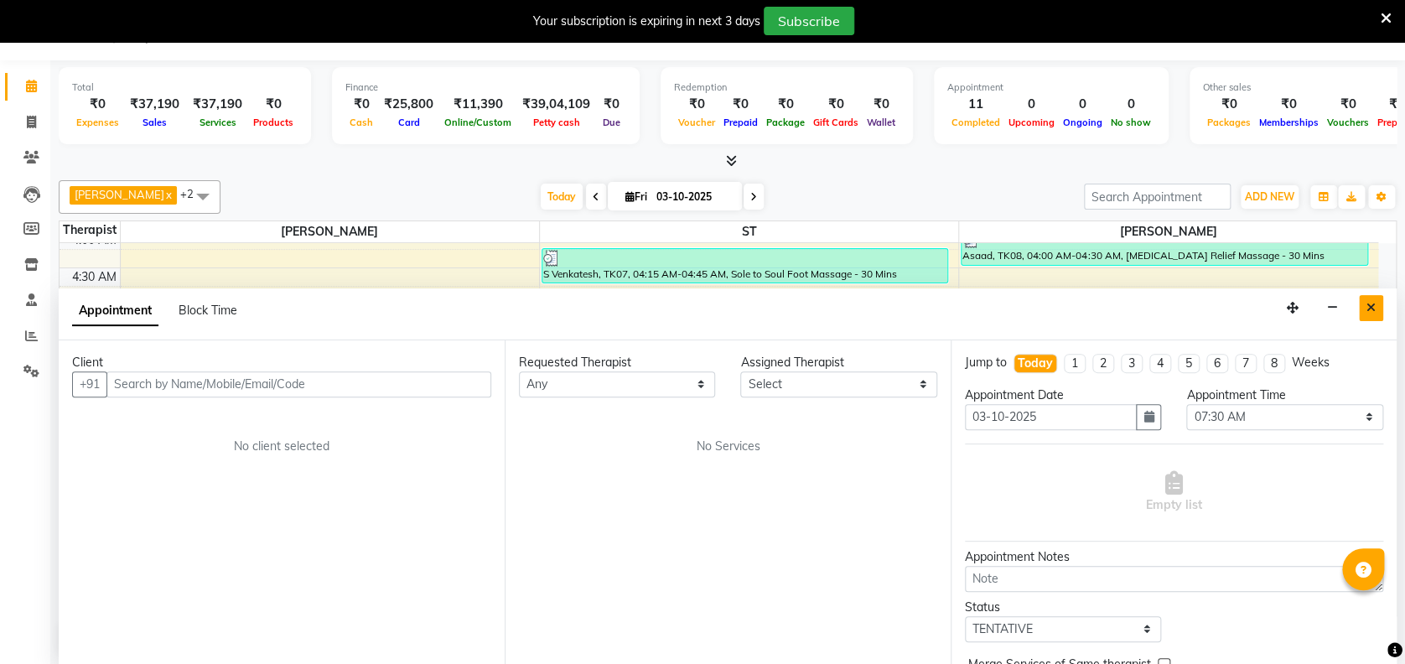
click at [1369, 309] on icon "Close" at bounding box center [1371, 308] width 9 height 12
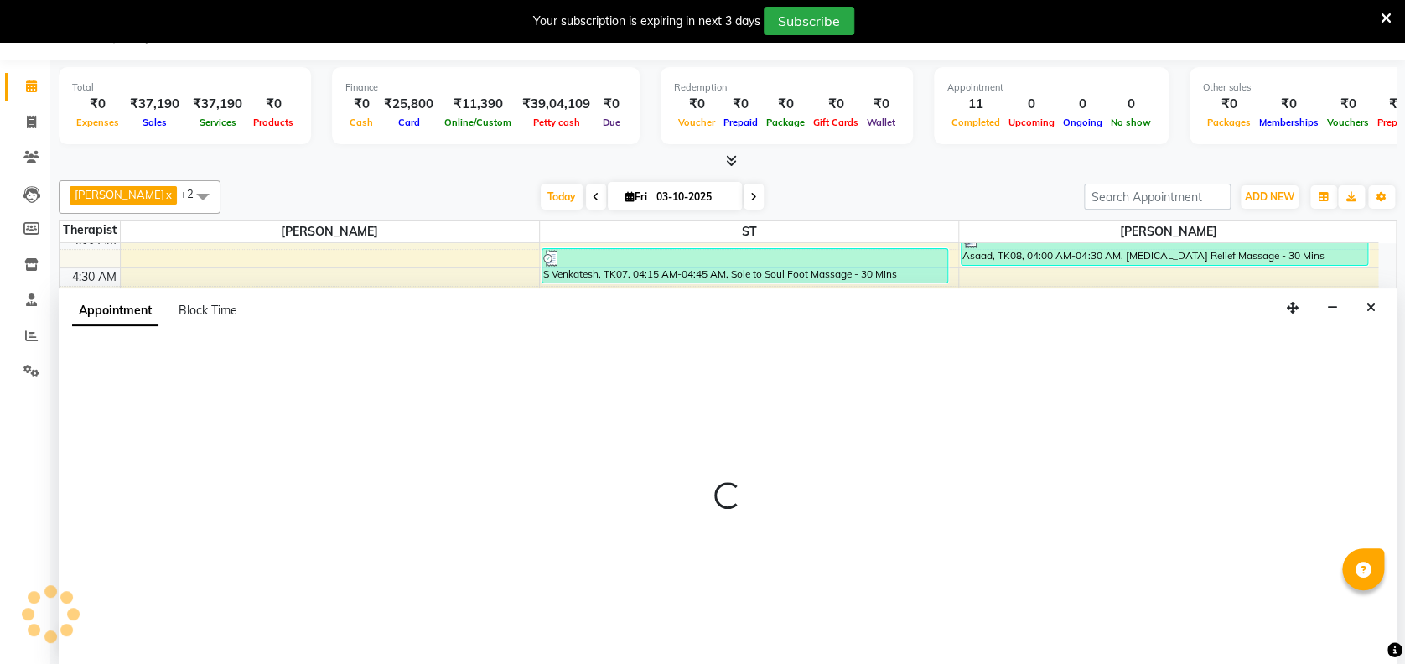
select select "61709"
select select "tentative"
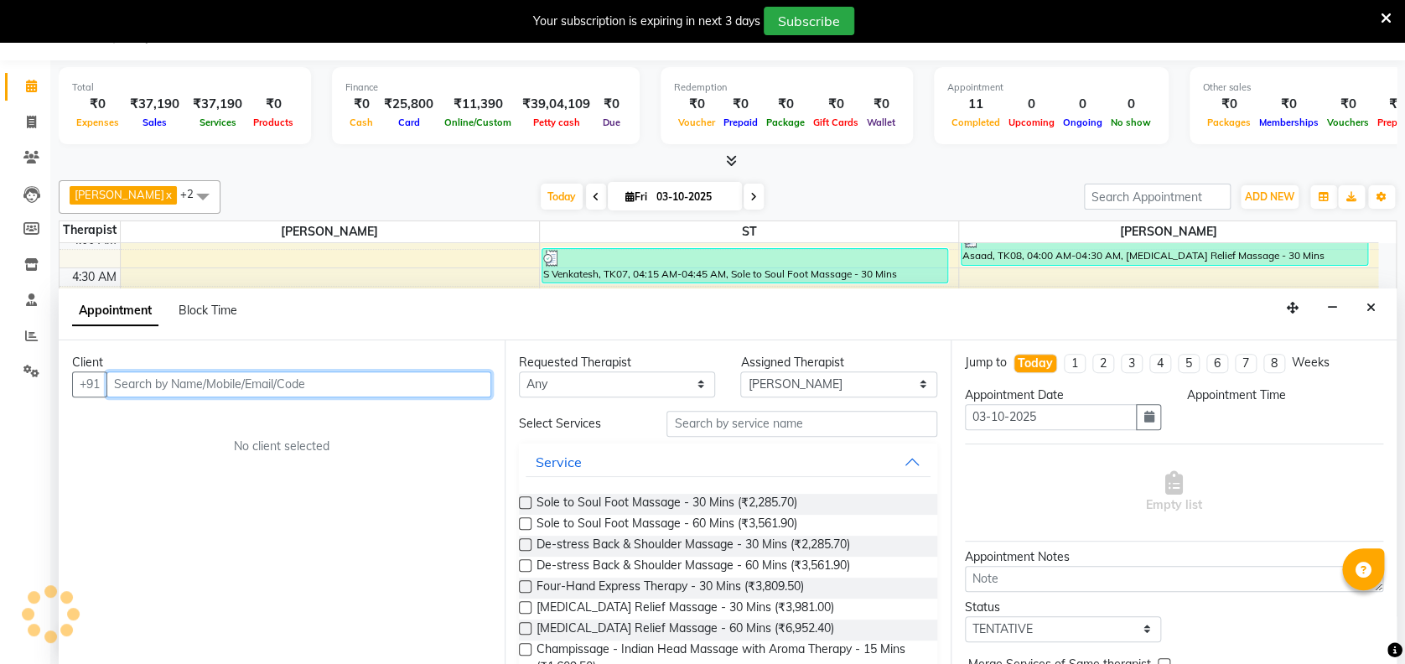
select select "450"
click at [397, 381] on input "text" at bounding box center [298, 384] width 385 height 26
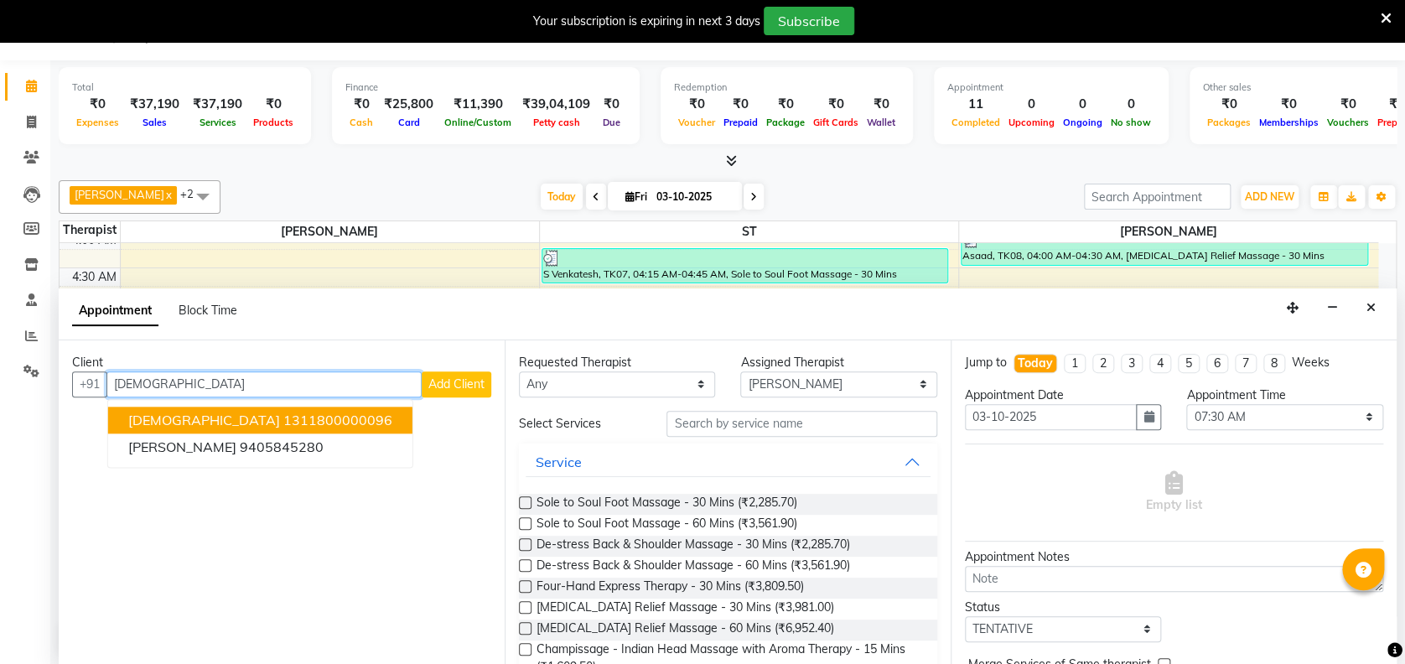
click at [283, 419] on ngb-highlight "1311800000096" at bounding box center [337, 420] width 109 height 17
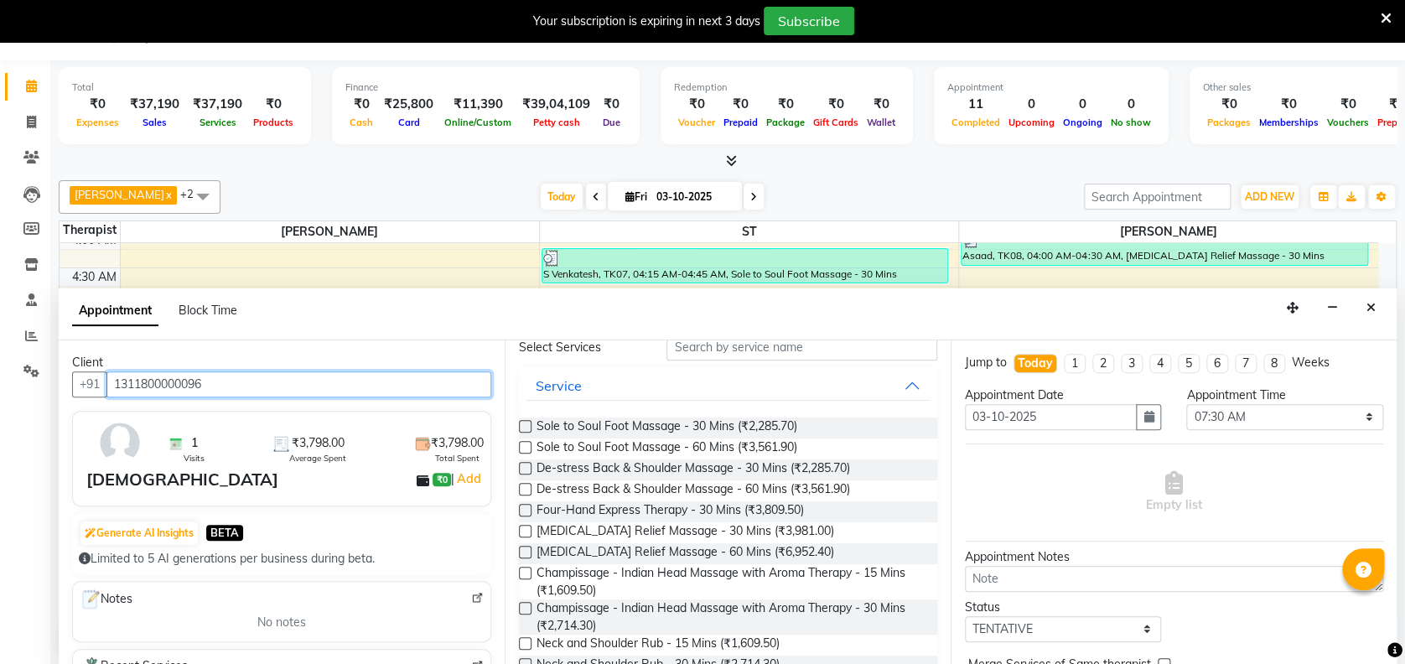
scroll to position [89, 0]
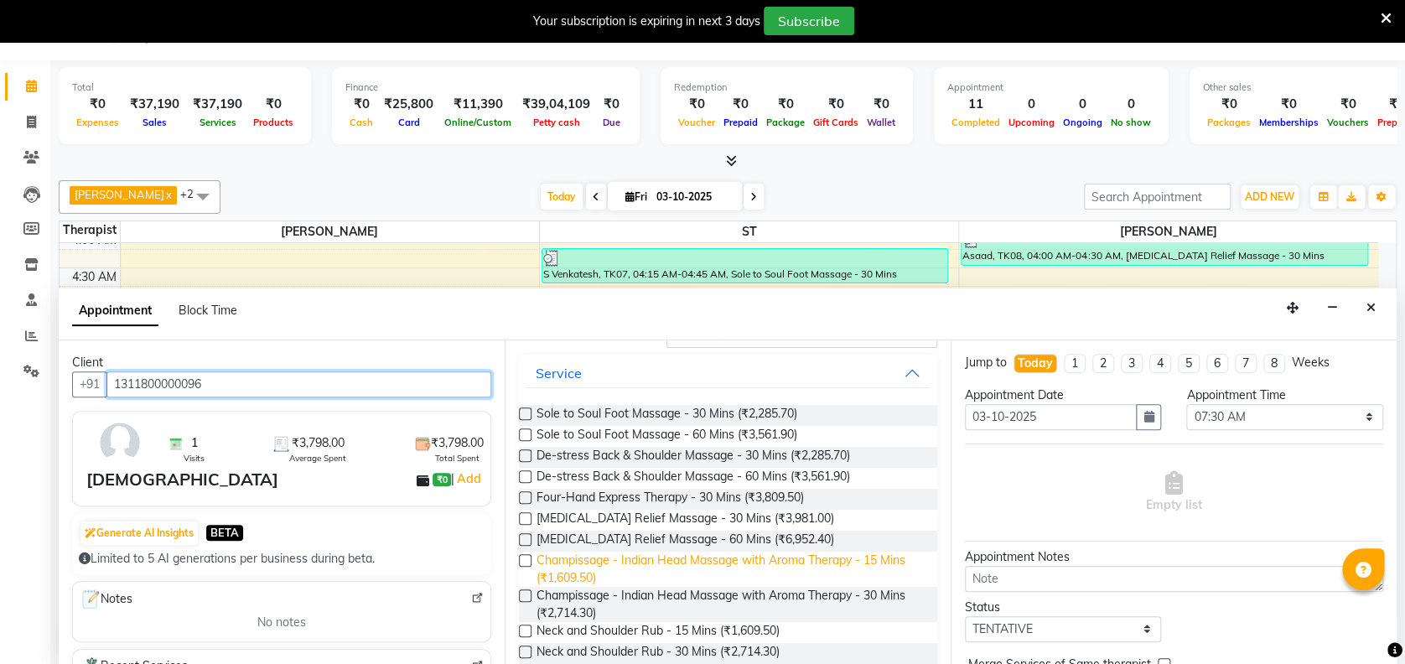
type input "1311800000096"
click at [738, 568] on span "Champissage - Indian Head Massage with Aroma Therapy - 15 Mins (₹1,609.50)" at bounding box center [730, 569] width 387 height 35
checkbox input "false"
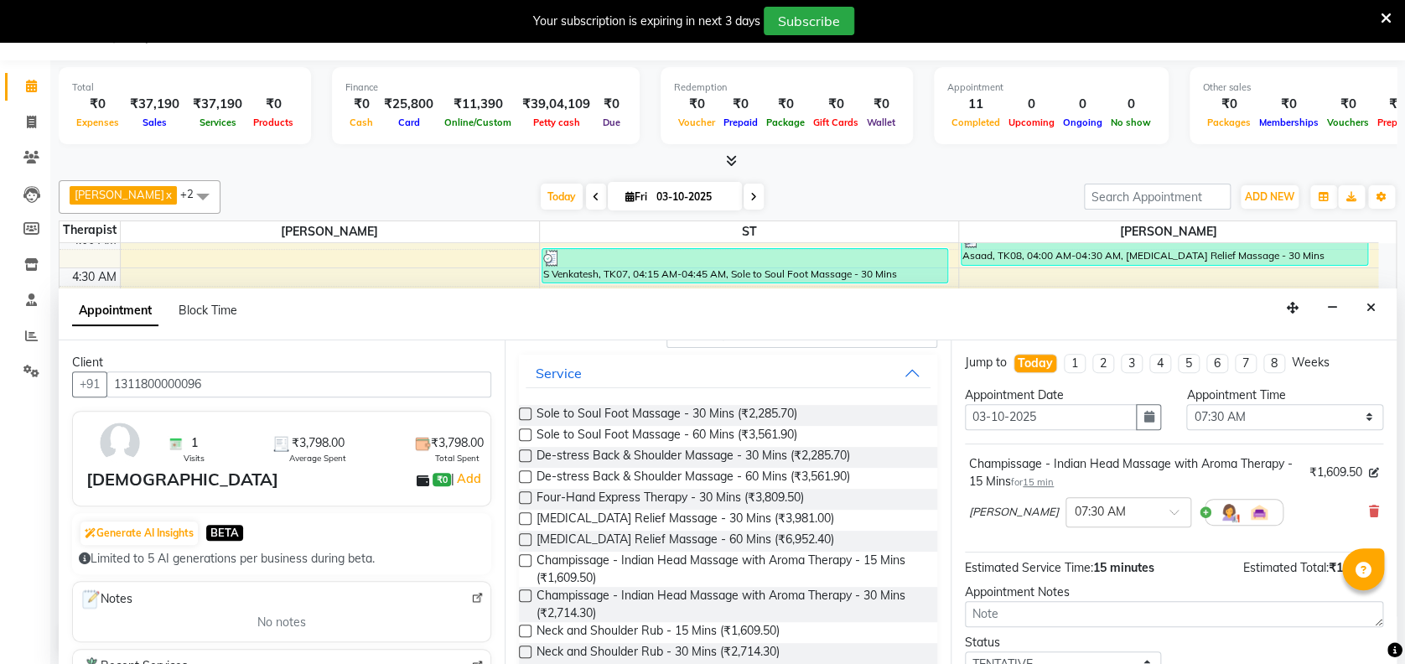
scroll to position [117, 0]
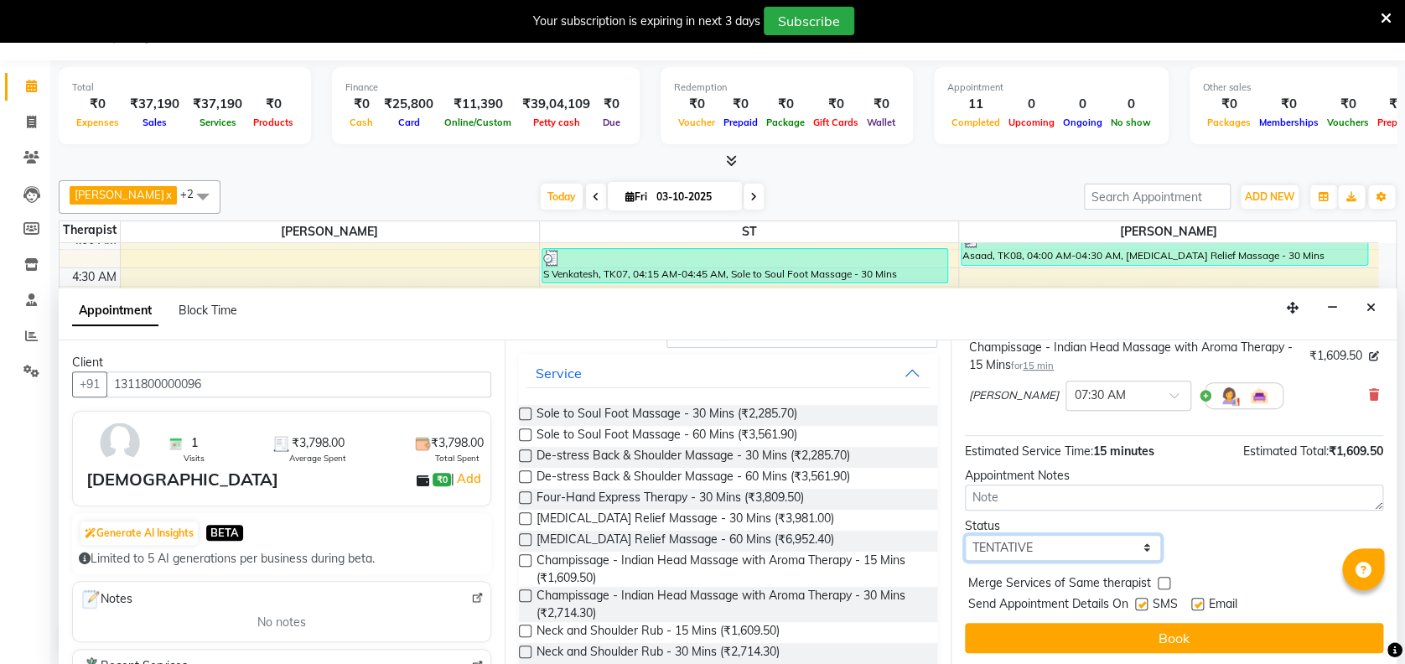
click at [1114, 549] on select "Select TENTATIVE CONFIRM CHECK-IN UPCOMING" at bounding box center [1063, 548] width 196 height 26
select select "confirm booking"
click at [965, 535] on select "Select TENTATIVE CONFIRM CHECK-IN UPCOMING" at bounding box center [1063, 548] width 196 height 26
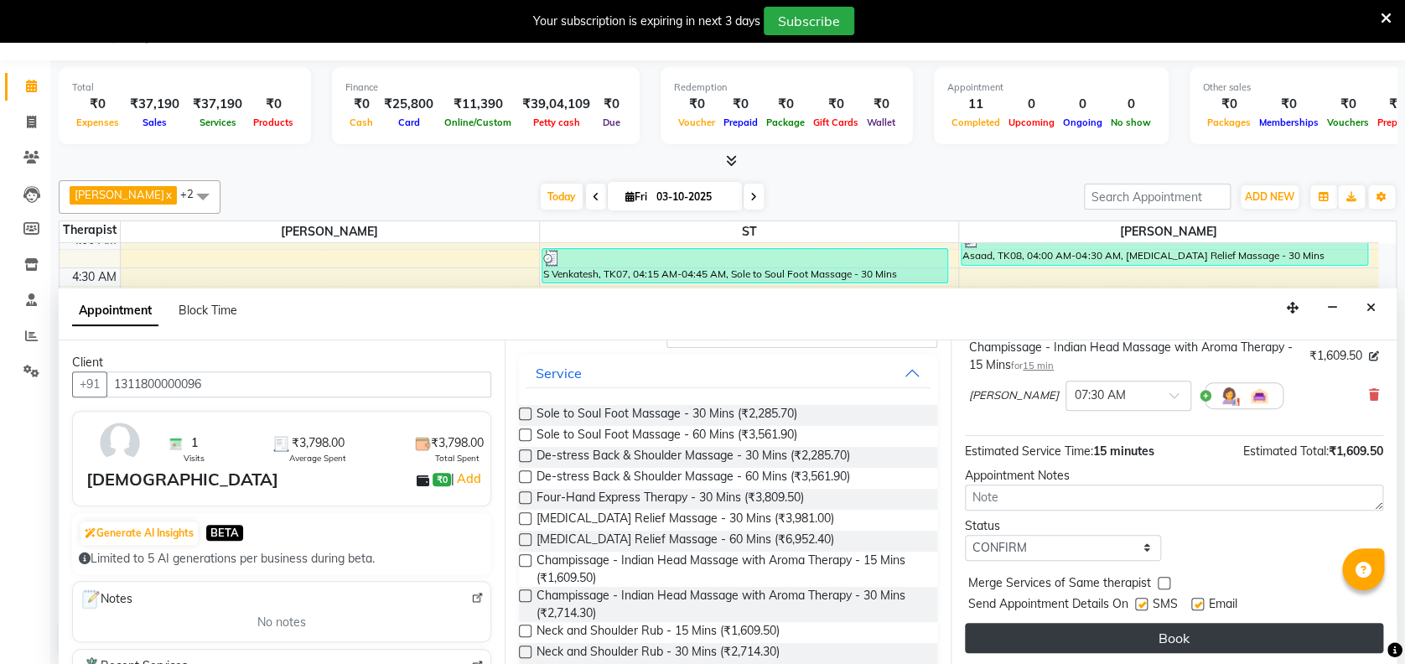
click at [1165, 623] on button "Book" at bounding box center [1174, 638] width 418 height 30
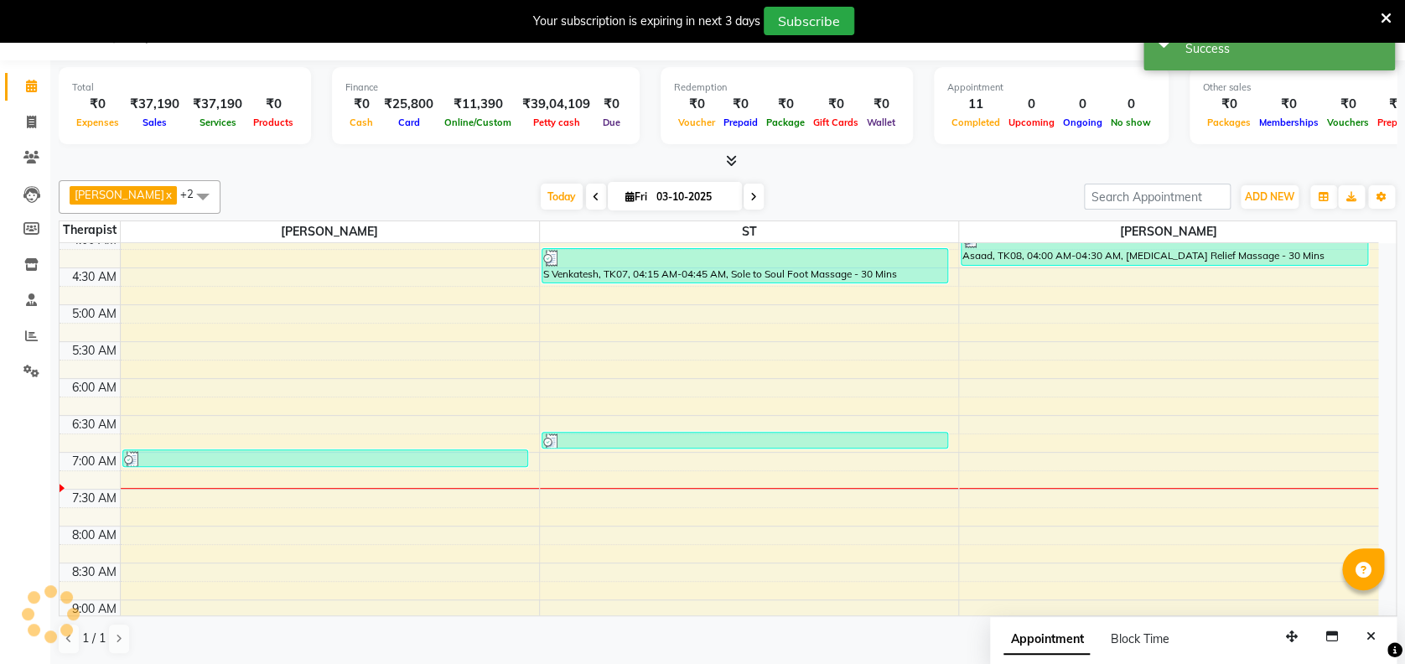
scroll to position [0, 0]
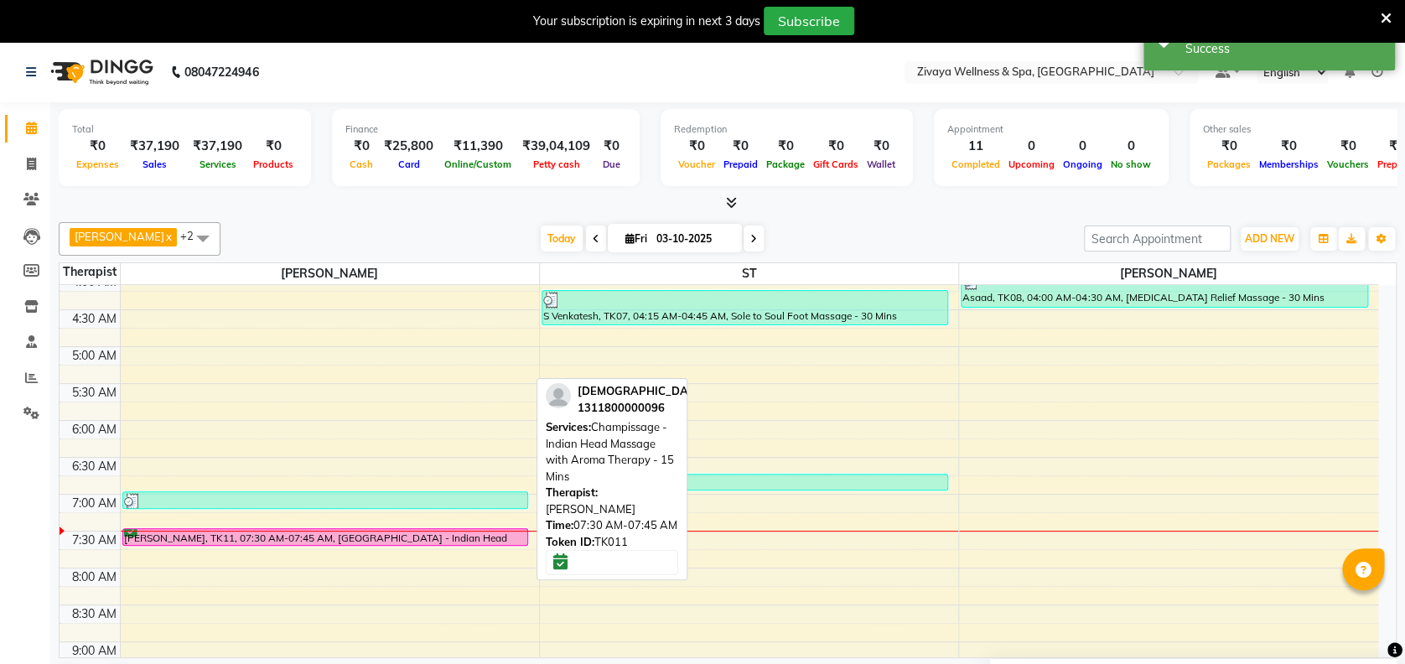
click at [387, 529] on div "[PERSON_NAME], TK11, 07:30 AM-07:45 AM, [GEOGRAPHIC_DATA] - Indian Head Massage…" at bounding box center [325, 537] width 405 height 16
select select "6"
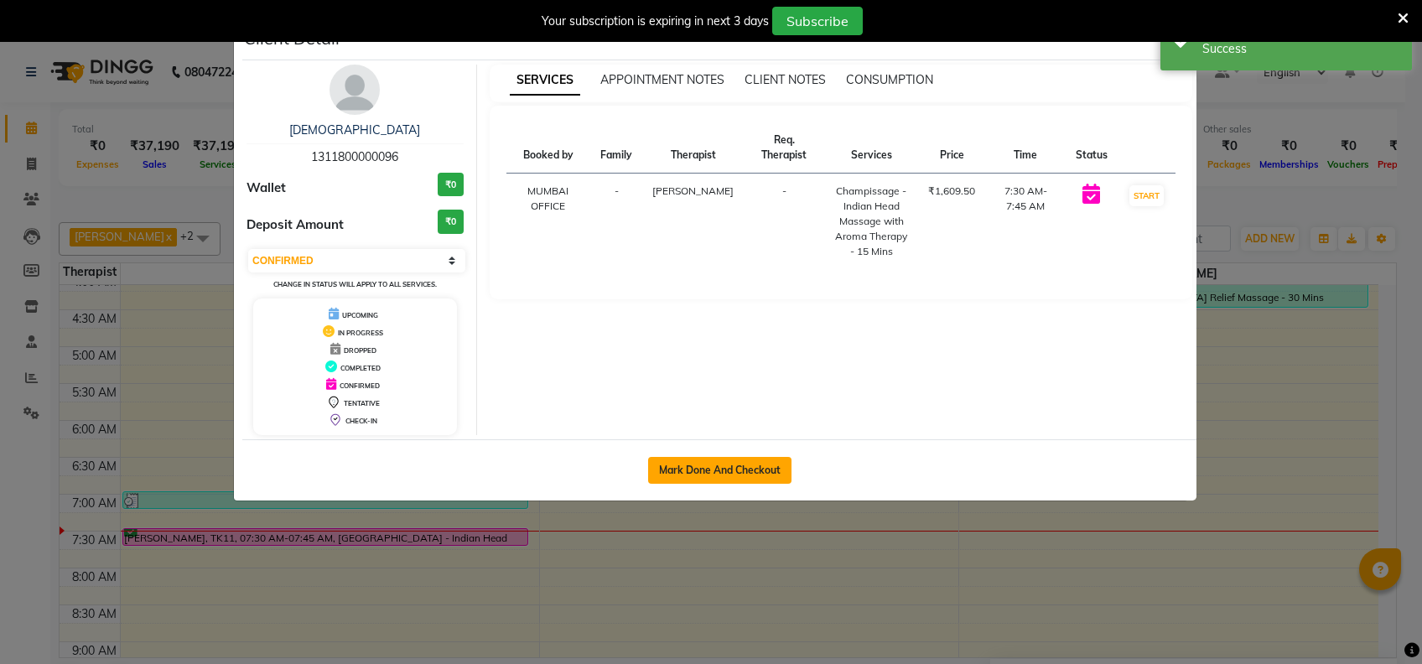
click at [695, 475] on button "Mark Done And Checkout" at bounding box center [719, 470] width 143 height 27
select select "7072"
select select "service"
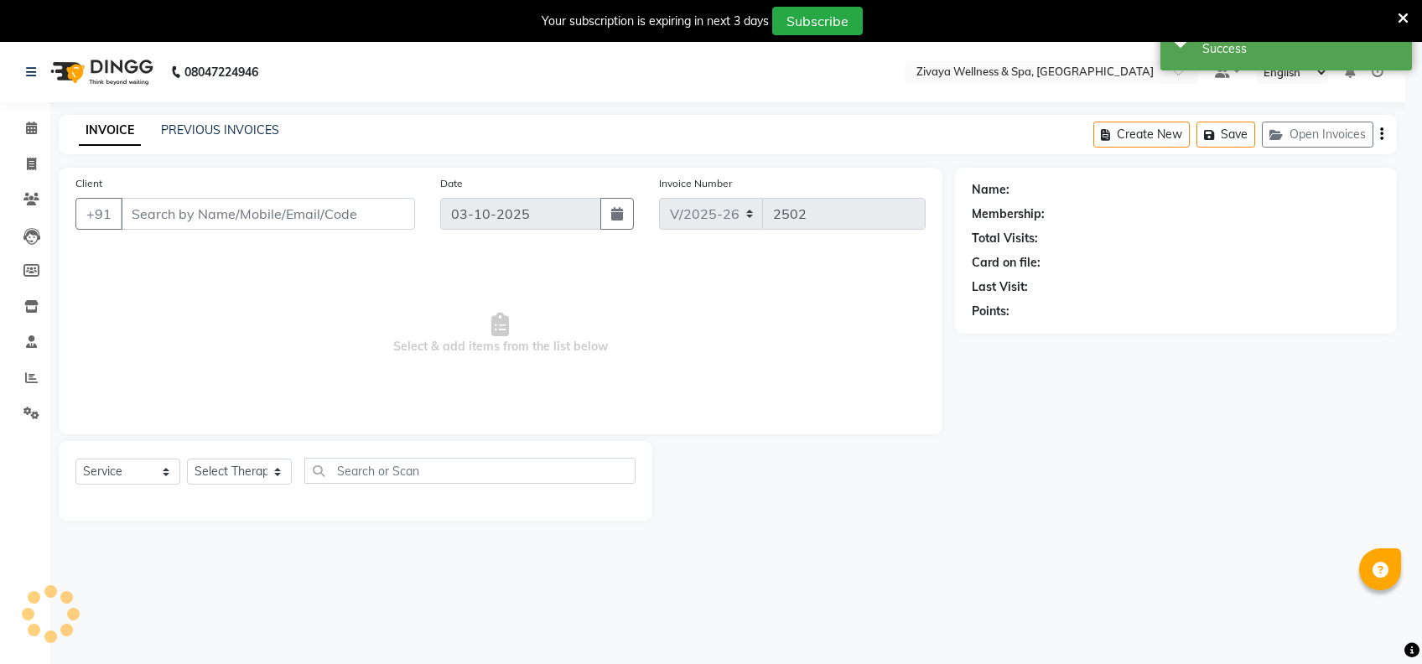
select select "3"
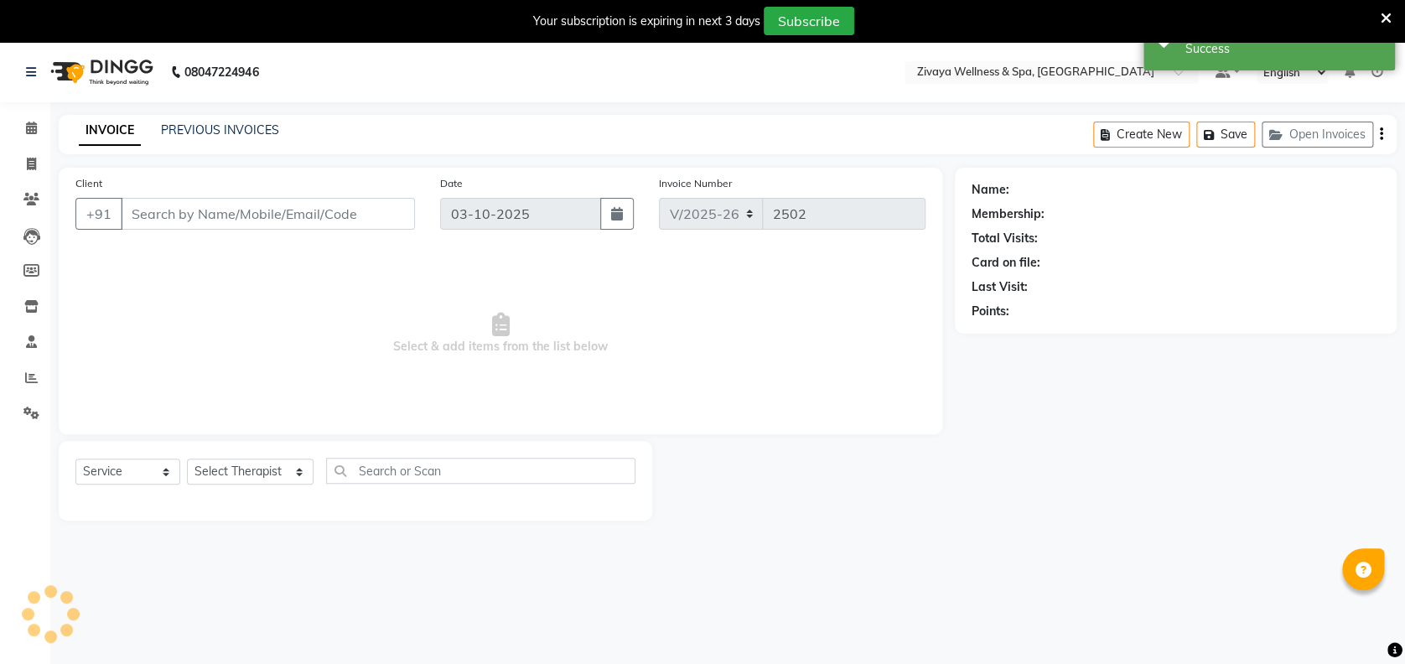
type input "1311800000096"
select select "61709"
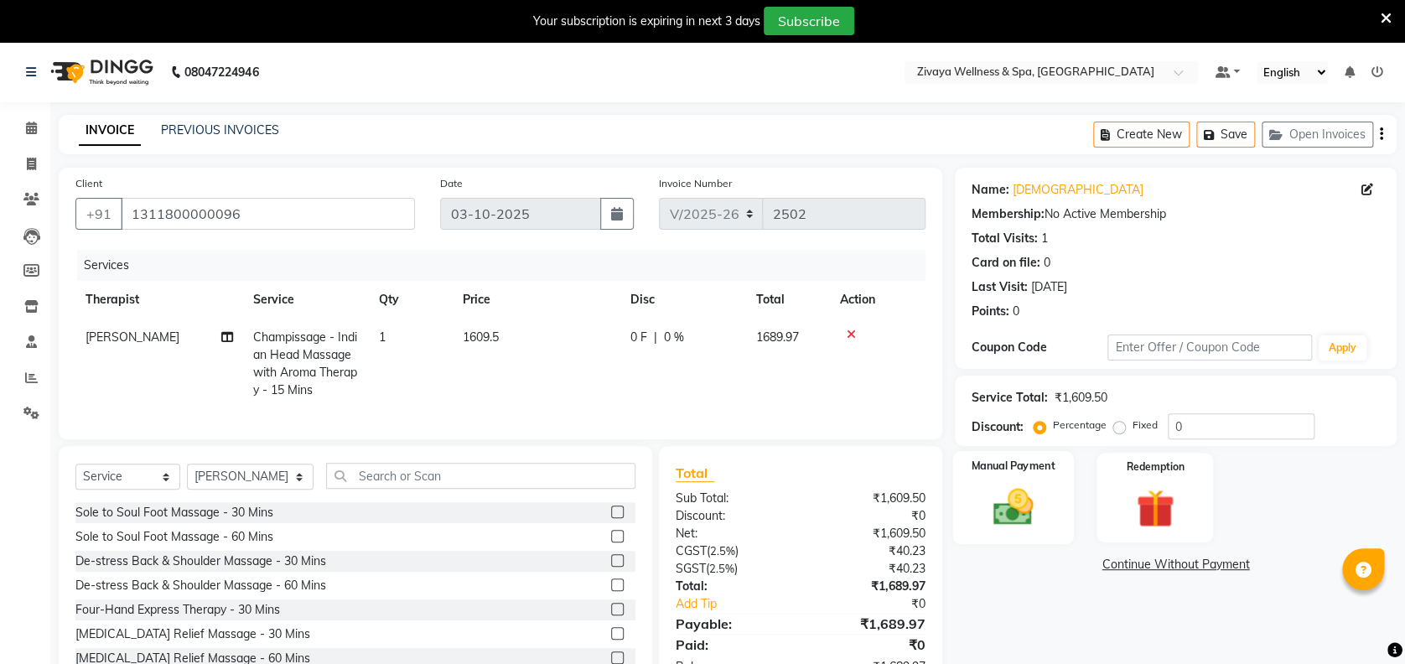
click at [1029, 507] on img at bounding box center [1013, 507] width 65 height 46
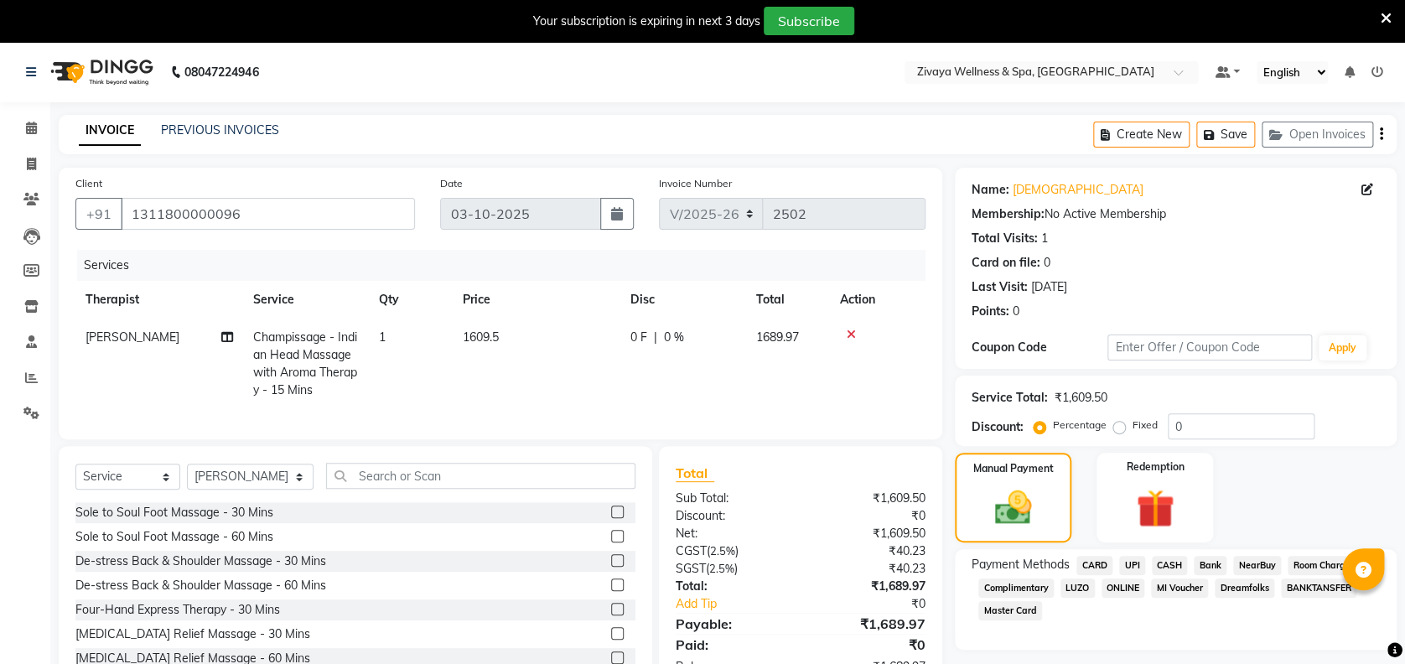
click at [1097, 564] on span "CARD" at bounding box center [1095, 565] width 36 height 19
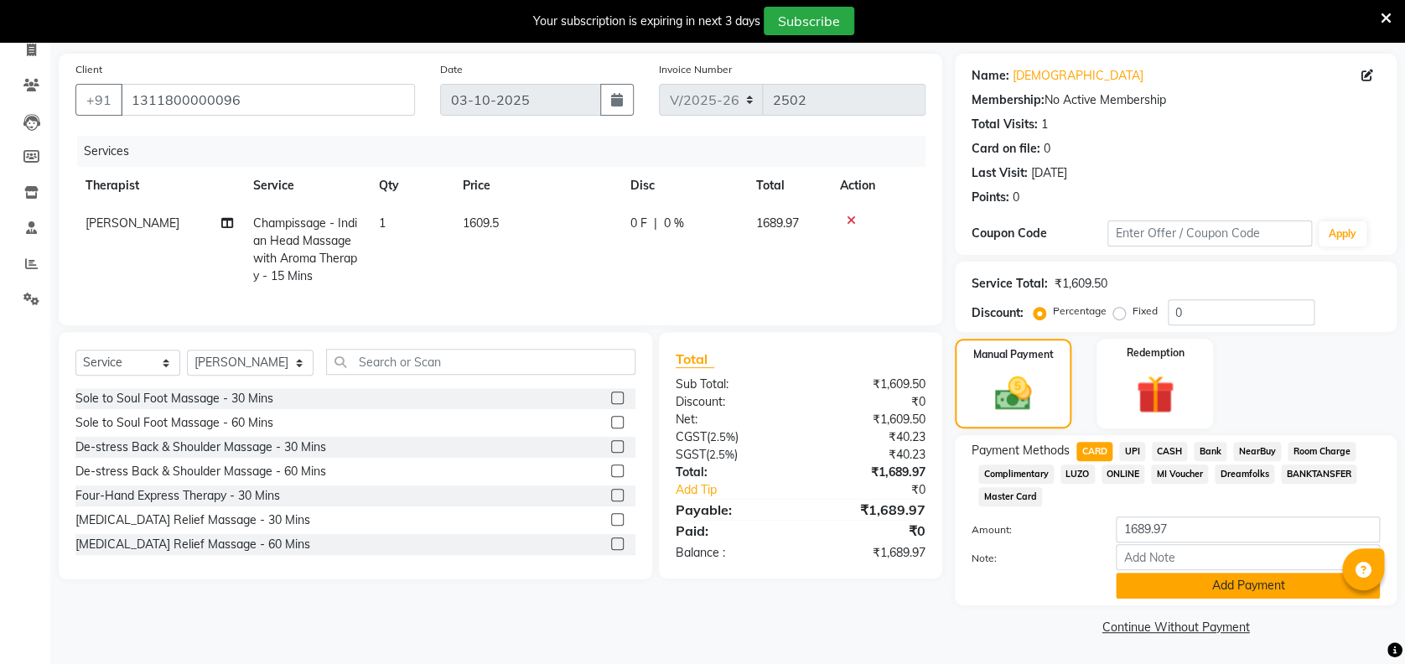
click at [1230, 595] on button "Add Payment" at bounding box center [1248, 586] width 264 height 26
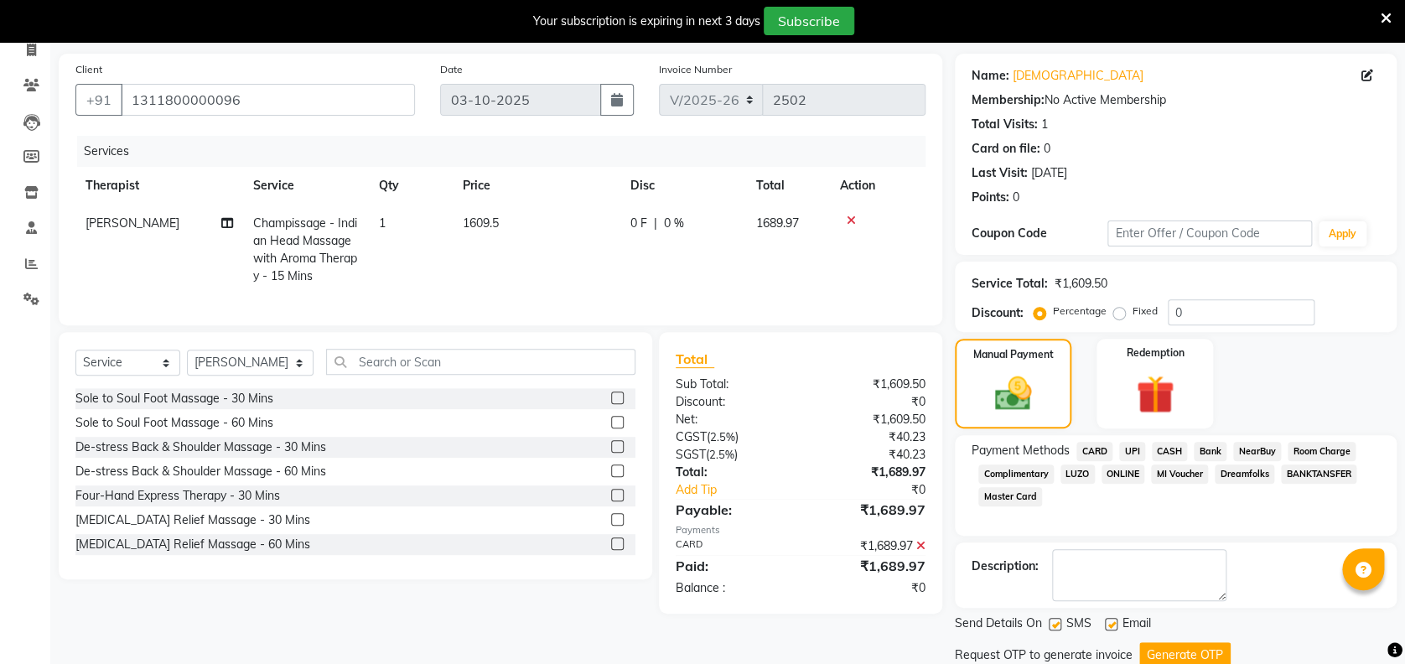
scroll to position [159, 0]
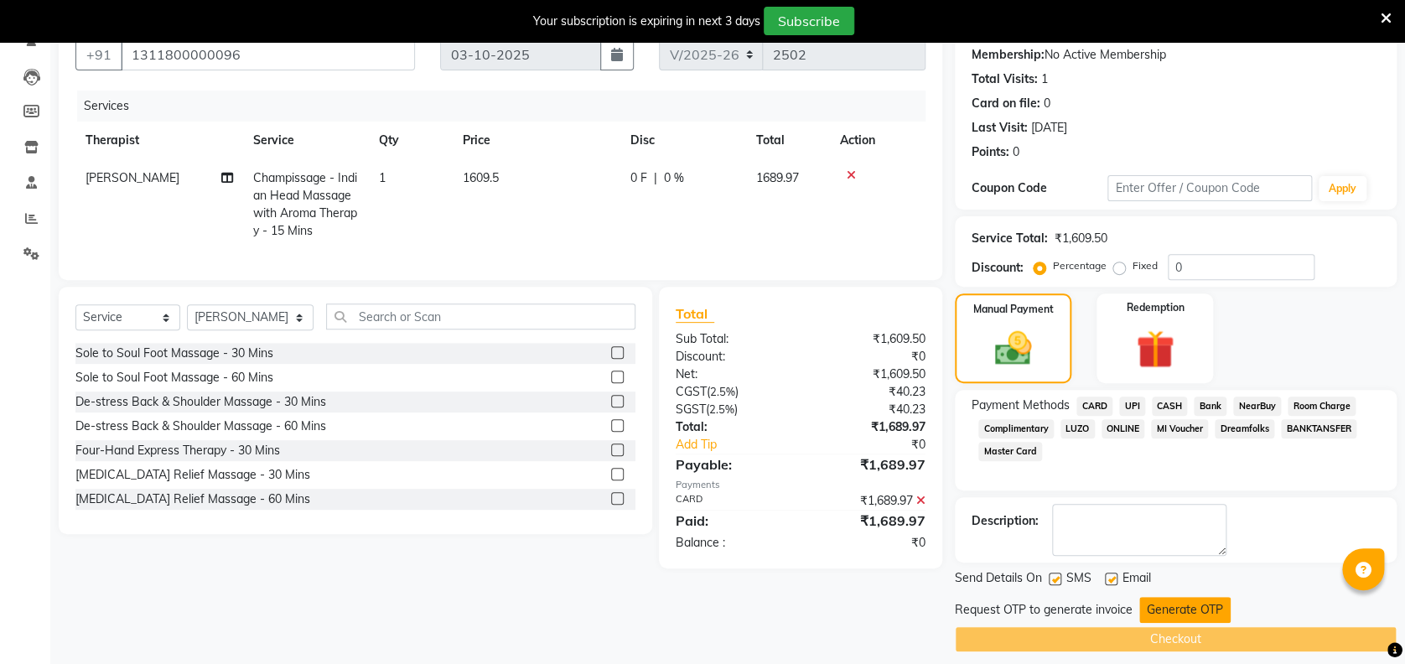
click at [1197, 608] on button "Generate OTP" at bounding box center [1185, 610] width 91 height 26
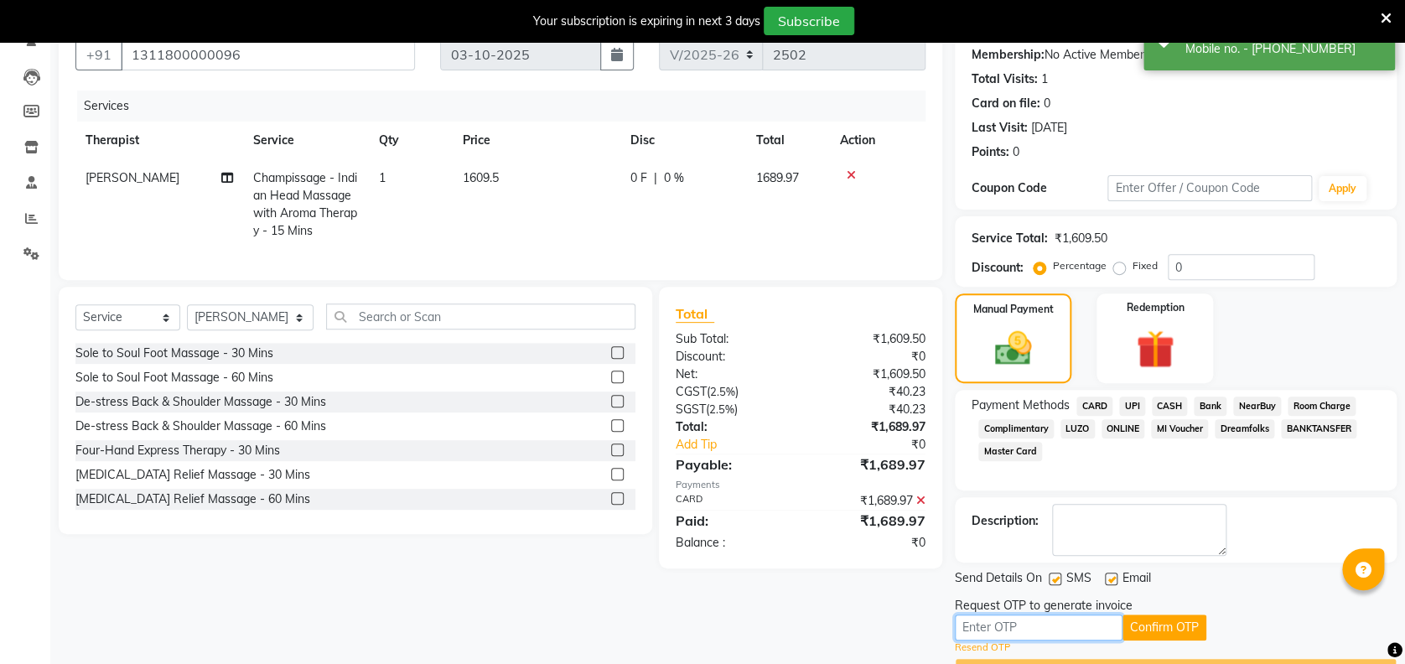
click at [1076, 637] on input "text" at bounding box center [1039, 628] width 168 height 26
type input "5302"
click at [1187, 624] on button "Confirm OTP" at bounding box center [1165, 628] width 84 height 26
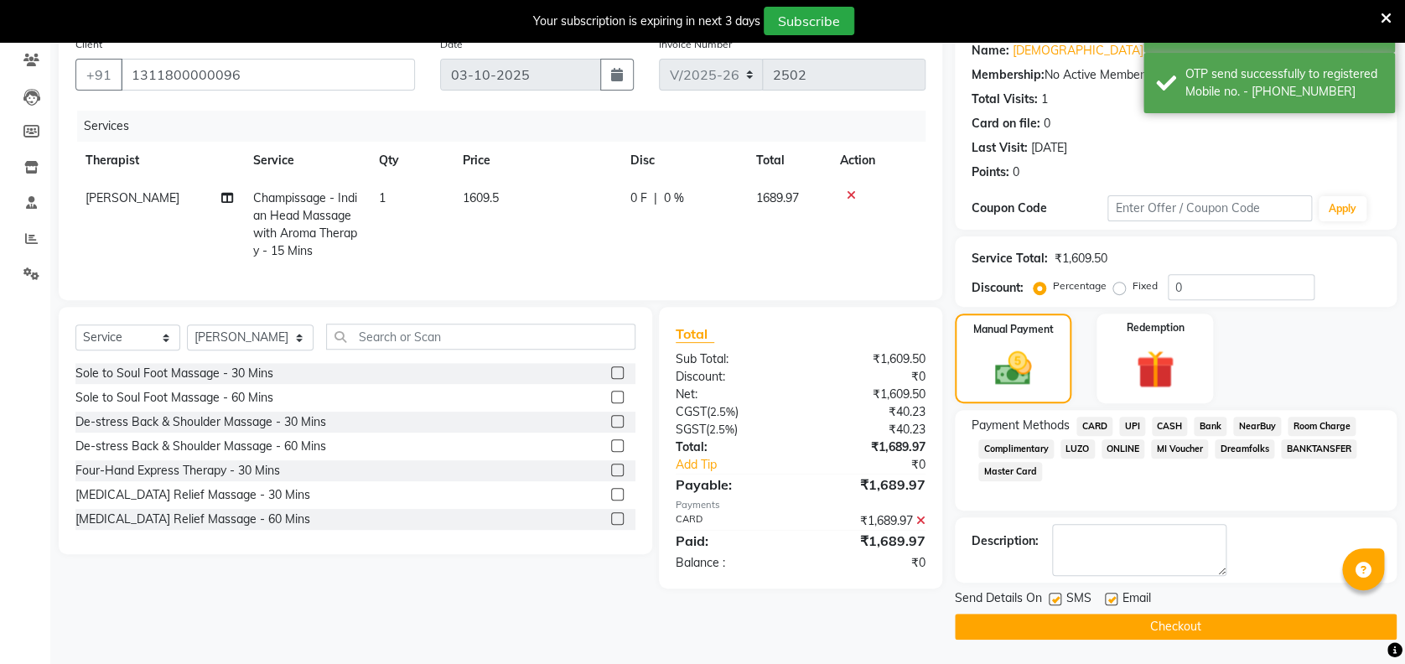
click at [1187, 624] on button "Checkout" at bounding box center [1176, 627] width 442 height 26
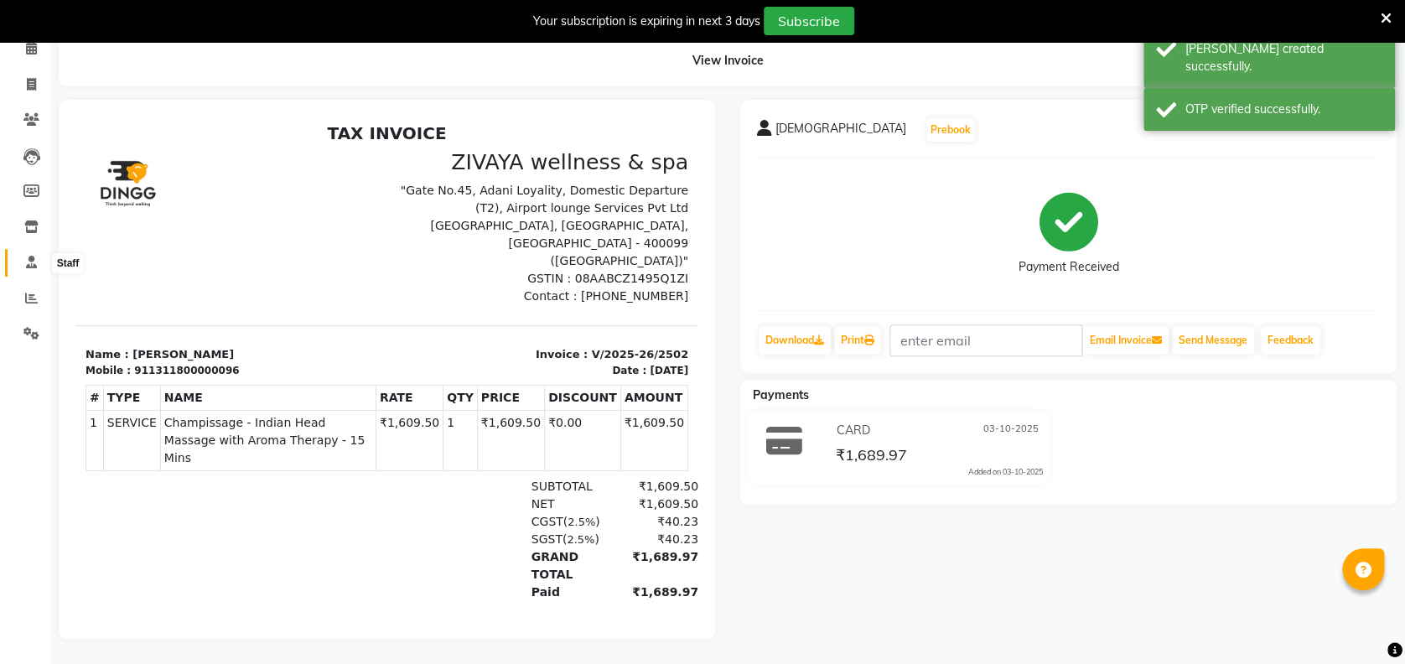
click at [30, 255] on span at bounding box center [31, 262] width 29 height 19
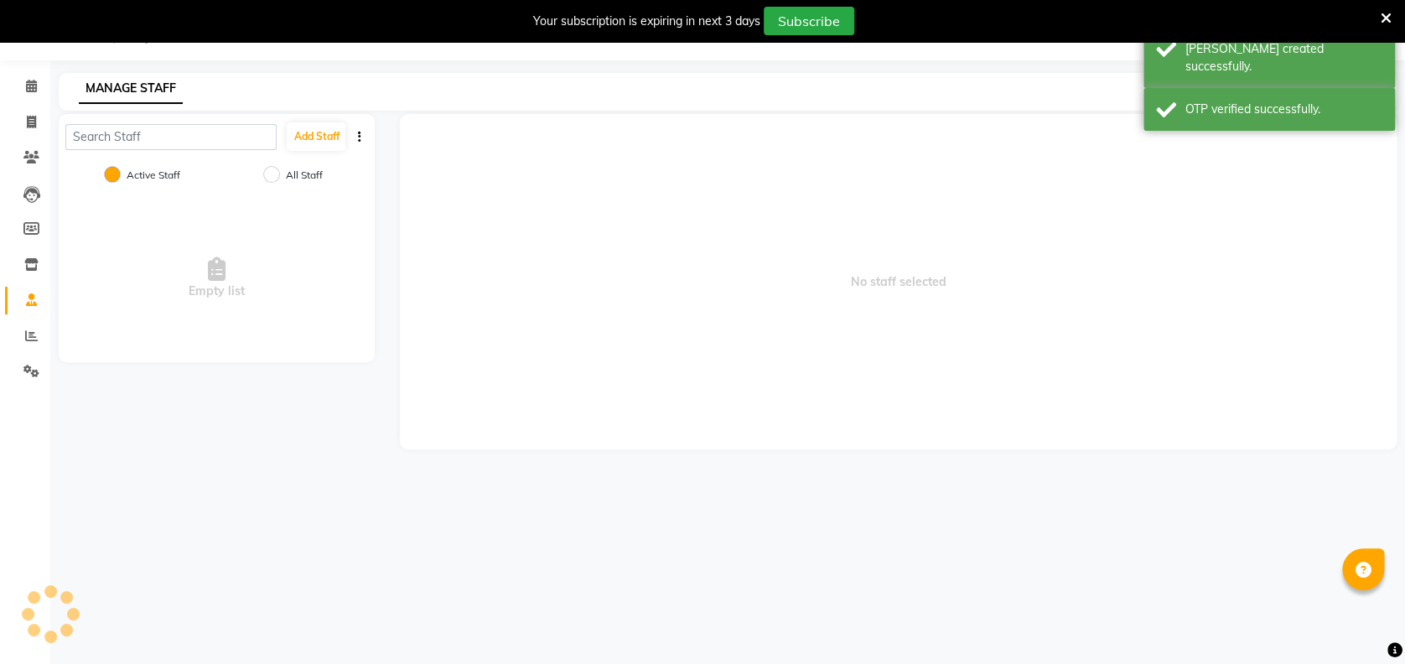
scroll to position [41, 0]
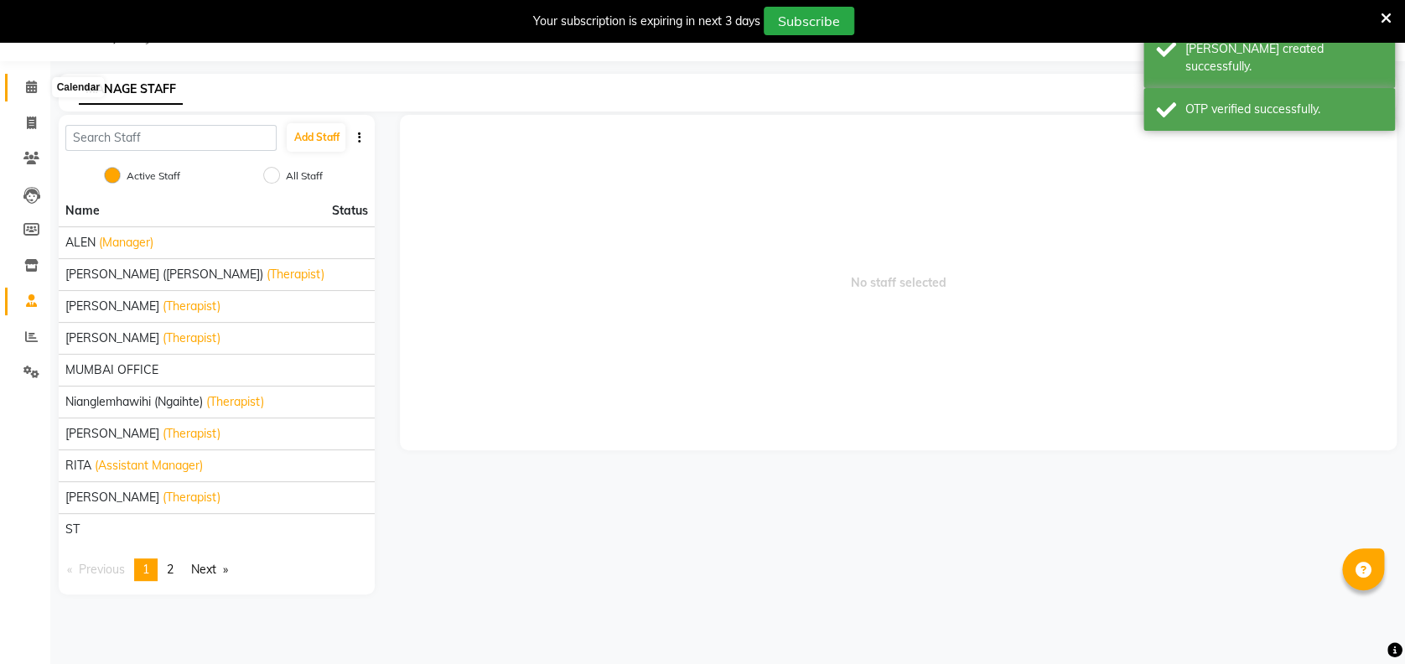
click at [34, 82] on icon at bounding box center [31, 87] width 11 height 13
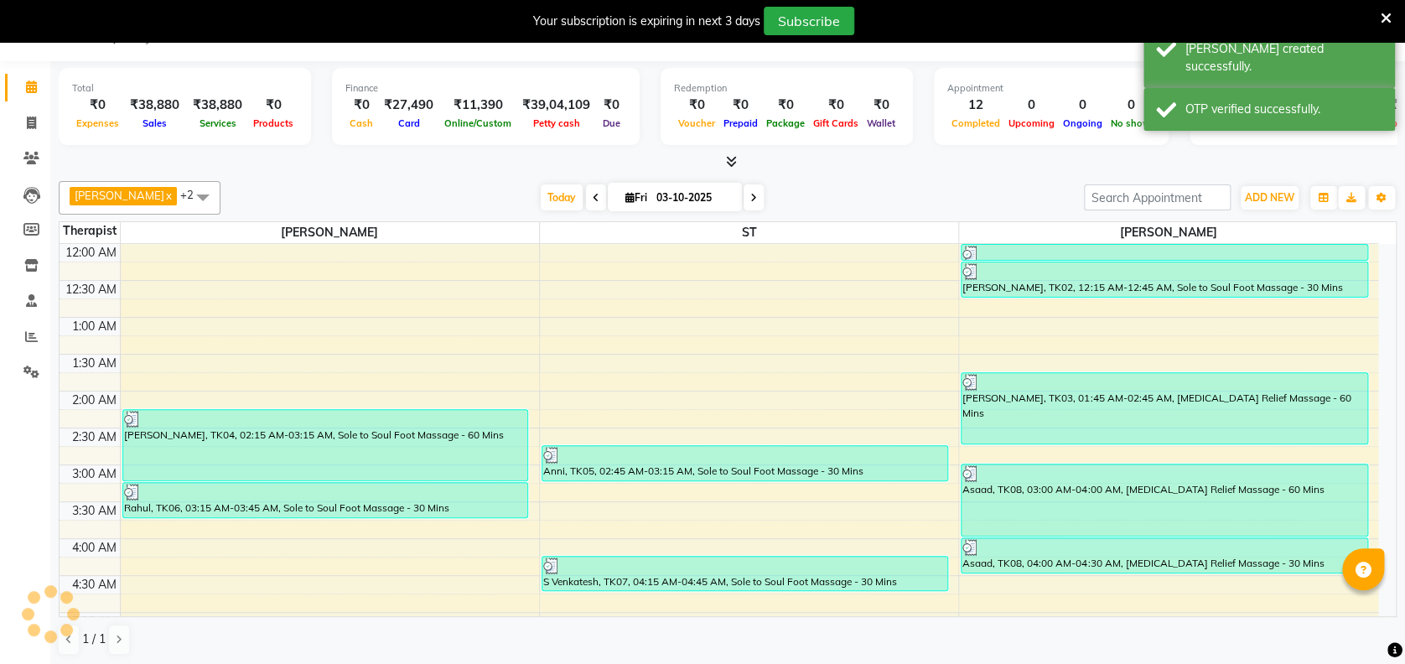
scroll to position [441, 0]
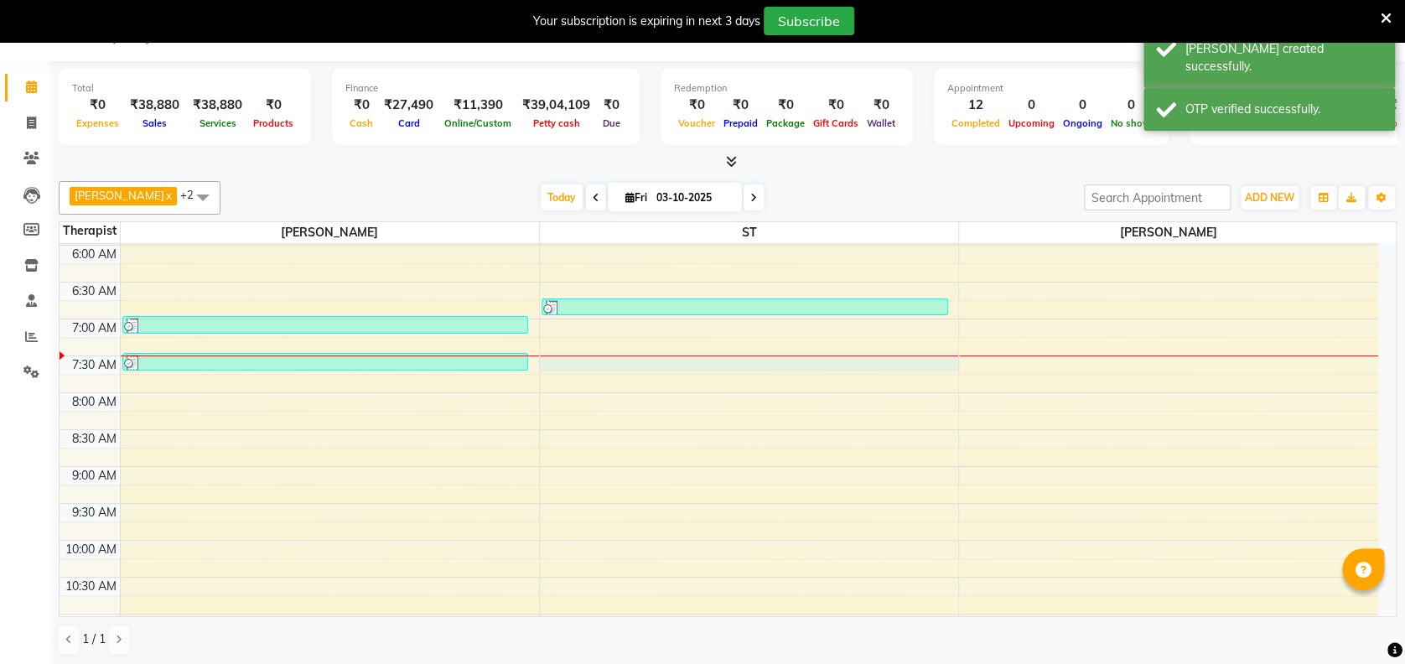
select select "62791"
select select "tentative"
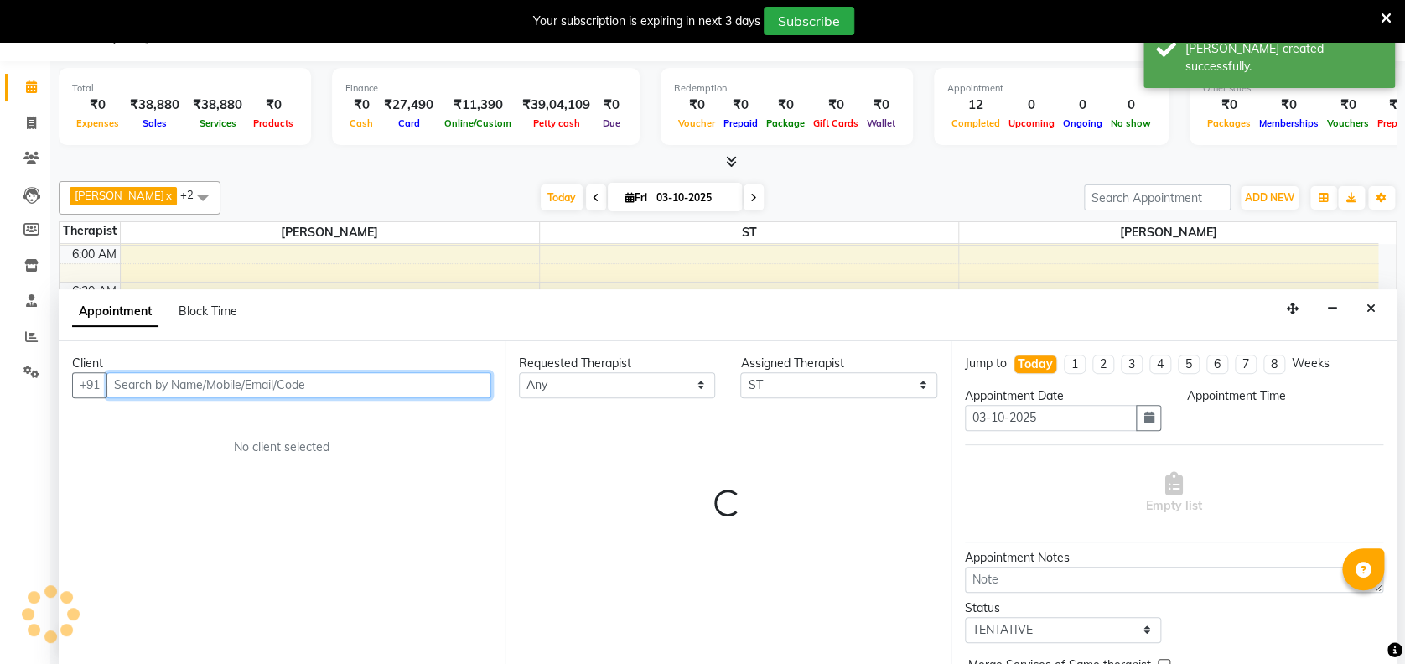
scroll to position [42, 0]
select select "450"
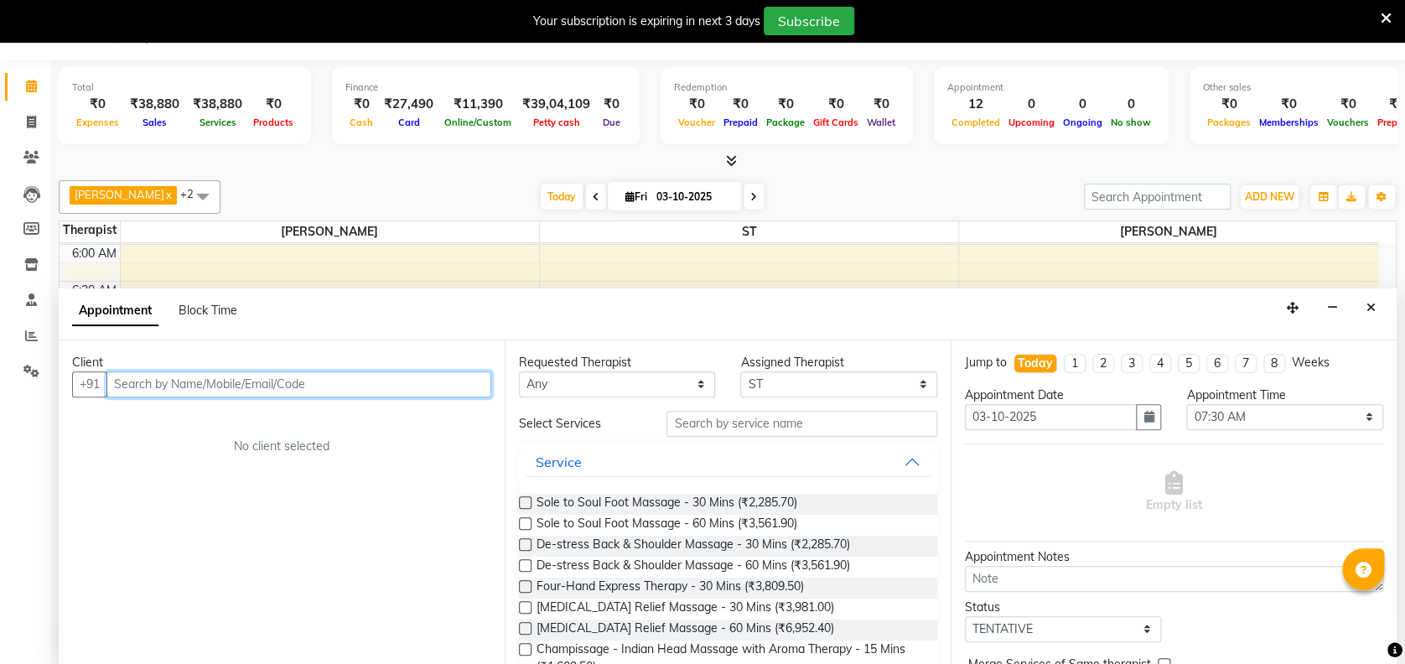
click at [423, 387] on input "text" at bounding box center [298, 384] width 385 height 26
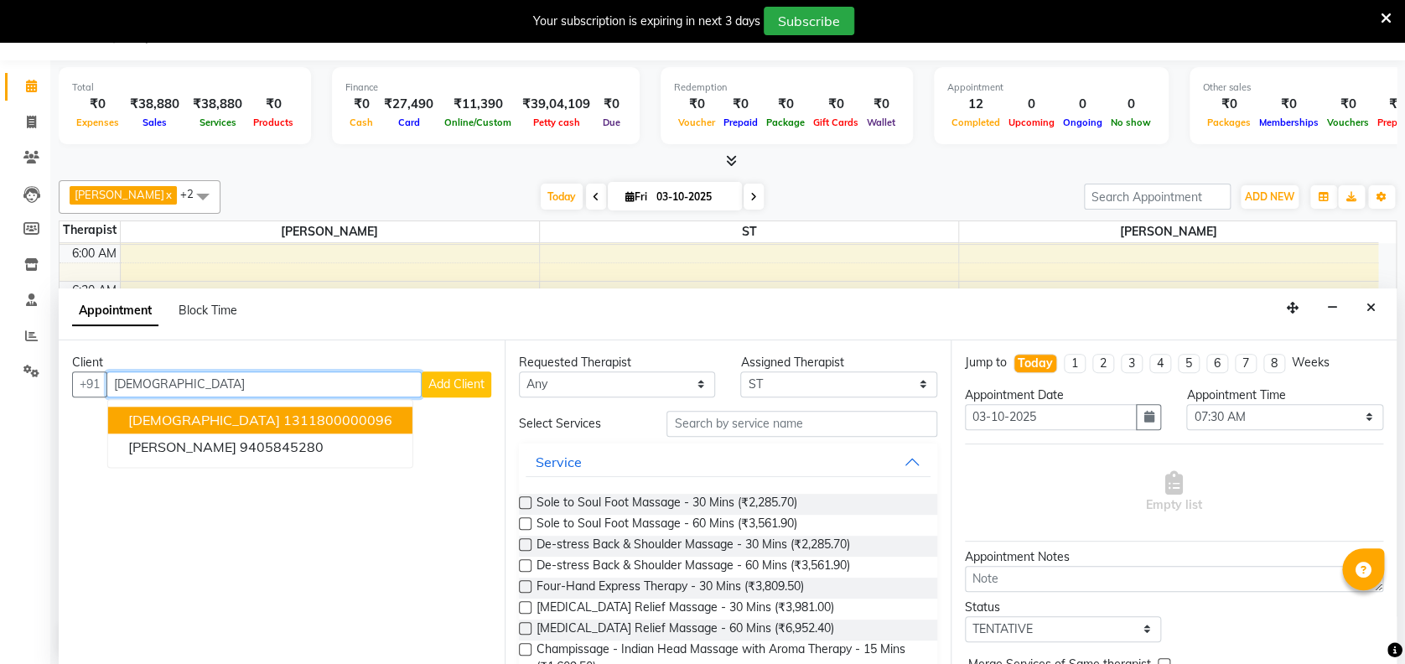
click at [283, 417] on ngb-highlight "1311800000096" at bounding box center [337, 420] width 109 height 17
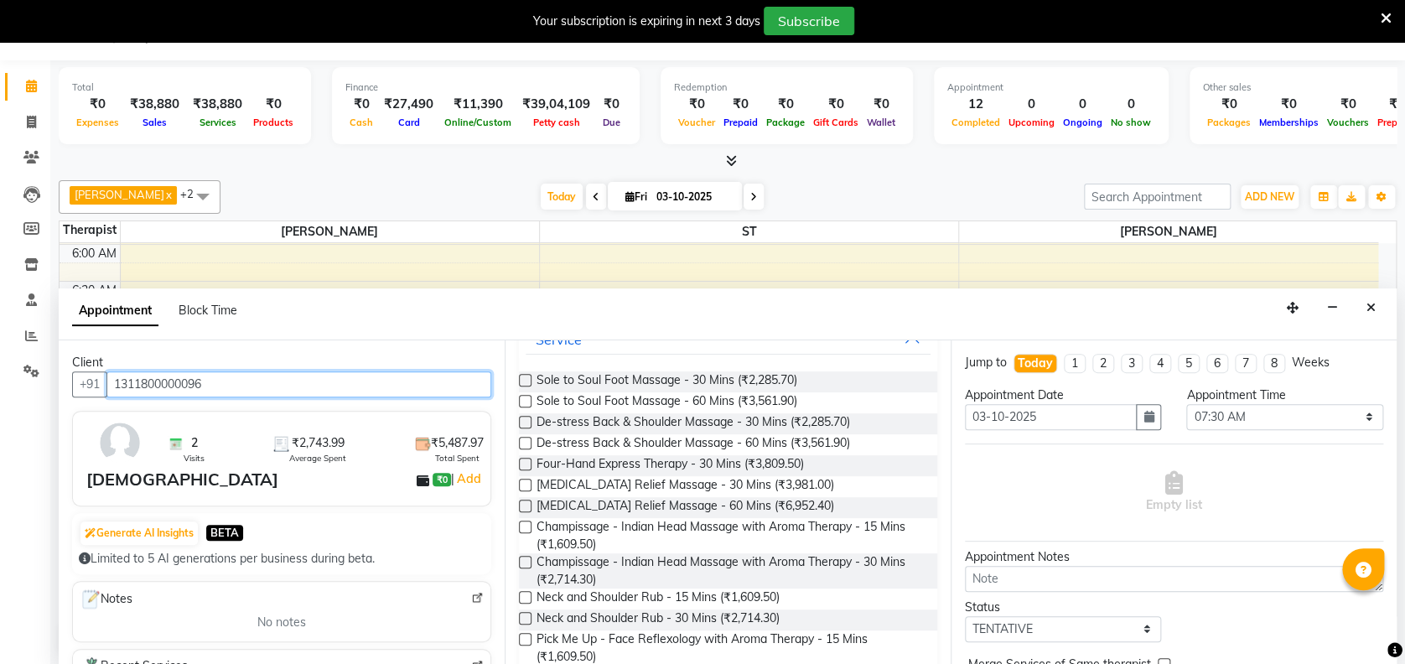
scroll to position [134, 0]
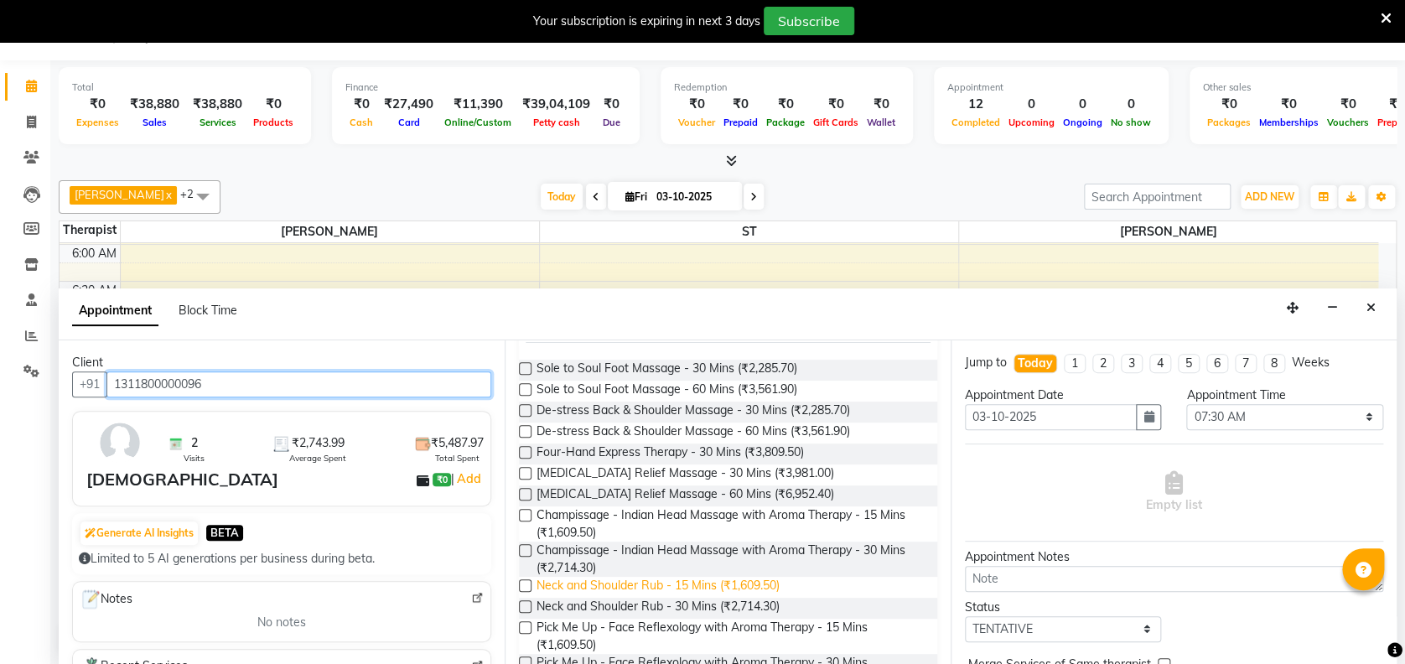
type input "1311800000096"
click at [725, 581] on span "Neck and Shoulder Rub - 15 Mins (₹1,609.50)" at bounding box center [658, 587] width 243 height 21
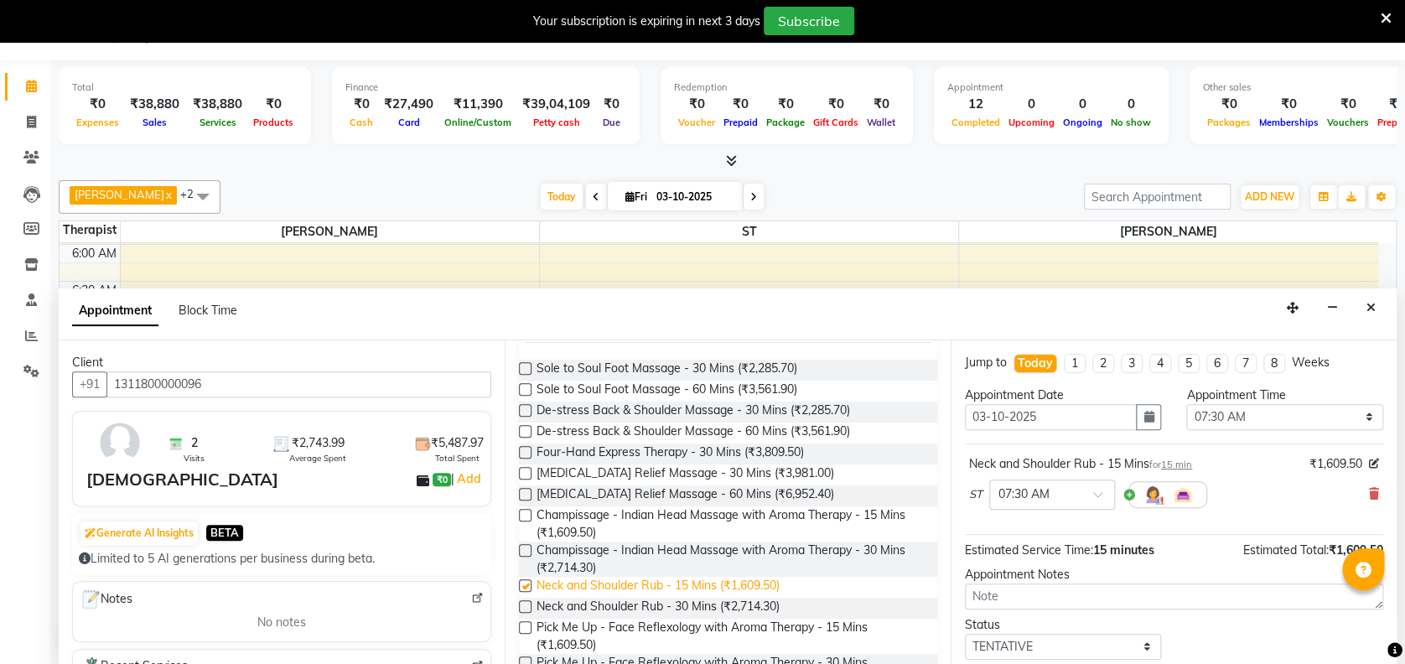
checkbox input "false"
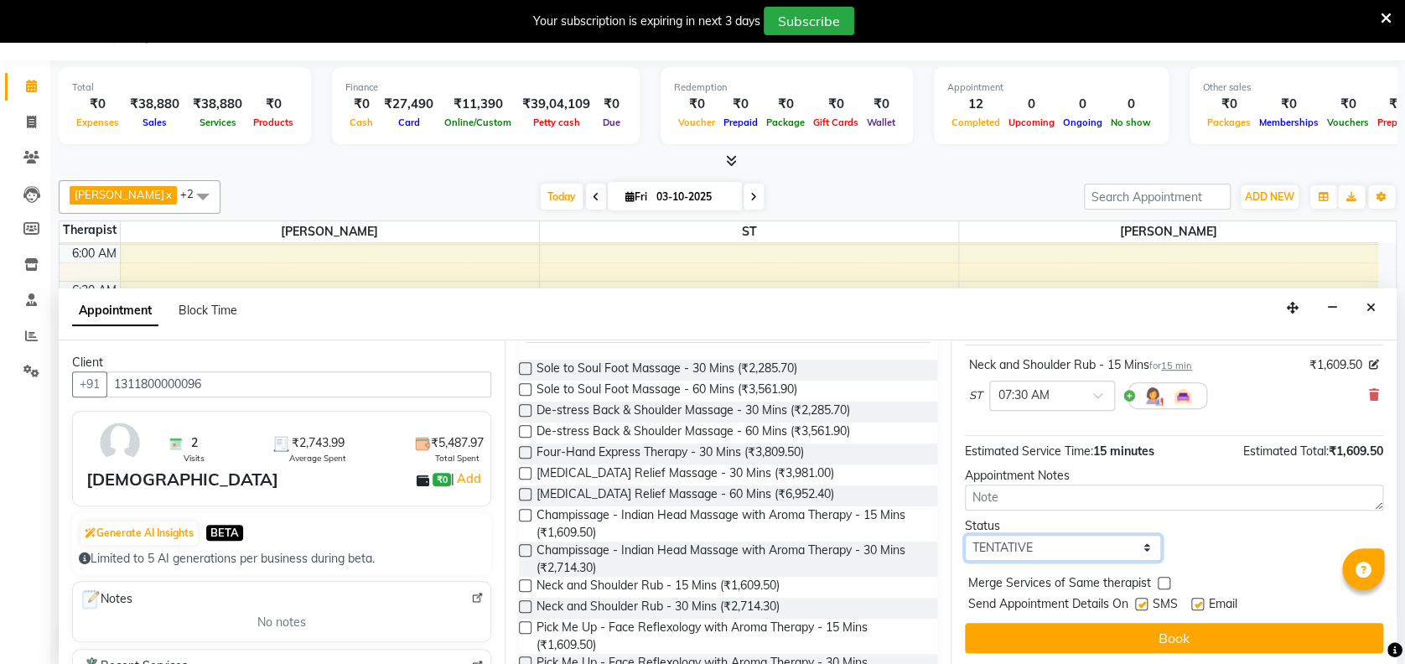
click at [1093, 538] on select "Select TENTATIVE CONFIRM CHECK-IN UPCOMING" at bounding box center [1063, 548] width 196 height 26
select select "confirm booking"
click at [965, 535] on select "Select TENTATIVE CONFIRM CHECK-IN UPCOMING" at bounding box center [1063, 548] width 196 height 26
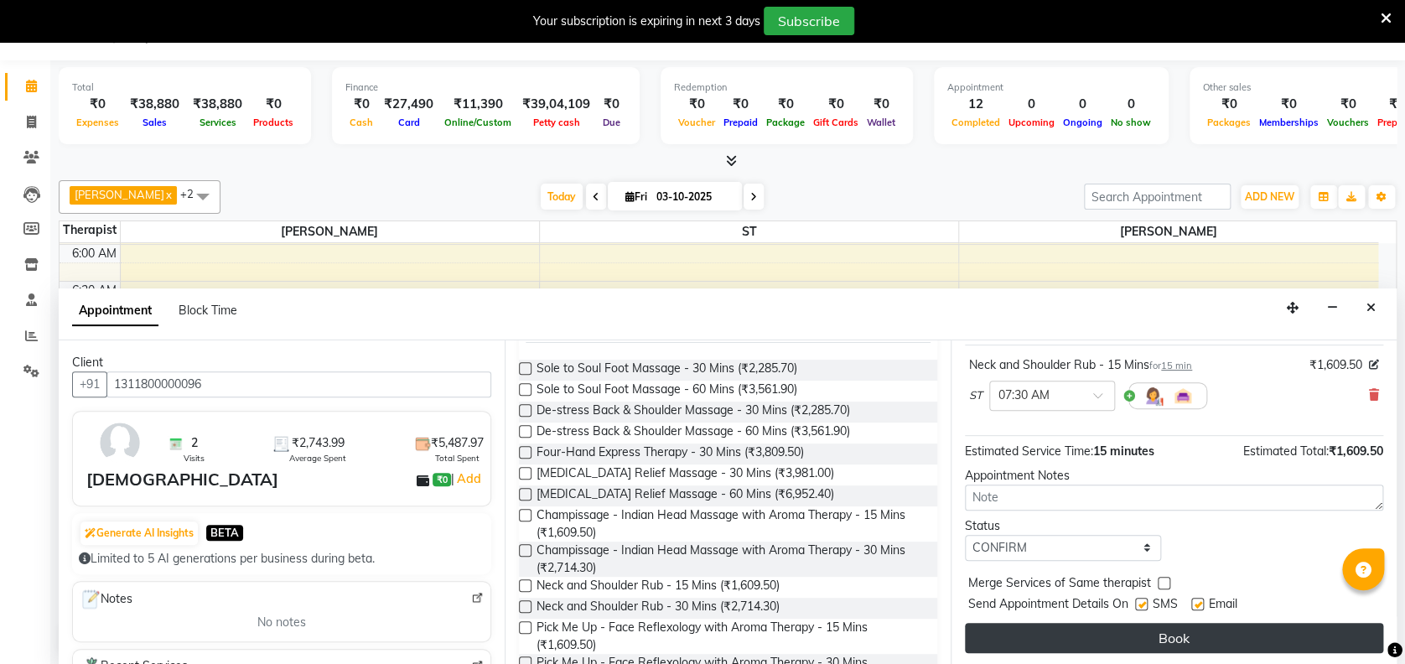
click at [1182, 633] on button "Book" at bounding box center [1174, 638] width 418 height 30
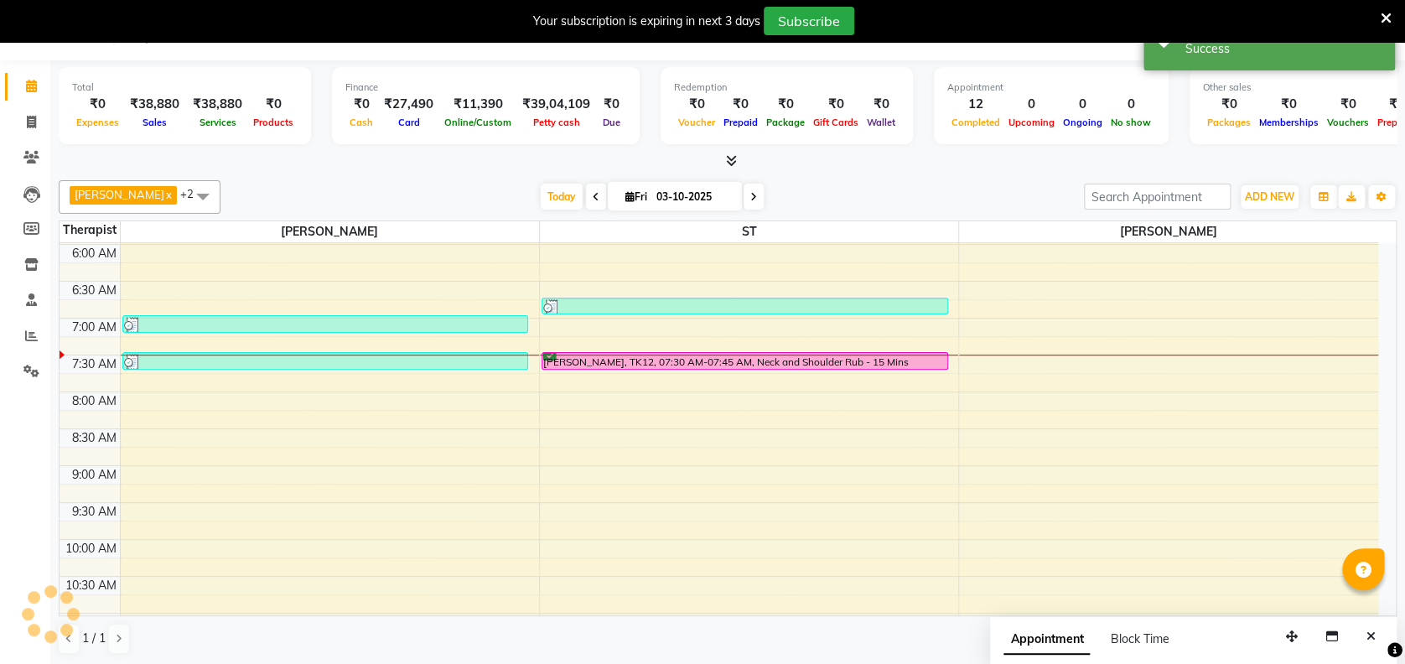
scroll to position [0, 0]
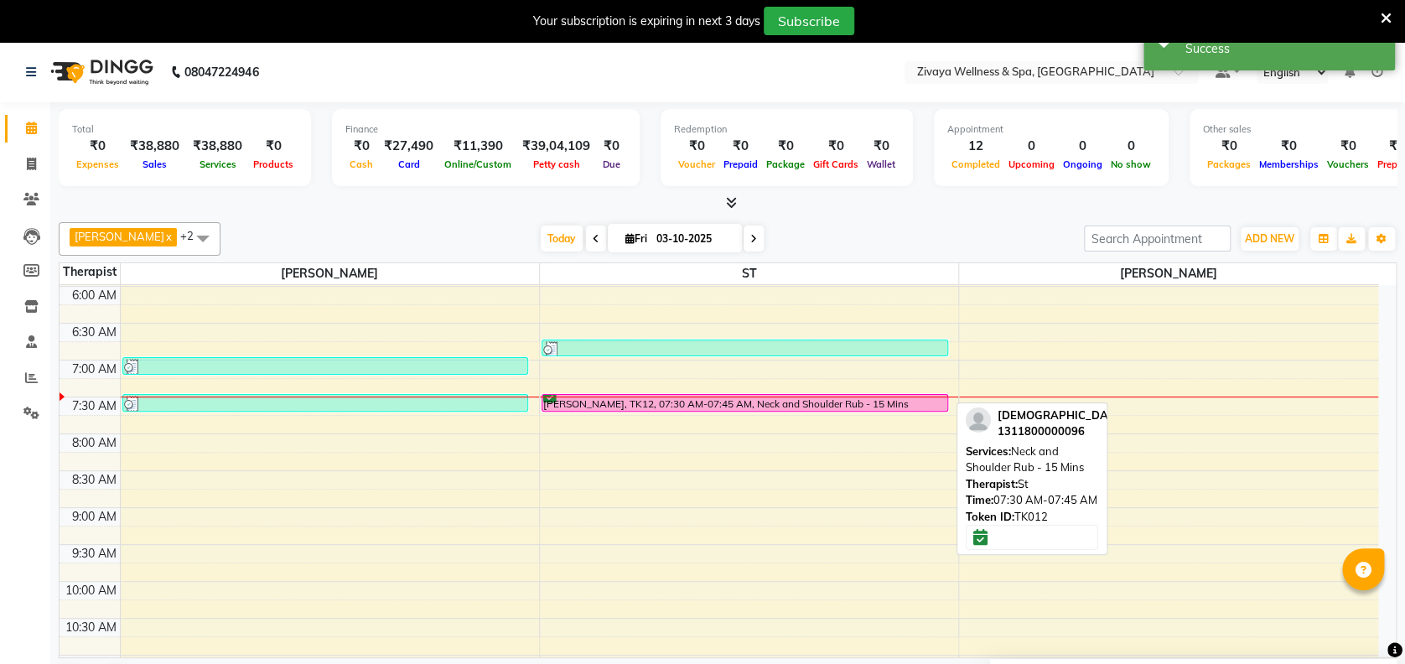
click at [788, 408] on div at bounding box center [745, 411] width 405 height 7
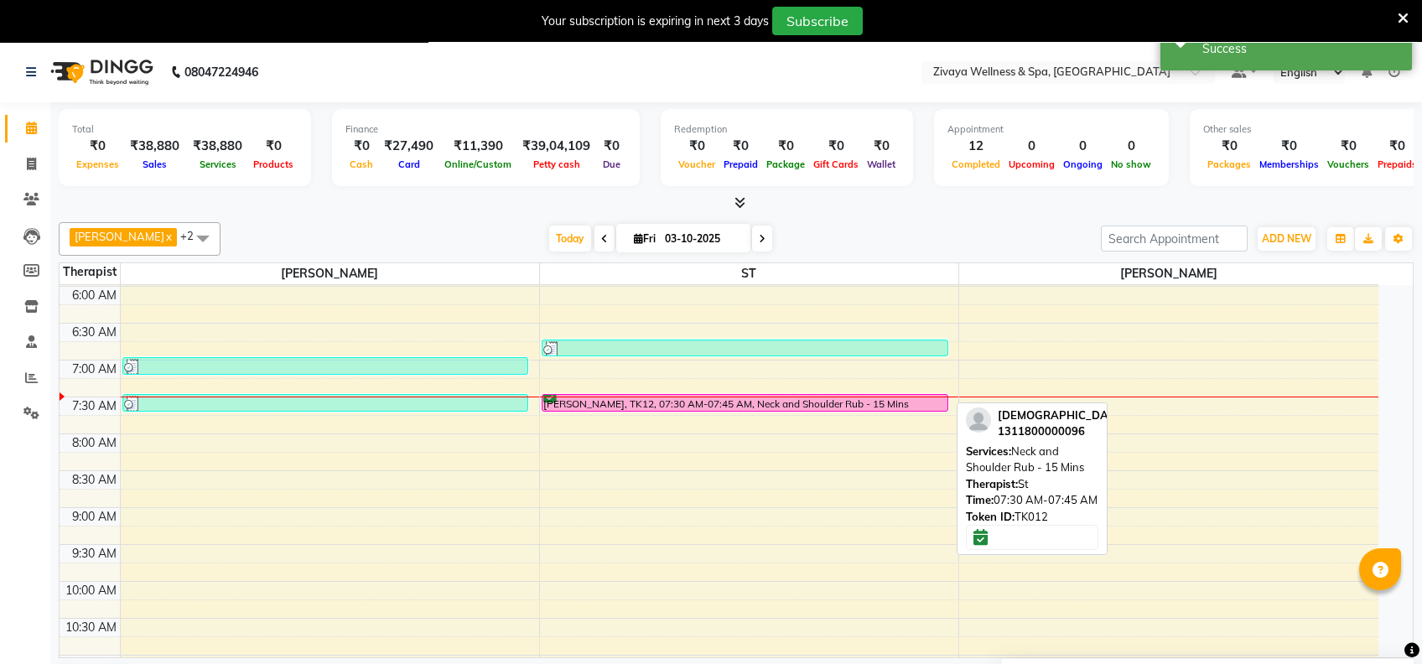
select select "6"
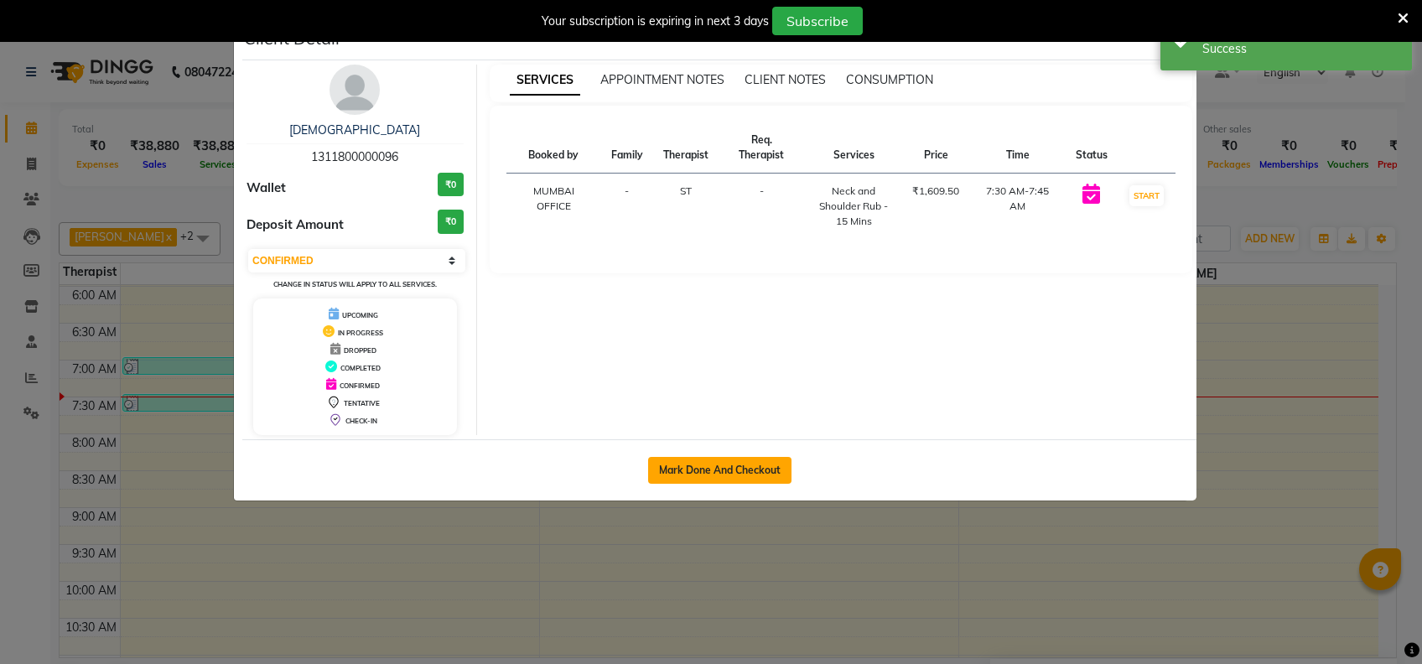
click at [766, 460] on button "Mark Done And Checkout" at bounding box center [719, 470] width 143 height 27
select select "7072"
select select "service"
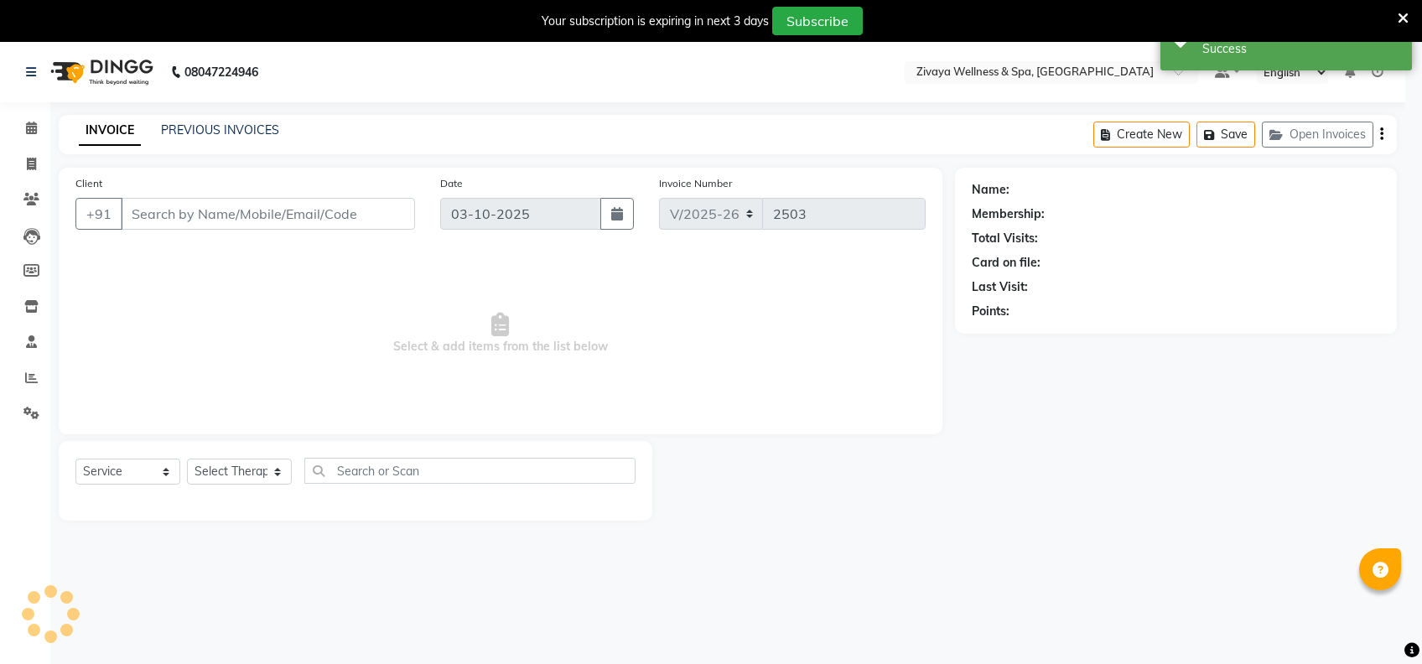
type input "1311800000096"
select select "62791"
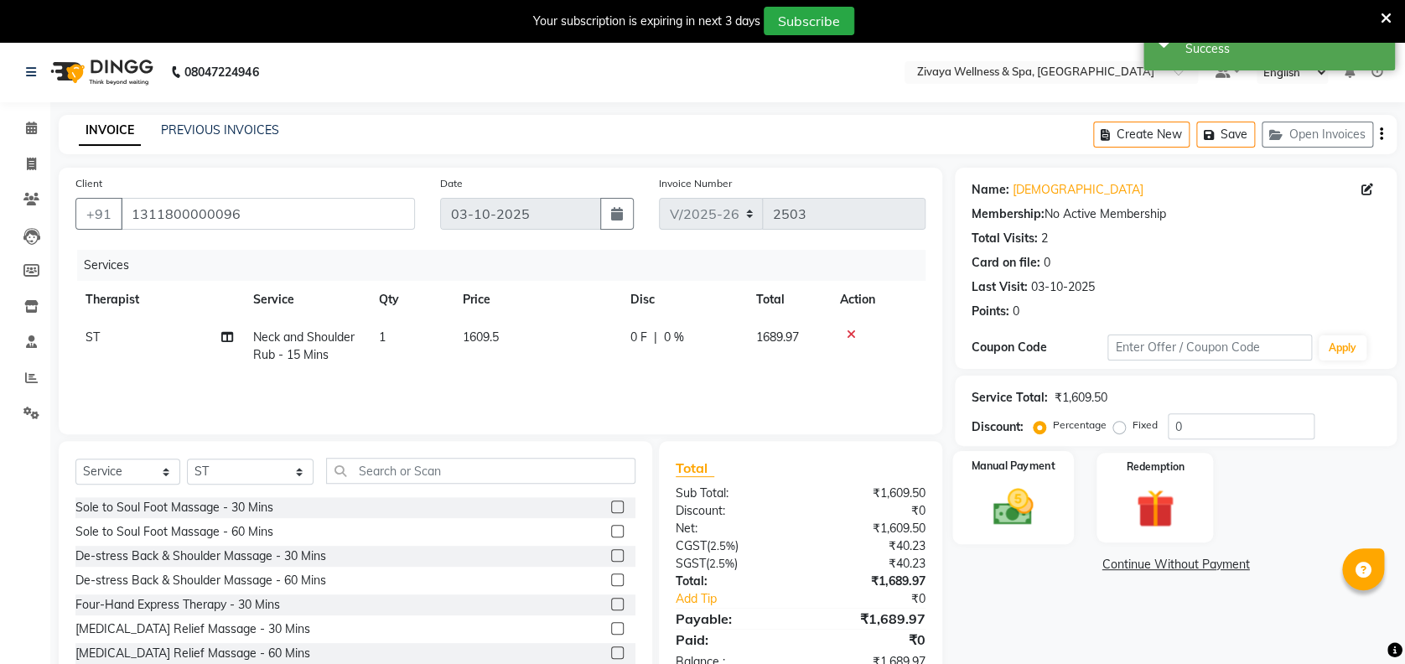
click at [1029, 495] on img at bounding box center [1013, 507] width 65 height 46
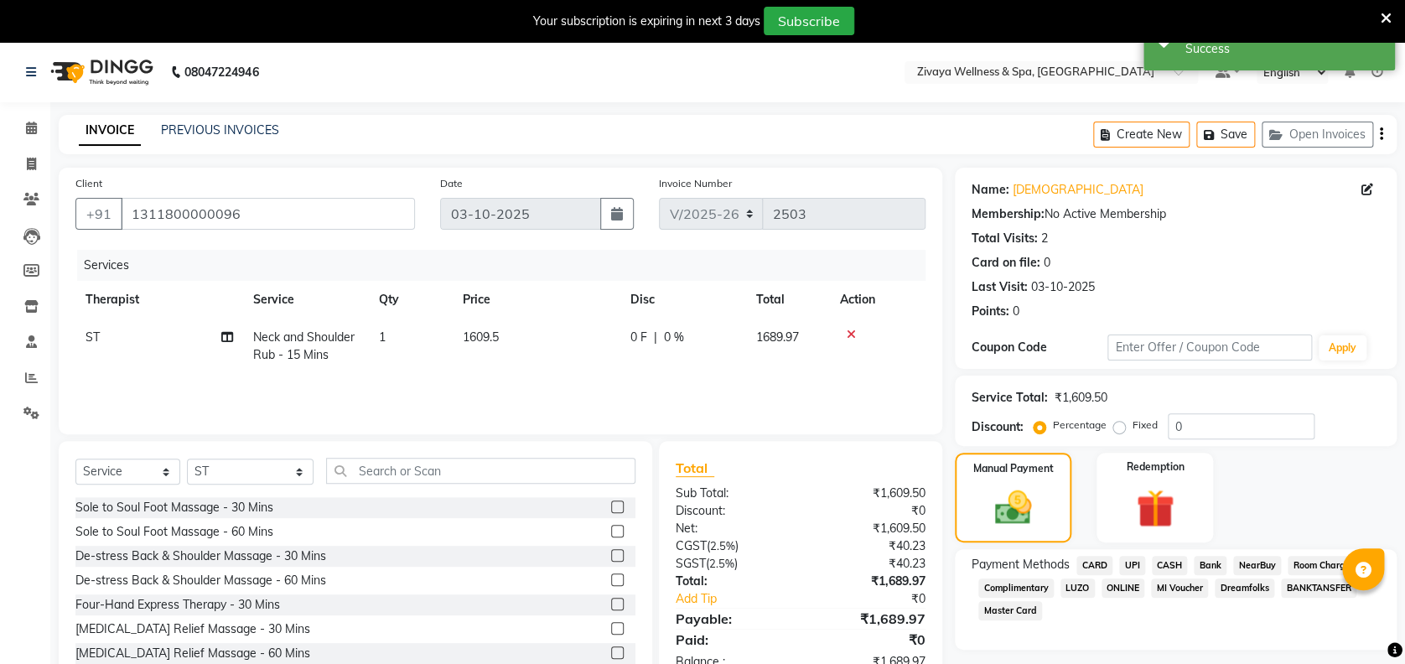
click at [1097, 564] on span "CARD" at bounding box center [1095, 565] width 36 height 19
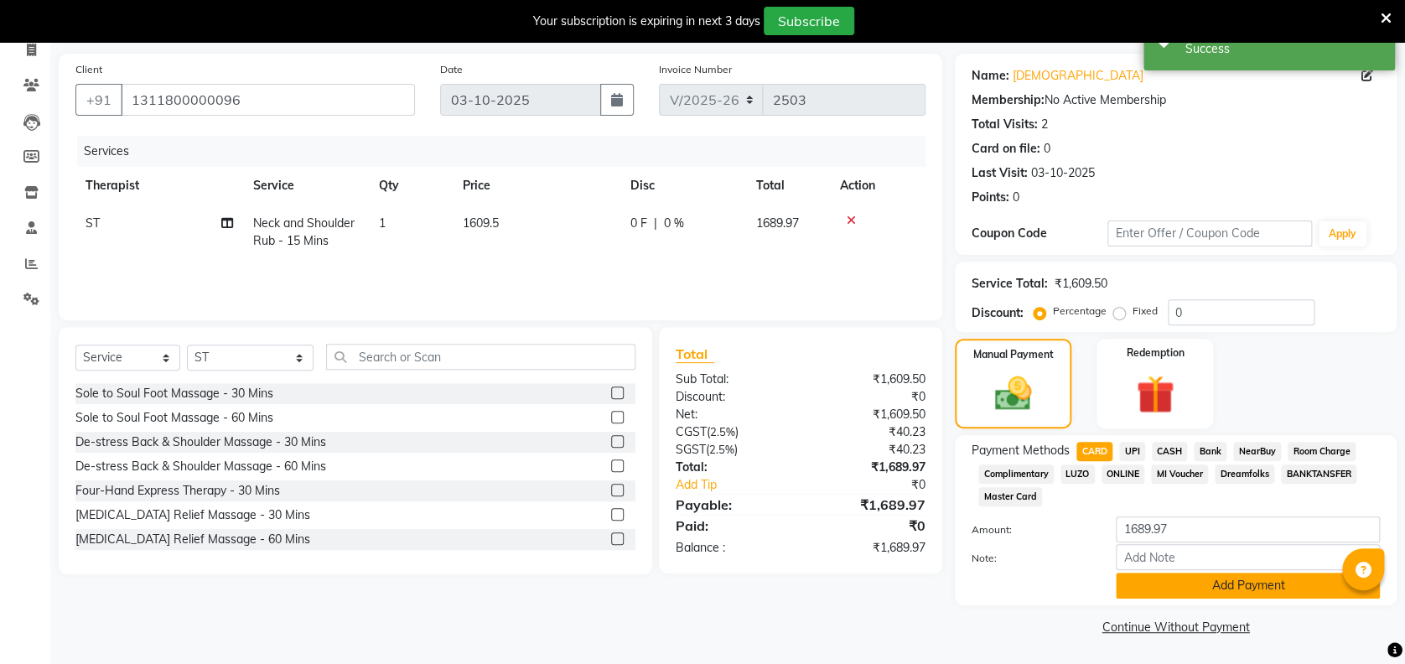
click at [1257, 580] on button "Add Payment" at bounding box center [1248, 586] width 264 height 26
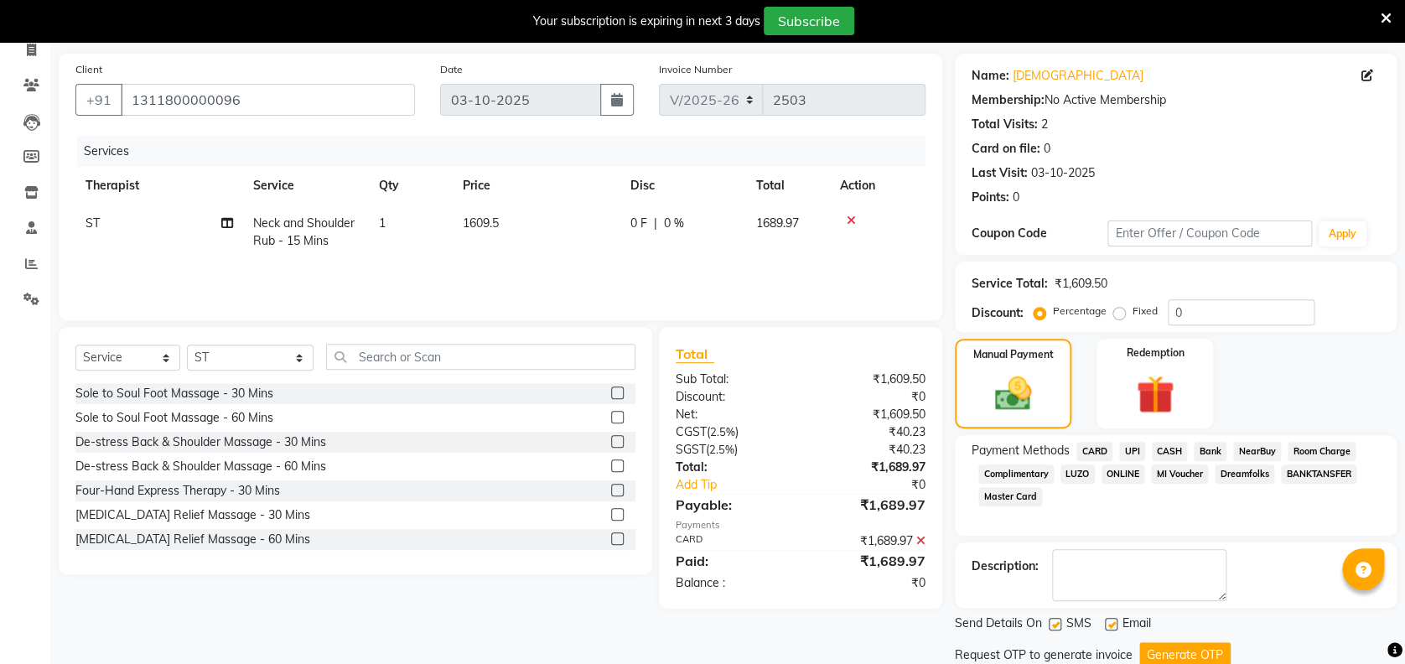
scroll to position [172, 0]
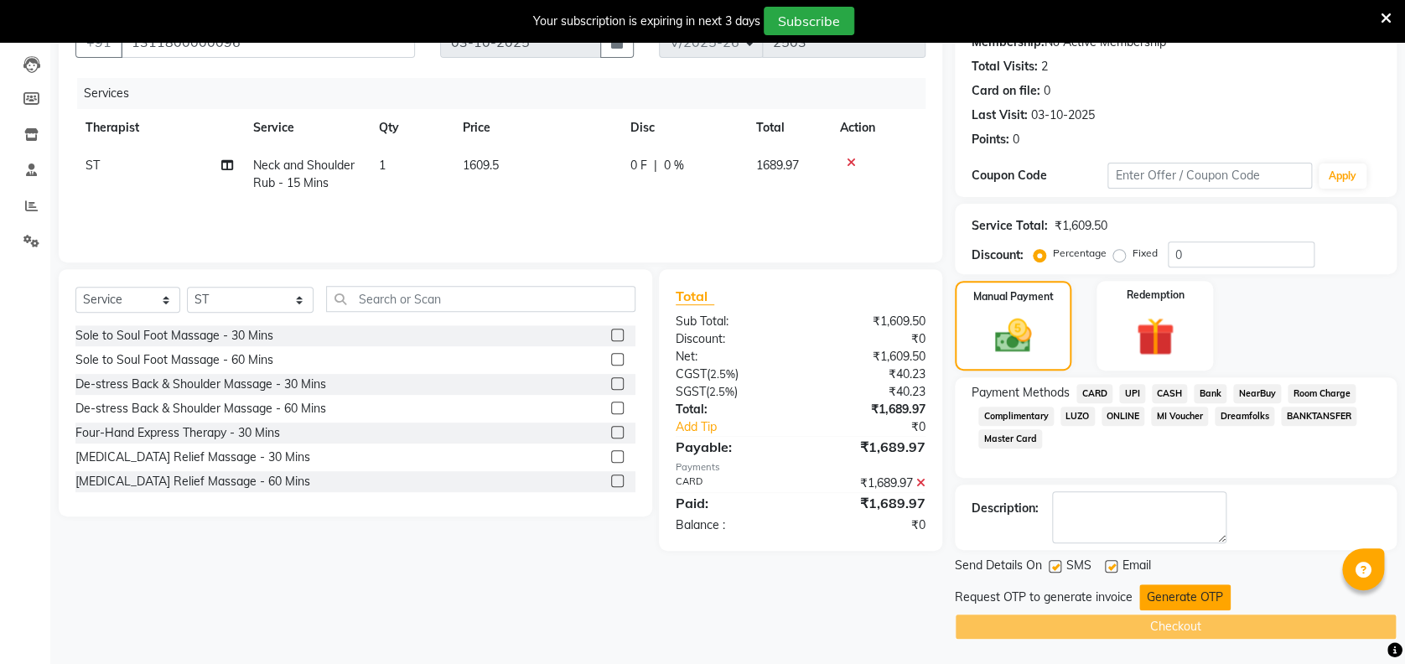
click at [1213, 585] on button "Generate OTP" at bounding box center [1185, 597] width 91 height 26
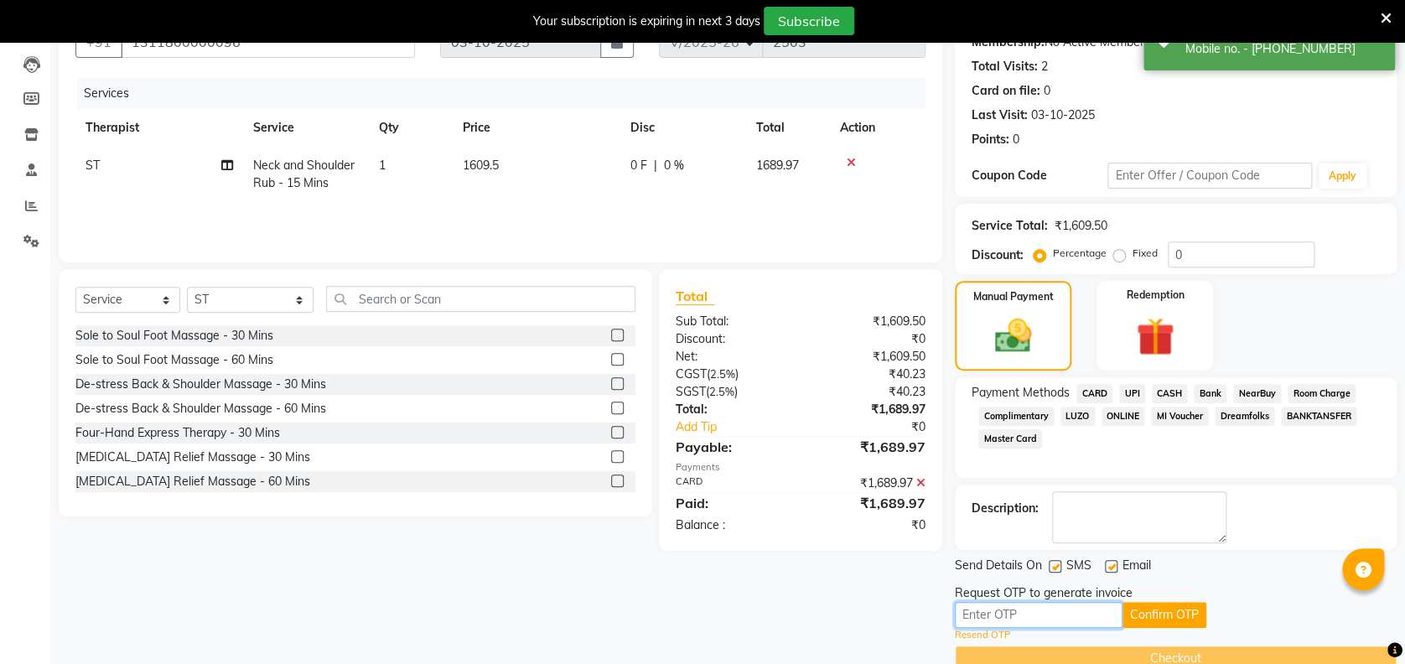
click at [1066, 618] on input "text" at bounding box center [1039, 615] width 168 height 26
type input "5302"
click at [1166, 612] on button "Confirm OTP" at bounding box center [1165, 615] width 84 height 26
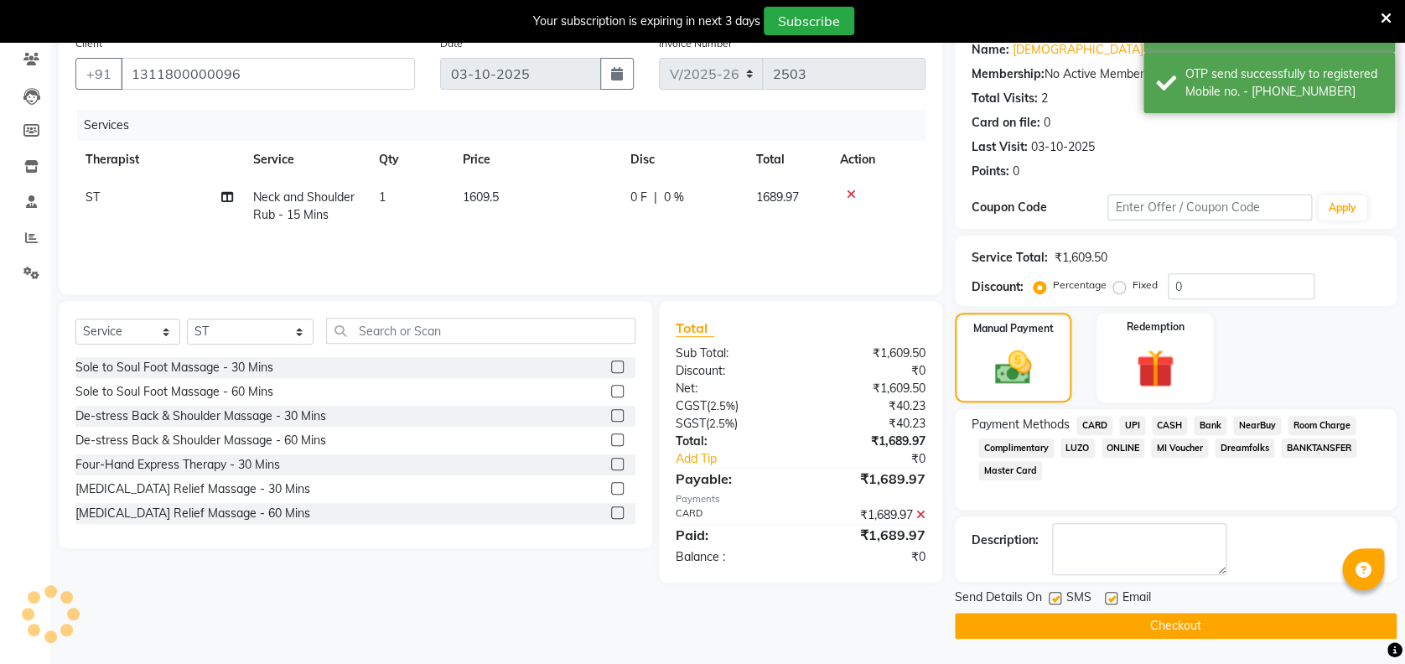
scroll to position [139, 0]
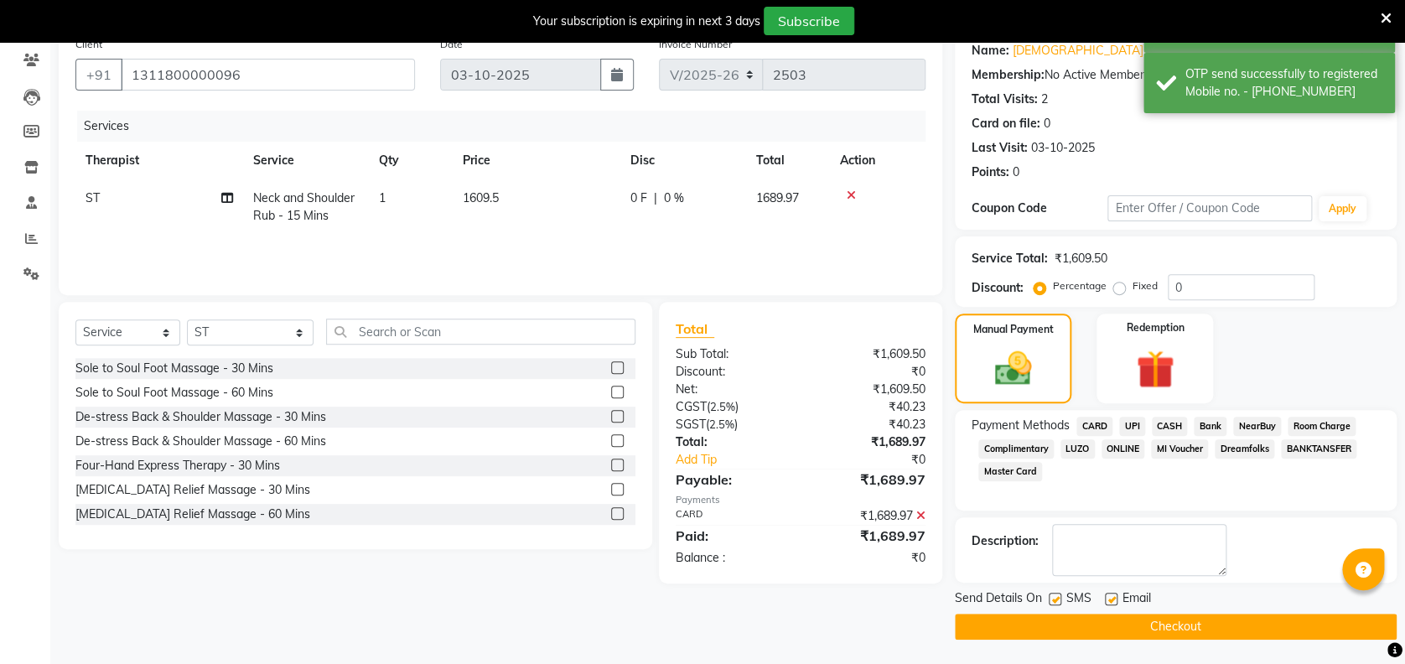
click at [1173, 633] on button "Checkout" at bounding box center [1176, 627] width 442 height 26
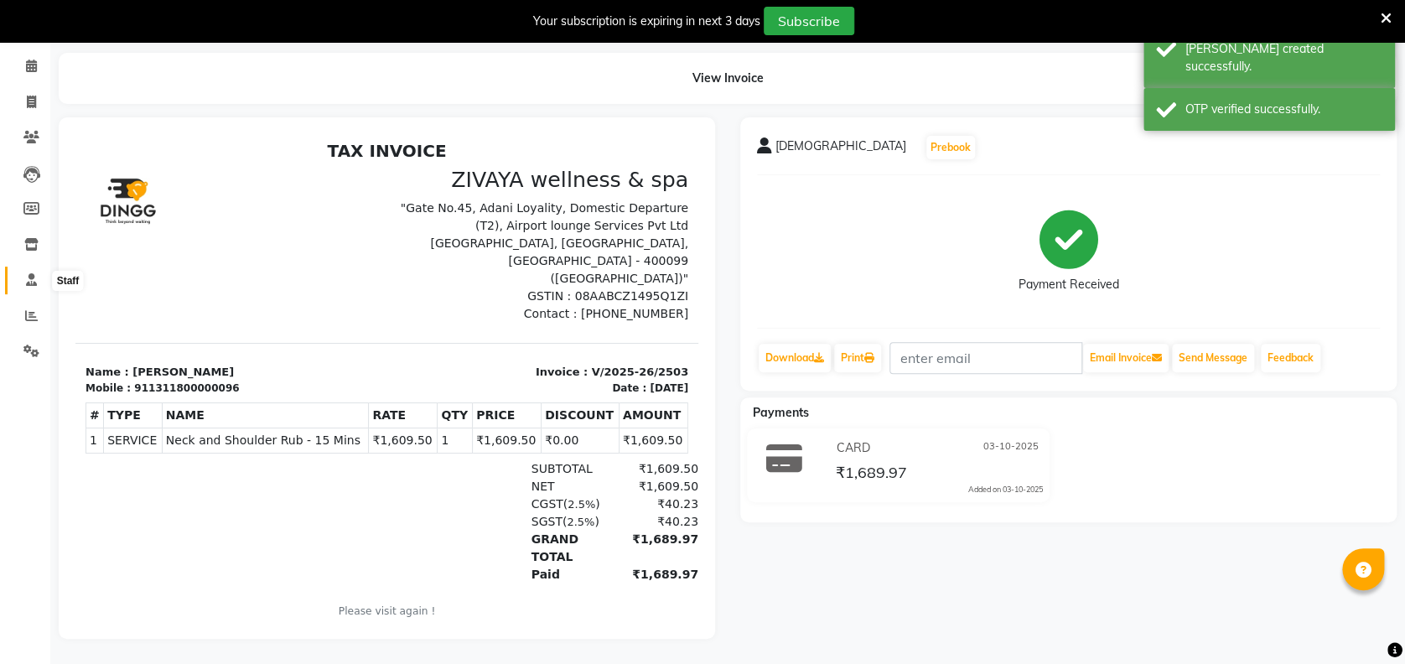
click at [32, 273] on icon at bounding box center [31, 279] width 11 height 13
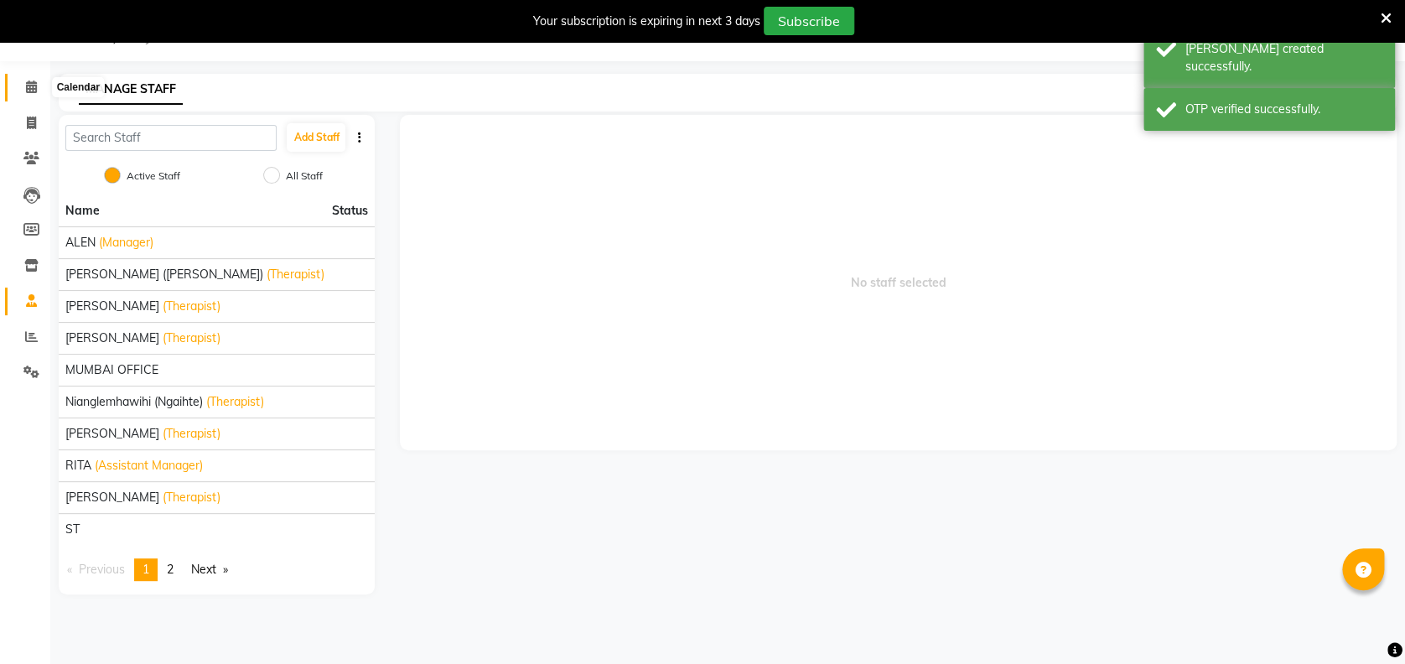
click at [28, 81] on icon at bounding box center [31, 87] width 11 height 13
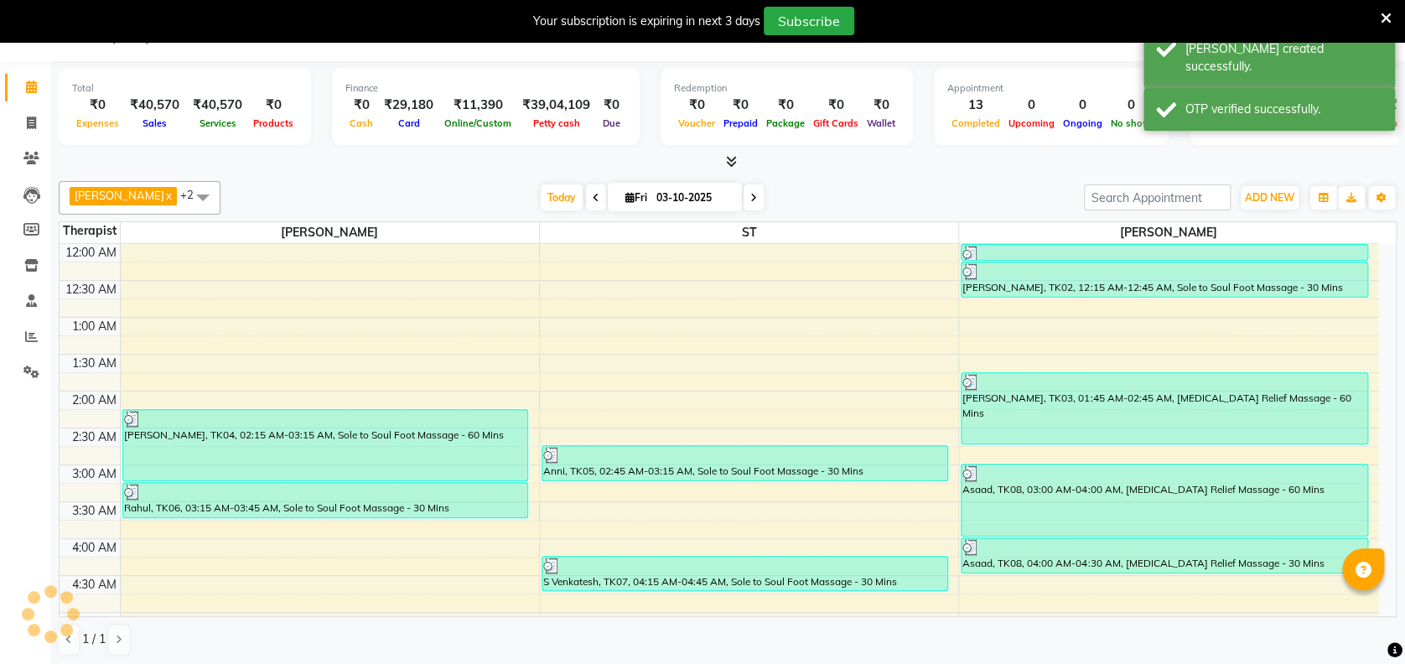
scroll to position [441, 0]
